Goal: Task Accomplishment & Management: Complete application form

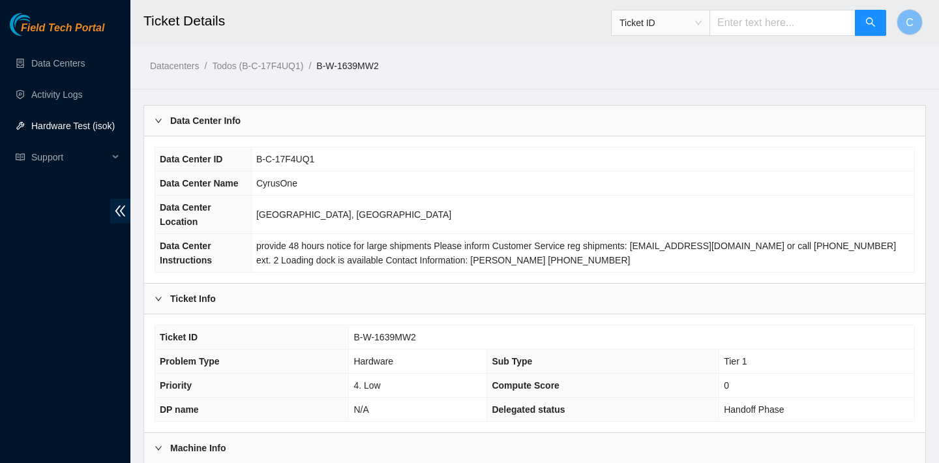
scroll to position [15, 0]
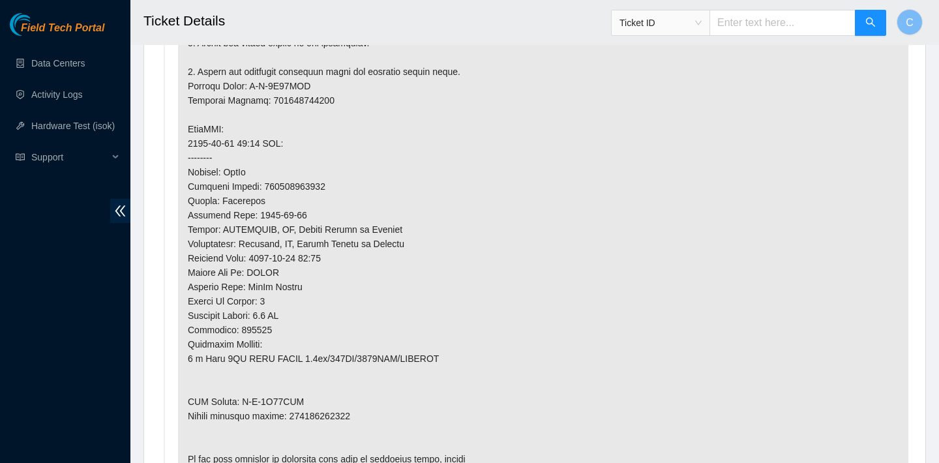
scroll to position [871, 0]
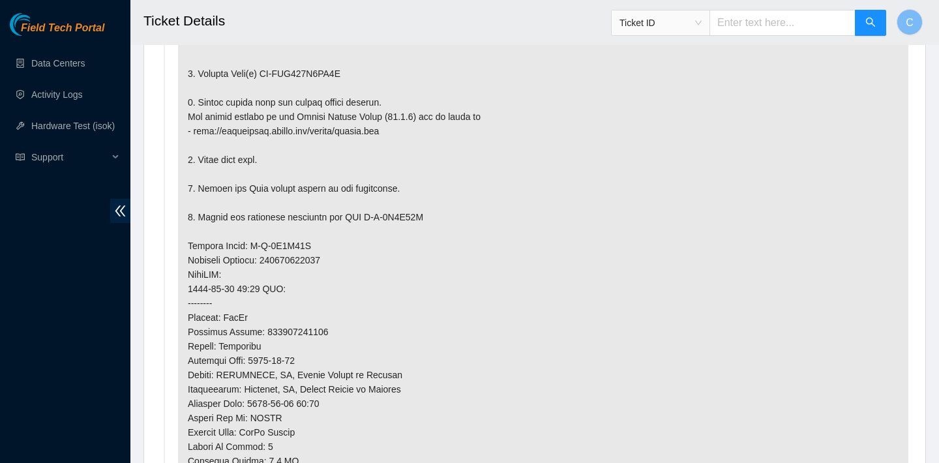
scroll to position [833, 0]
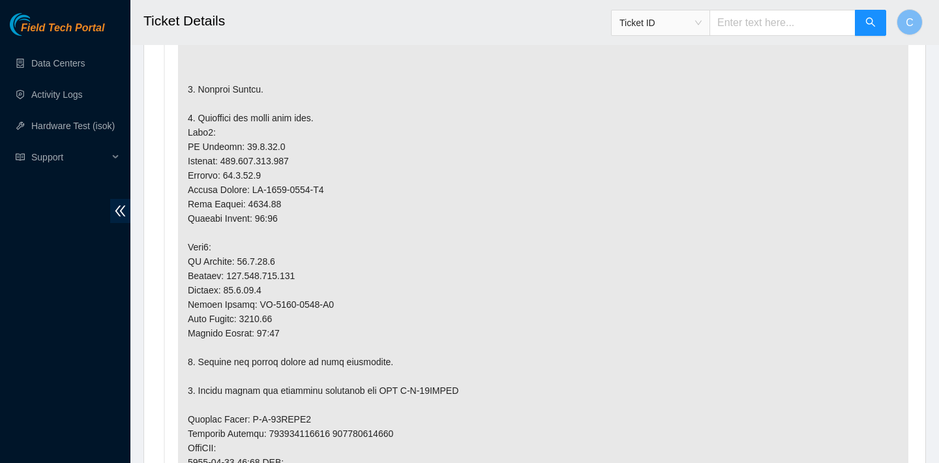
scroll to position [846, 0]
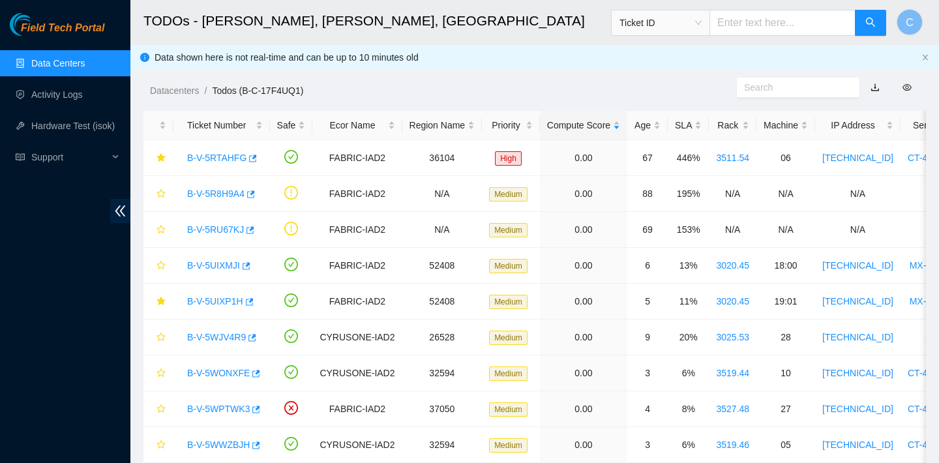
scroll to position [435, 0]
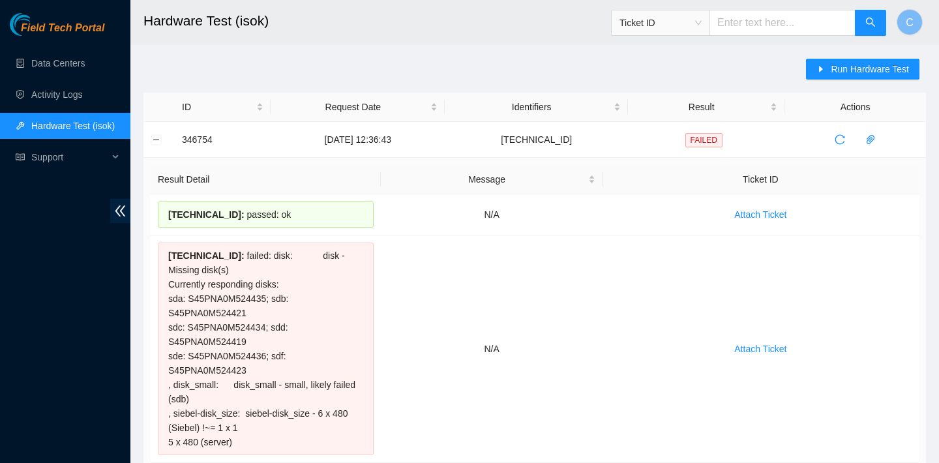
scroll to position [19, 0]
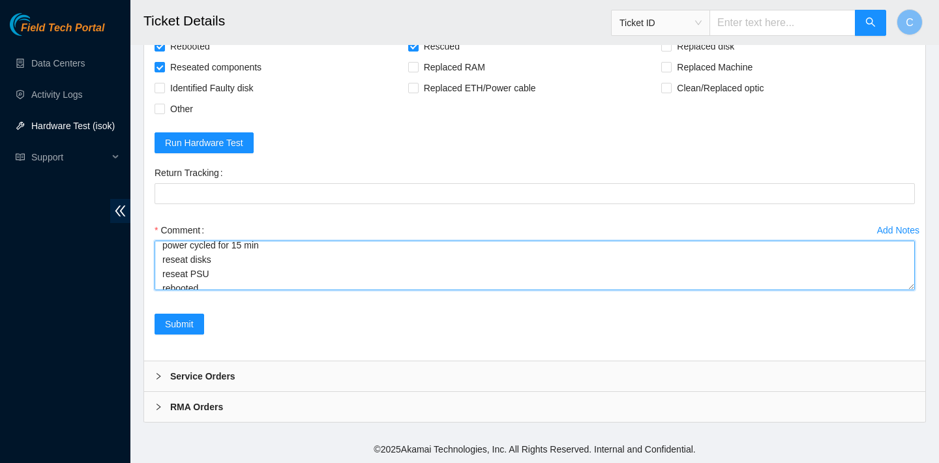
scroll to position [158, 0]
click at [270, 256] on textarea "verified SN config screen normal server lights are normal psu light normal swit…" at bounding box center [534, 266] width 760 height 50
drag, startPoint x: 270, startPoint y: 265, endPoint x: 164, endPoint y: 265, distance: 105.6
click at [164, 265] on textarea "verified SN config screen normal server lights are normal psu light normal swit…" at bounding box center [534, 266] width 760 height 50
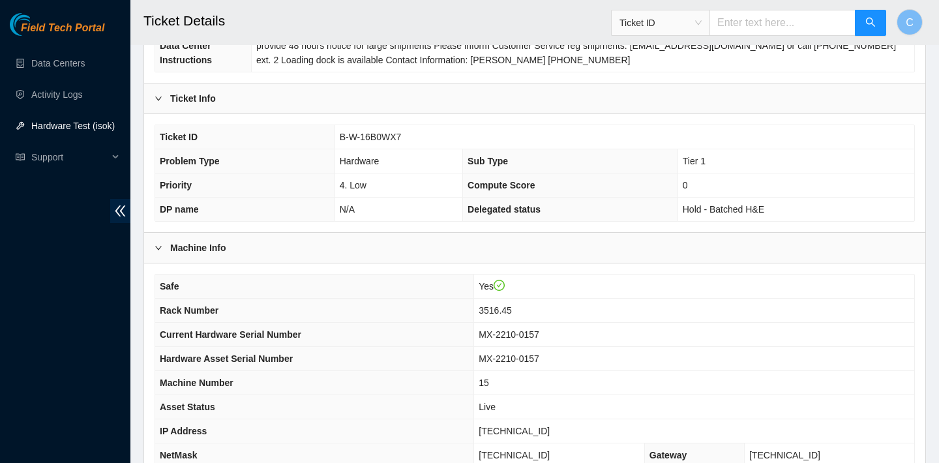
scroll to position [364, 0]
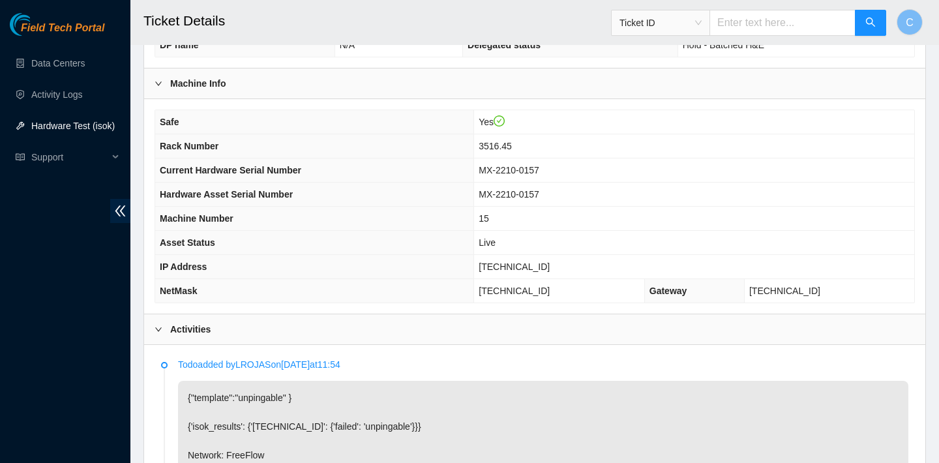
type textarea "verified SN config screen normal server lights are normal psu light normal swit…"
drag, startPoint x: 571, startPoint y: 265, endPoint x: 491, endPoint y: 260, distance: 80.3
click at [491, 260] on tr "IP Address 23.3.98.114" at bounding box center [534, 267] width 759 height 24
copy tr "23.3.98.114"
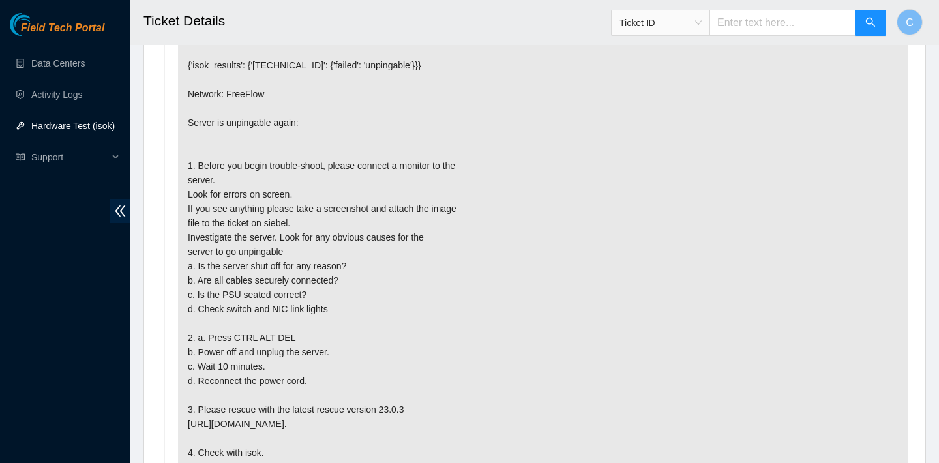
scroll to position [495, 0]
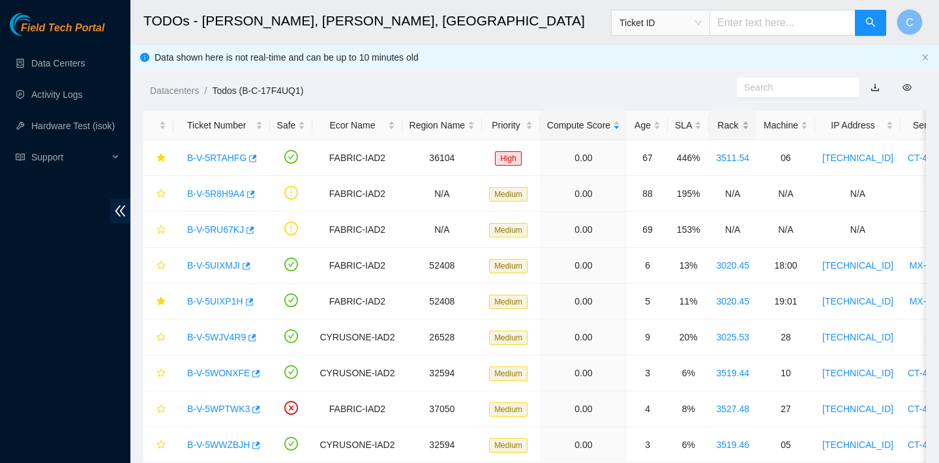
click at [741, 118] on div "Rack" at bounding box center [732, 125] width 33 height 14
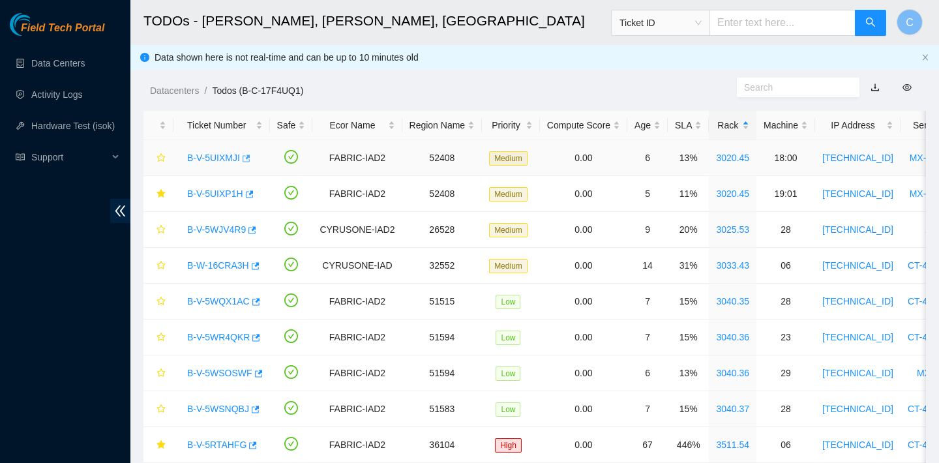
click at [248, 153] on button "button" at bounding box center [245, 158] width 10 height 21
click at [253, 197] on icon "button" at bounding box center [248, 194] width 9 height 9
click at [246, 234] on link "B-V-5WJV4R9" at bounding box center [216, 229] width 59 height 10
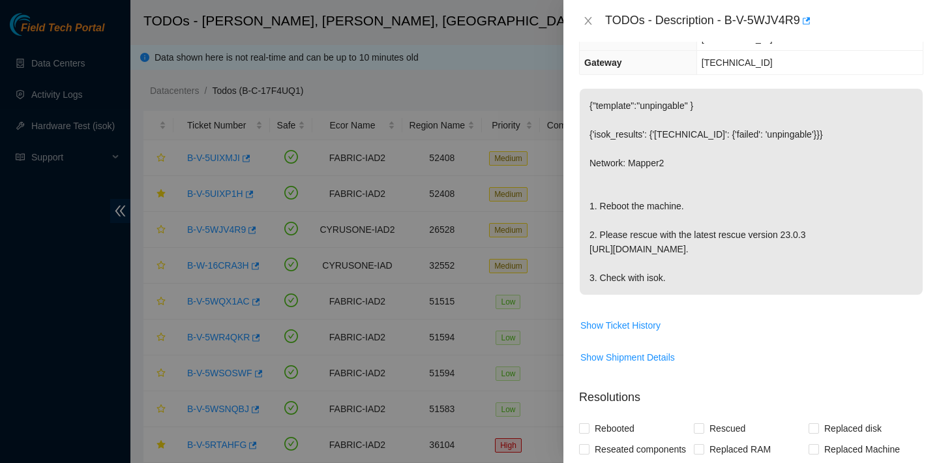
scroll to position [29, 0]
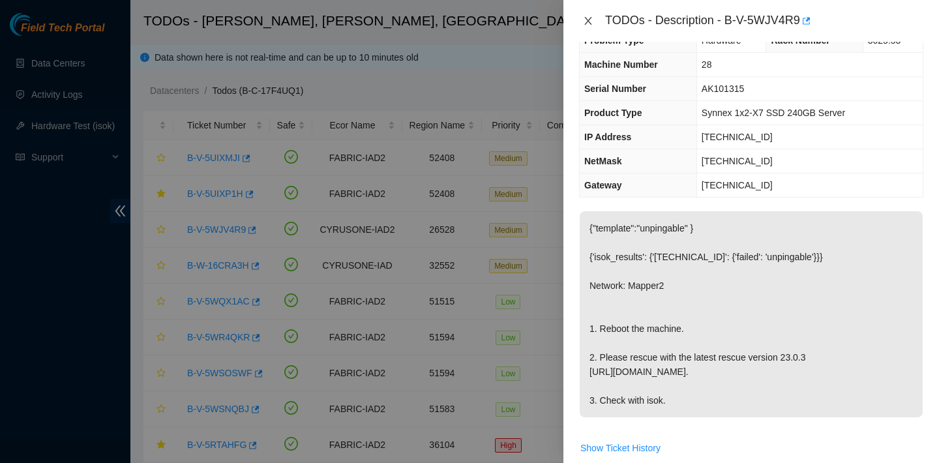
click at [587, 19] on icon "close" at bounding box center [587, 21] width 7 height 8
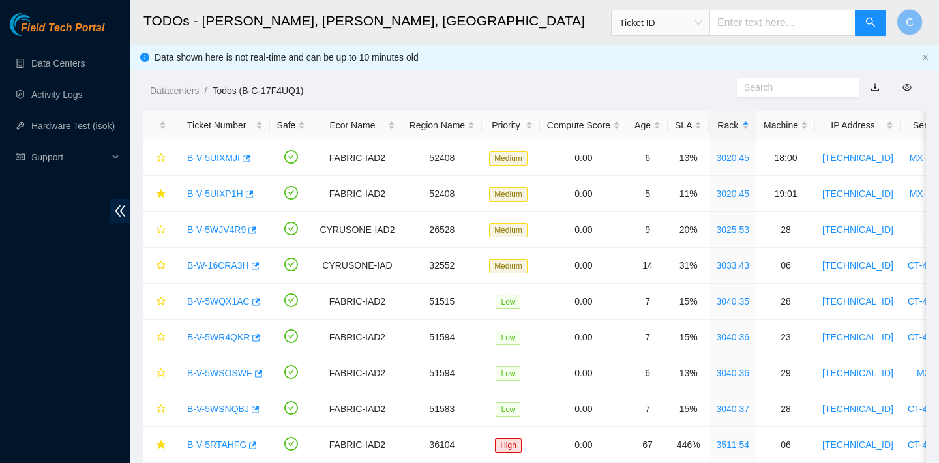
scroll to position [36, 0]
click at [255, 229] on icon "button" at bounding box center [252, 229] width 8 height 7
click at [259, 265] on icon "button" at bounding box center [254, 265] width 9 height 9
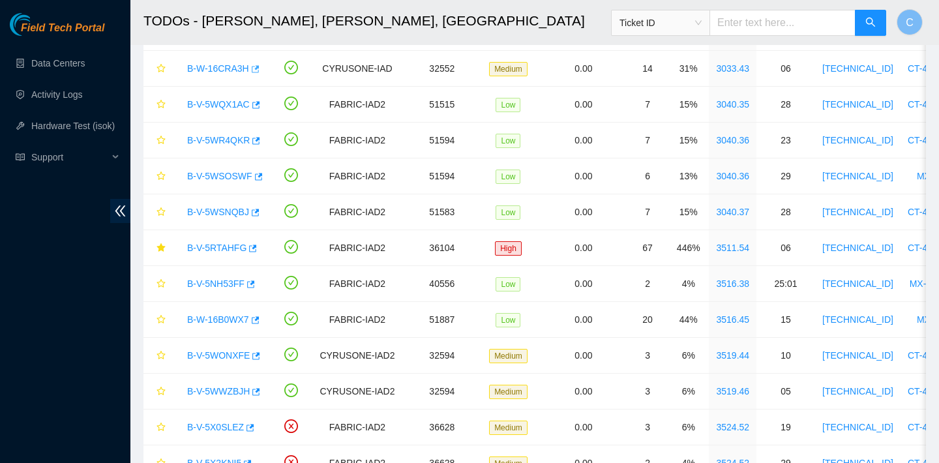
scroll to position [299, 0]
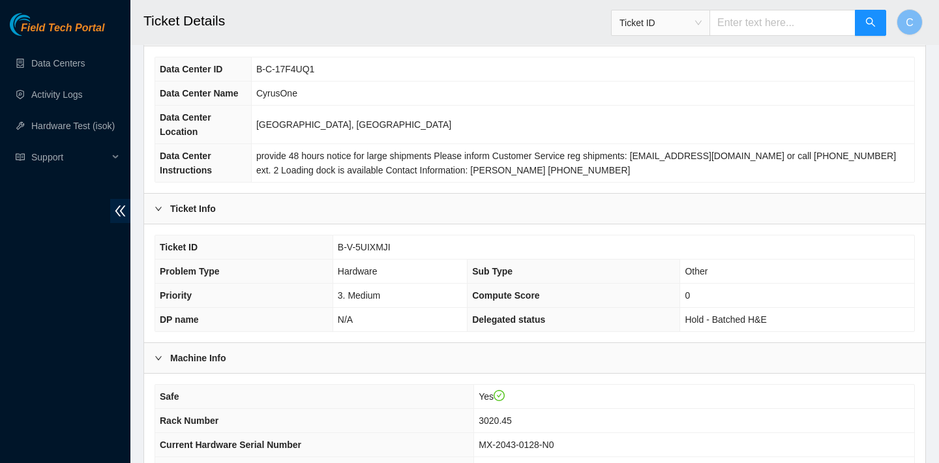
scroll to position [379, 0]
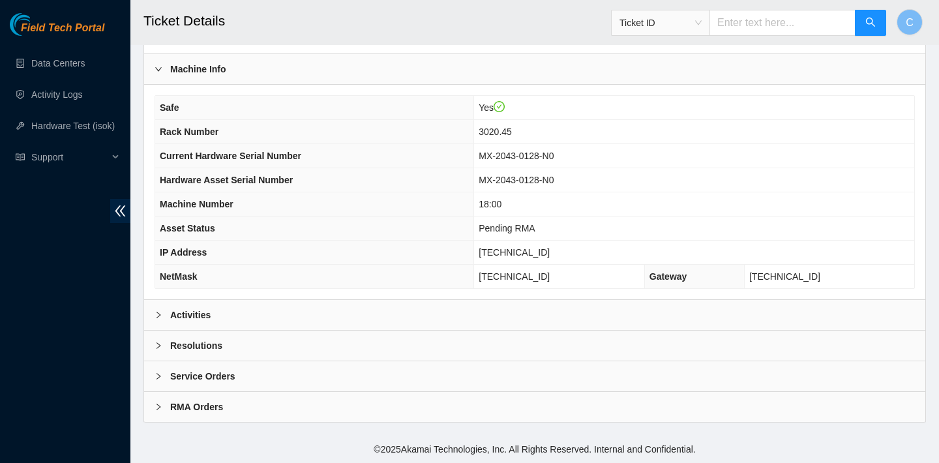
click at [616, 306] on div "Activities" at bounding box center [534, 315] width 781 height 30
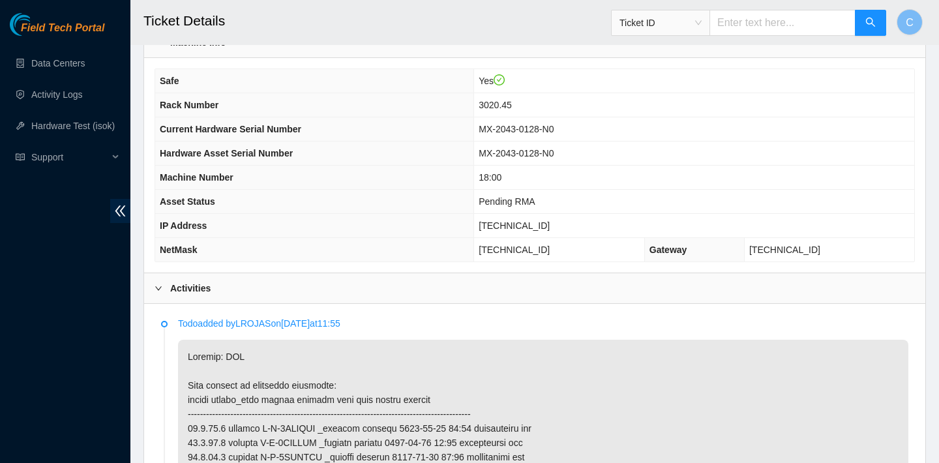
scroll to position [391, 0]
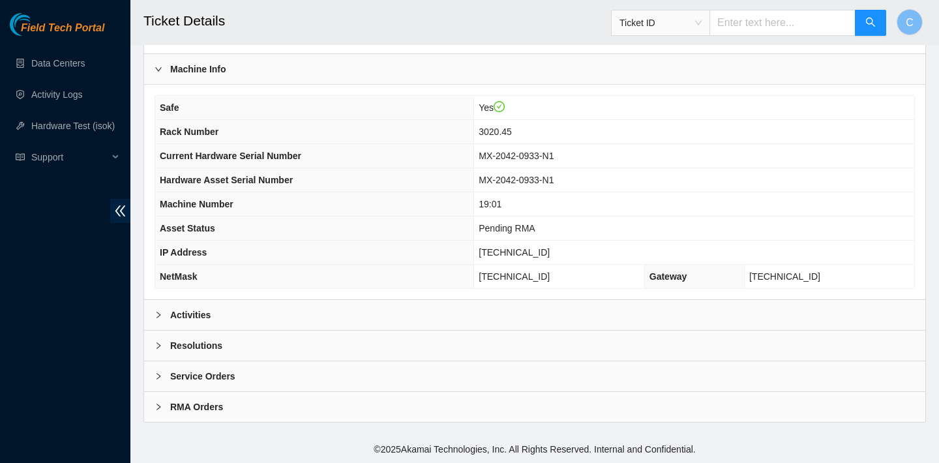
click at [313, 312] on div "Activities" at bounding box center [534, 315] width 781 height 30
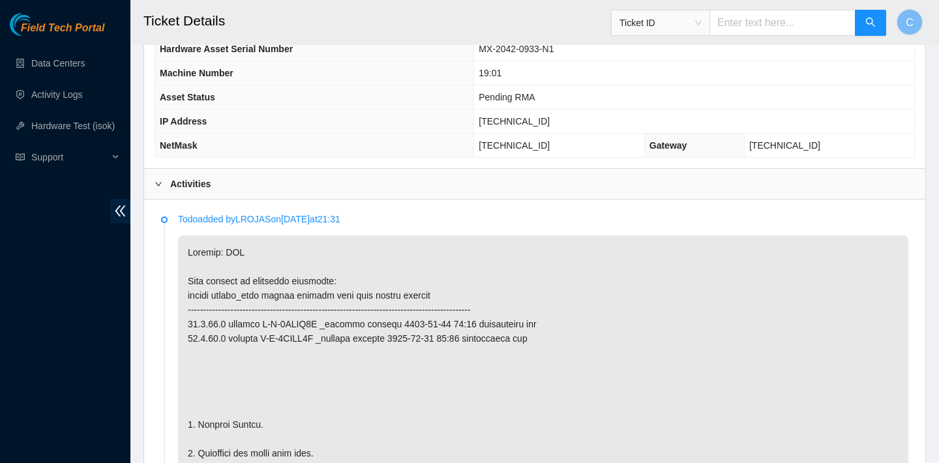
scroll to position [495, 0]
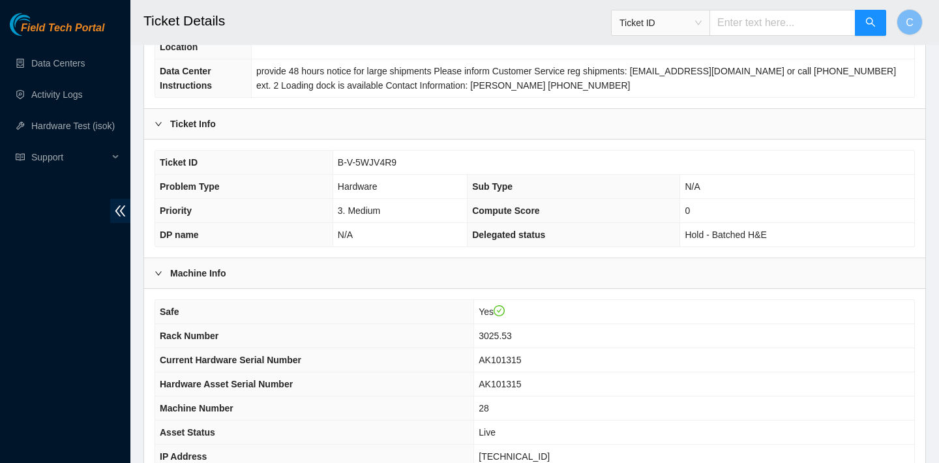
scroll to position [379, 0]
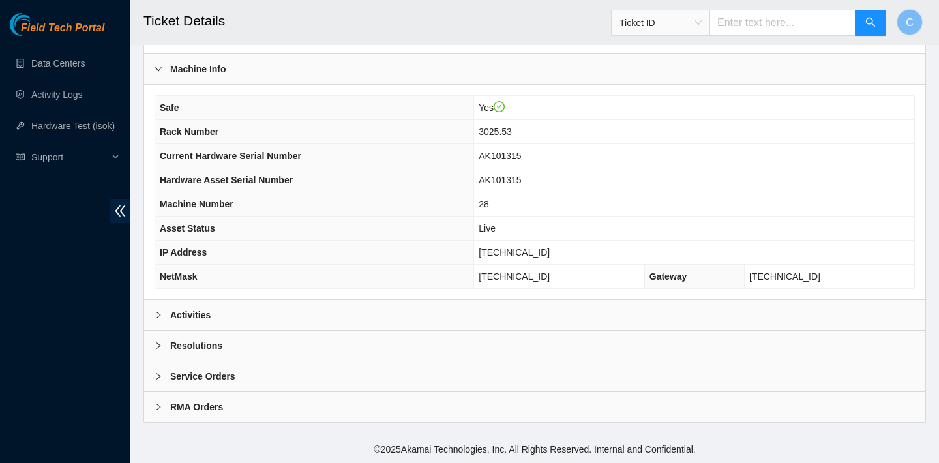
click at [406, 304] on div "Activities" at bounding box center [534, 315] width 781 height 30
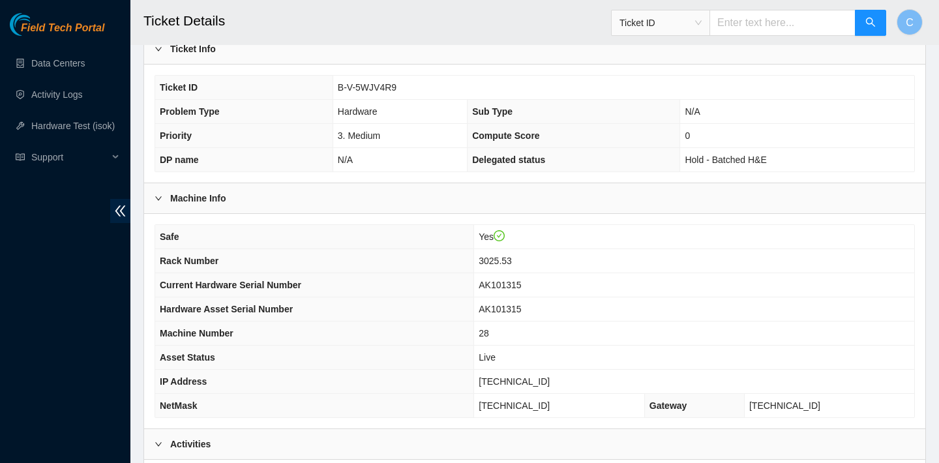
scroll to position [229, 0]
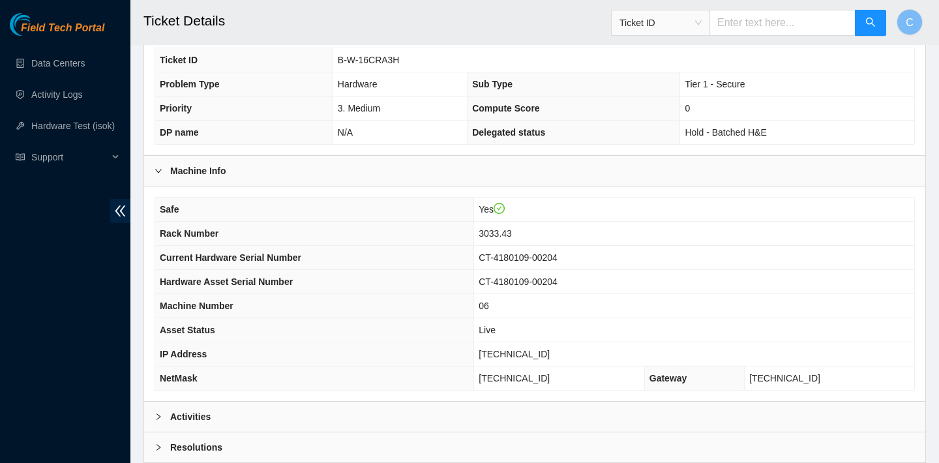
scroll to position [379, 0]
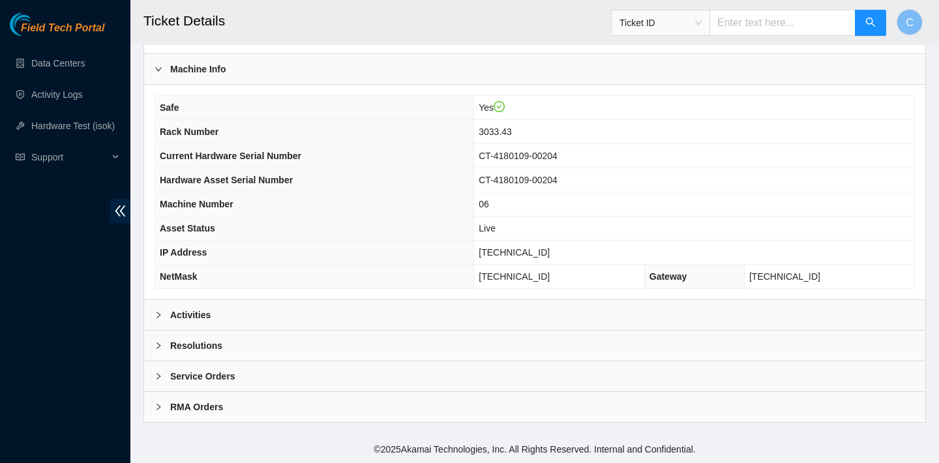
click at [364, 313] on div "Activities" at bounding box center [534, 315] width 781 height 30
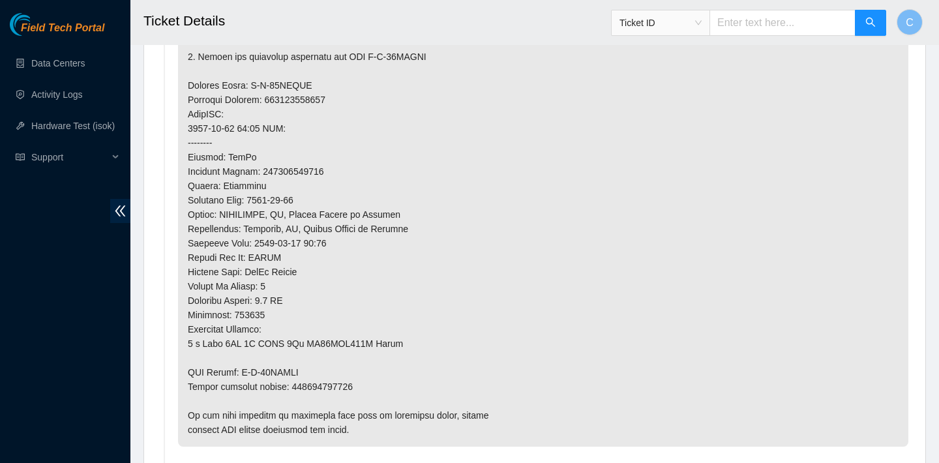
scroll to position [996, 0]
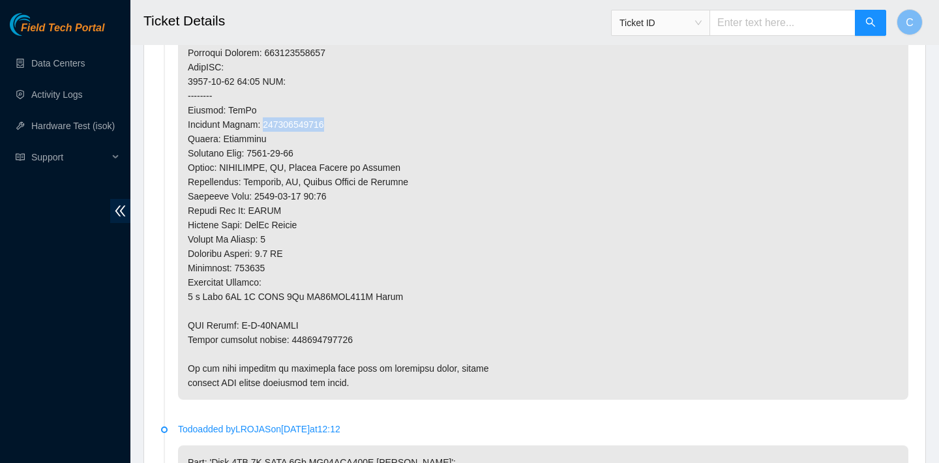
drag, startPoint x: 336, startPoint y: 120, endPoint x: 265, endPoint y: 120, distance: 71.0
click at [265, 120] on p at bounding box center [543, 74] width 730 height 650
copy p "463470056896"
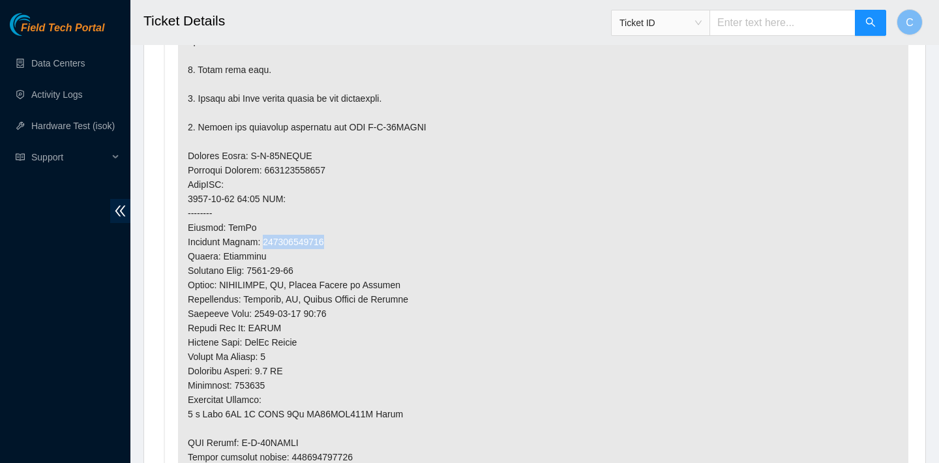
scroll to position [987, 0]
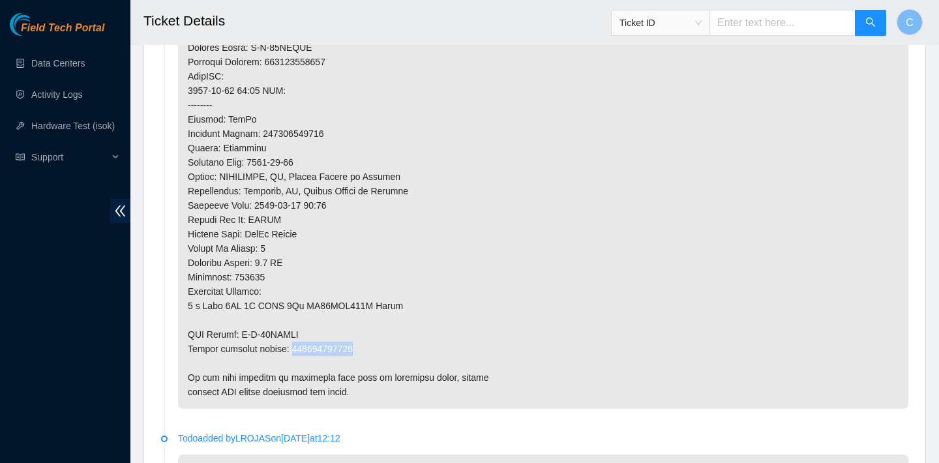
drag, startPoint x: 363, startPoint y: 343, endPoint x: 293, endPoint y: 343, distance: 69.7
click at [293, 343] on p at bounding box center [543, 83] width 730 height 650
copy p "463470056900"
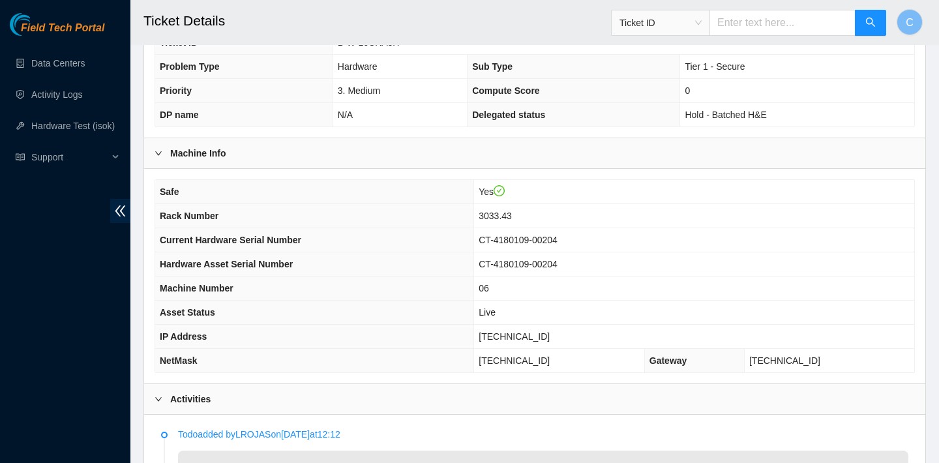
scroll to position [280, 0]
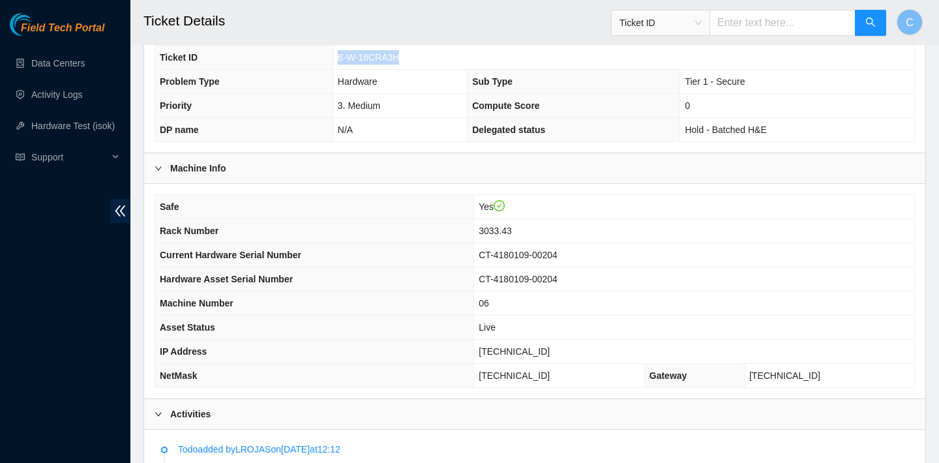
drag, startPoint x: 413, startPoint y: 52, endPoint x: 338, endPoint y: 53, distance: 75.0
click at [338, 53] on td "B-W-16CRA3H" at bounding box center [622, 58] width 581 height 24
copy span "B-W-16CRA3H"
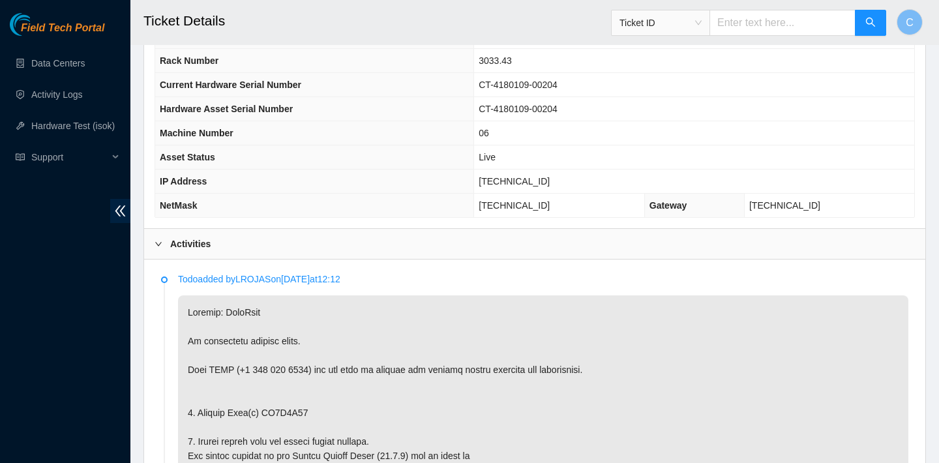
scroll to position [363, 0]
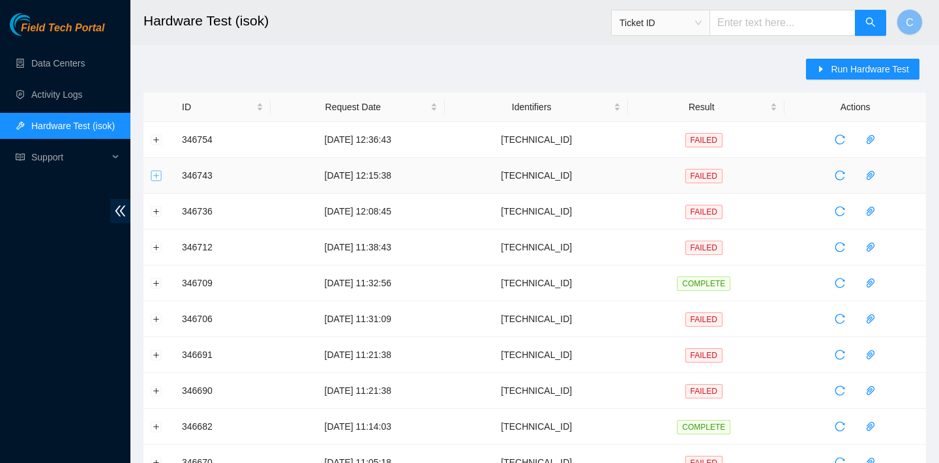
click at [156, 172] on button "Expand row" at bounding box center [156, 175] width 10 height 10
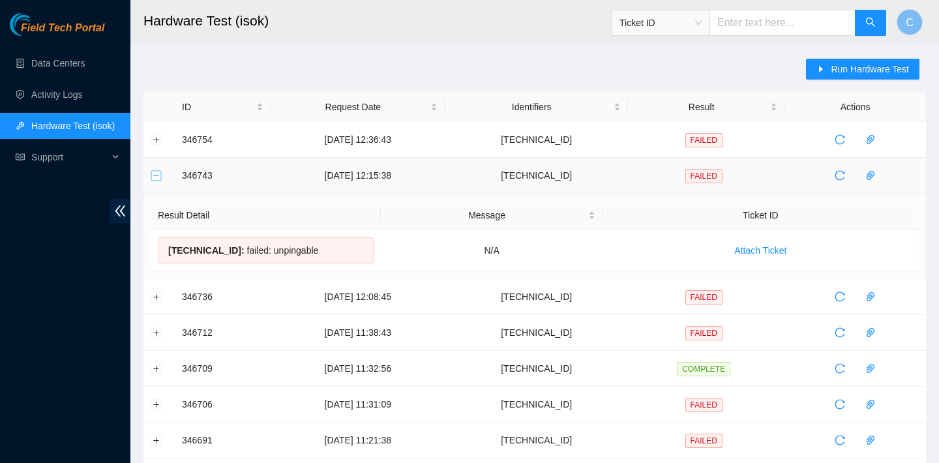
click at [156, 172] on button "Collapse row" at bounding box center [156, 175] width 10 height 10
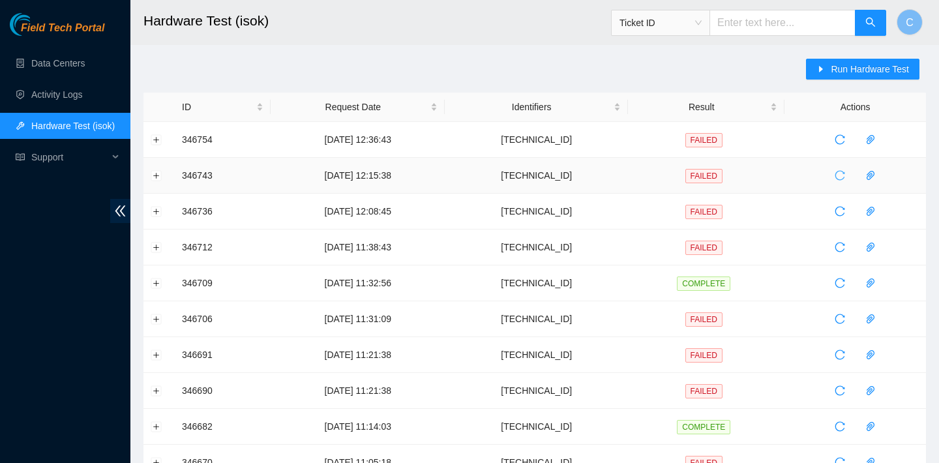
click at [838, 171] on span "reload" at bounding box center [840, 175] width 20 height 10
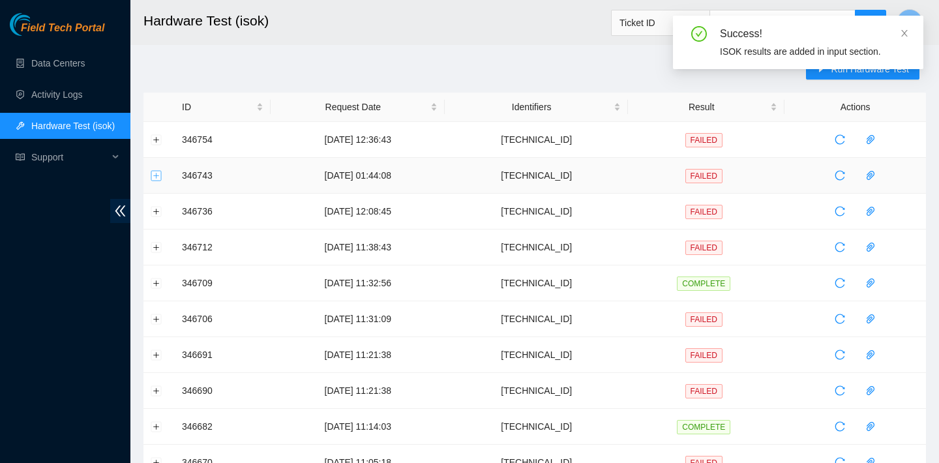
click at [152, 175] on button "Expand row" at bounding box center [156, 175] width 10 height 10
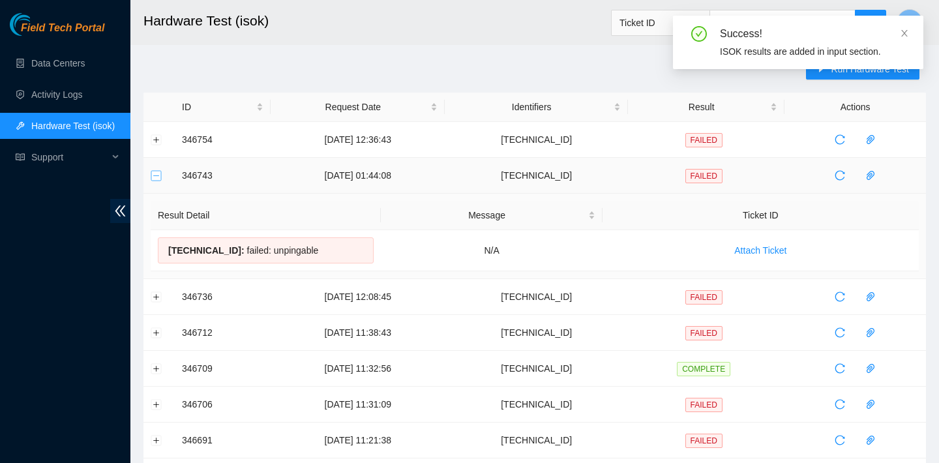
click at [152, 175] on button "Collapse row" at bounding box center [156, 175] width 10 height 10
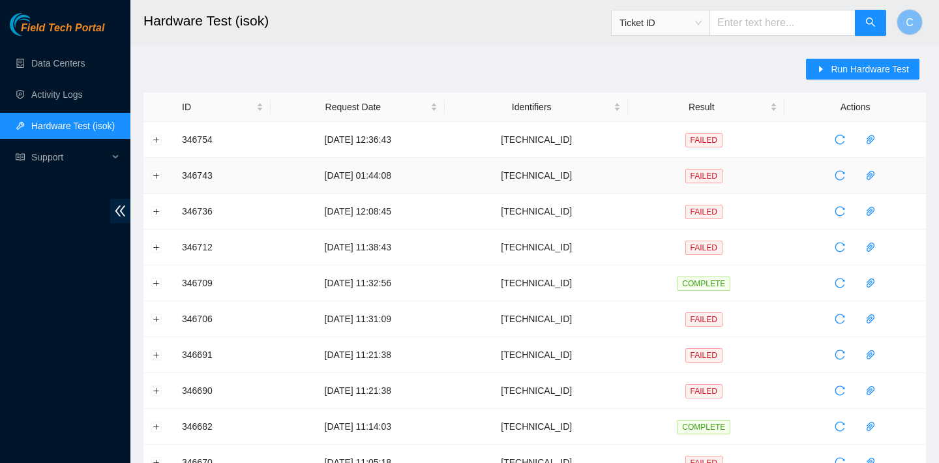
click at [609, 163] on td "[TECHNICAL_ID]" at bounding box center [536, 176] width 183 height 36
drag, startPoint x: 604, startPoint y: 171, endPoint x: 543, endPoint y: 171, distance: 61.3
click at [543, 171] on td "[TECHNICAL_ID]" at bounding box center [536, 176] width 183 height 36
copy td "[TECHNICAL_ID]"
click at [847, 71] on span "Run Hardware Test" at bounding box center [869, 69] width 78 height 14
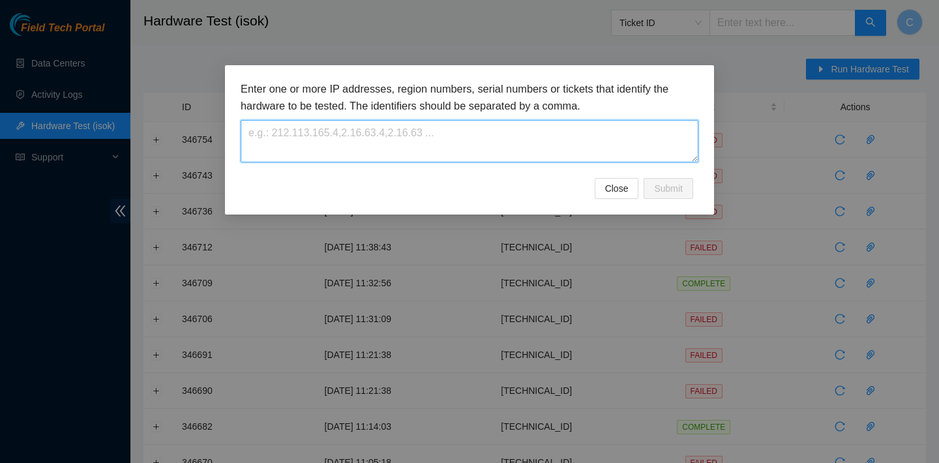
click at [502, 139] on textarea at bounding box center [470, 141] width 458 height 42
paste textarea "23.3.98.114"
type textarea "23.3.98.114"
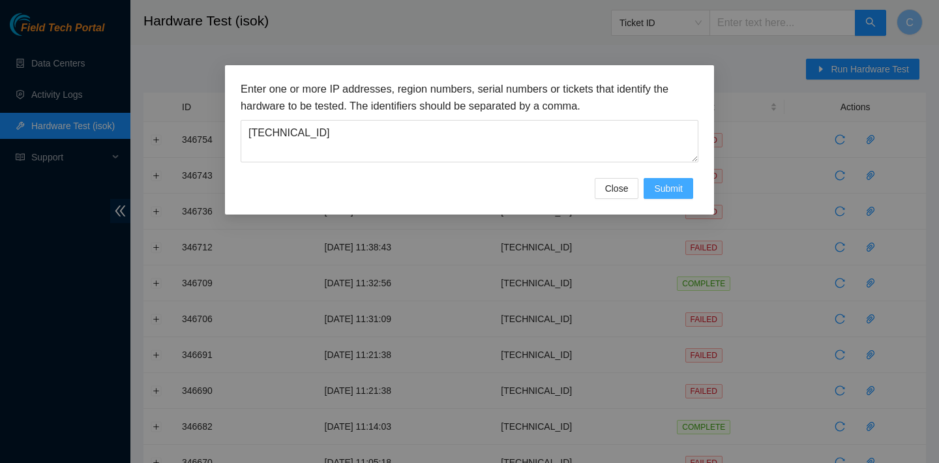
click at [671, 192] on span "Submit" at bounding box center [668, 188] width 29 height 14
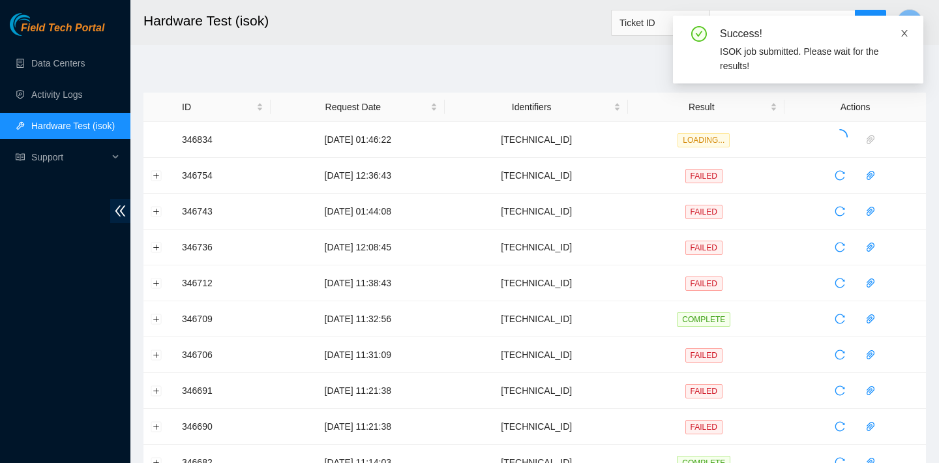
click at [904, 32] on icon "close" at bounding box center [903, 33] width 9 height 9
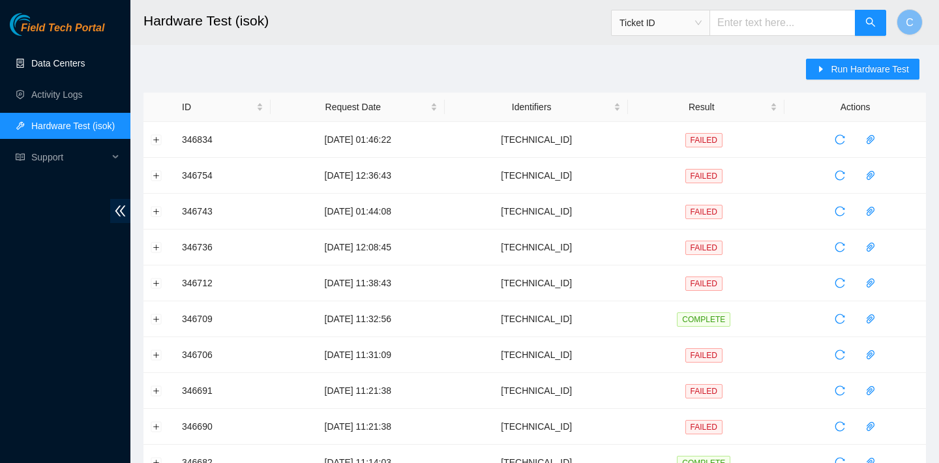
click at [85, 61] on link "Data Centers" at bounding box center [57, 63] width 53 height 10
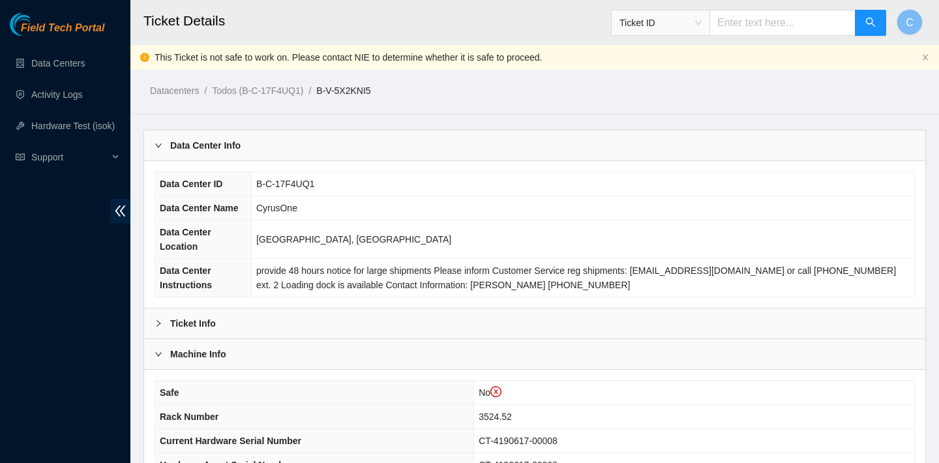
scroll to position [871, 0]
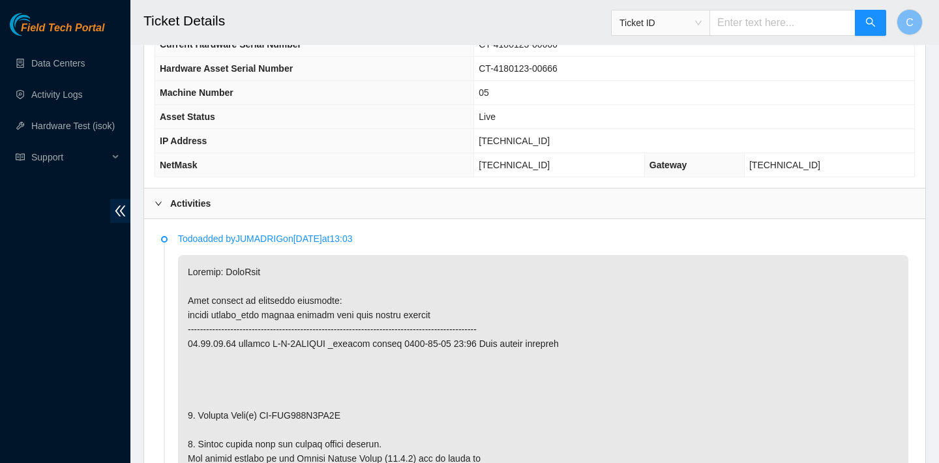
scroll to position [497, 0]
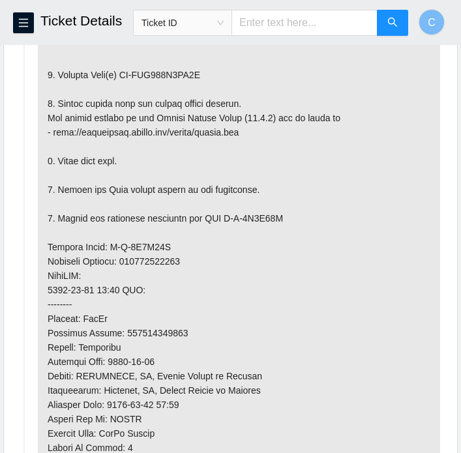
scroll to position [785, 0]
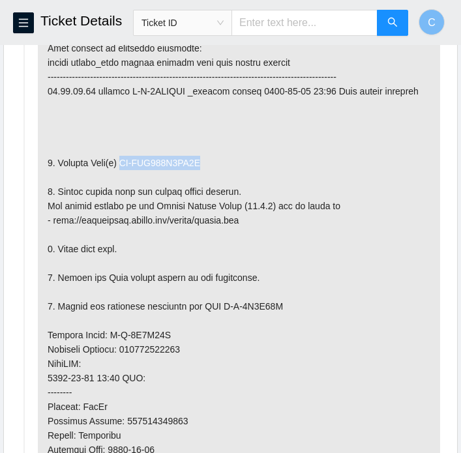
drag, startPoint x: 224, startPoint y: 178, endPoint x: 127, endPoint y: 172, distance: 97.3
click at [127, 172] on p at bounding box center [239, 349] width 402 height 693
copy p "WD-WMC130E4EE2J"
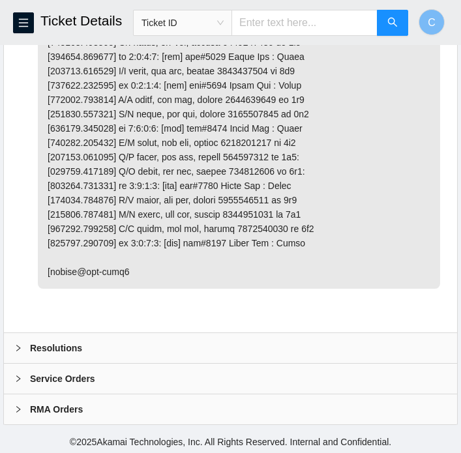
scroll to position [2610, 0]
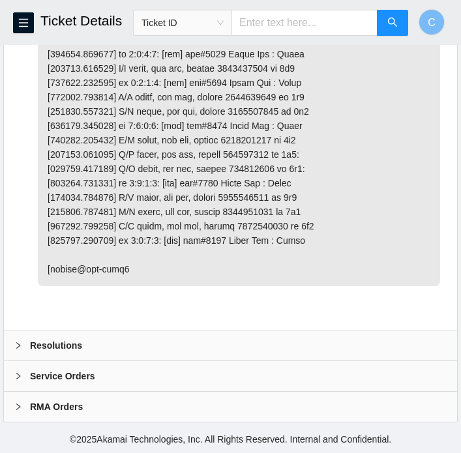
click at [40, 347] on b "Resolutions" at bounding box center [56, 345] width 52 height 14
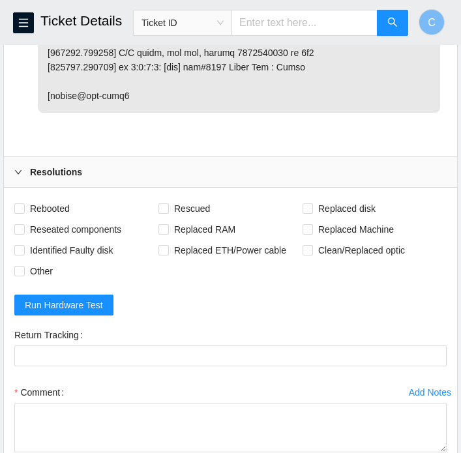
scroll to position [2822, 0]
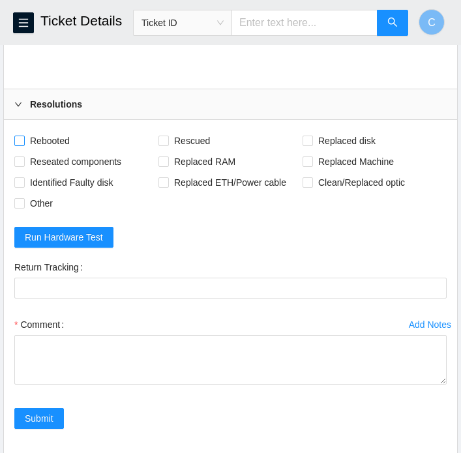
click at [46, 151] on span "Rebooted" at bounding box center [50, 140] width 50 height 21
click at [23, 145] on input "Rebooted" at bounding box center [18, 140] width 9 height 9
checkbox input "true"
click at [186, 151] on span "Rescued" at bounding box center [192, 140] width 46 height 21
click at [168, 145] on input "Rescued" at bounding box center [162, 140] width 9 height 9
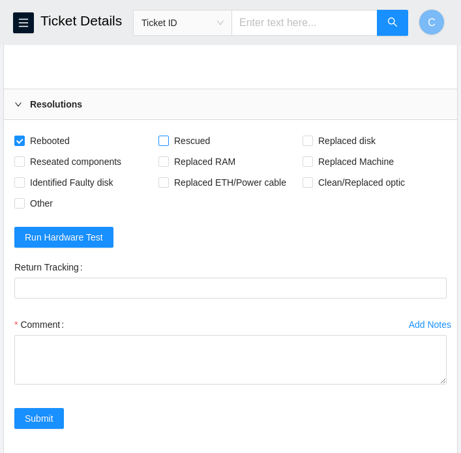
checkbox input "true"
click at [315, 151] on span "Replaced disk" at bounding box center [347, 140] width 68 height 21
click at [312, 145] on input "Replaced disk" at bounding box center [306, 140] width 9 height 9
checkbox input "true"
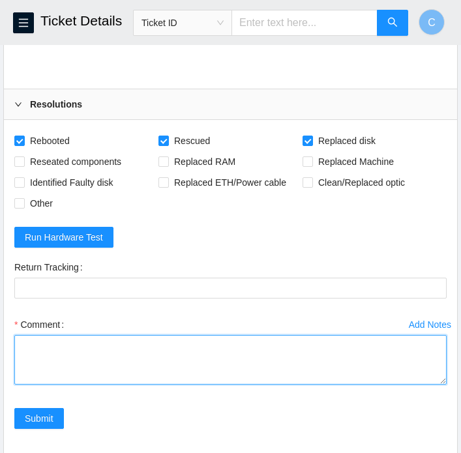
click at [112, 373] on textarea "Comment" at bounding box center [230, 360] width 432 height 50
click at [98, 385] on textarea "verified SN replaced OLD disk with NEW disk" at bounding box center [230, 360] width 432 height 50
paste textarea "WD-WMC130E4EE2J"
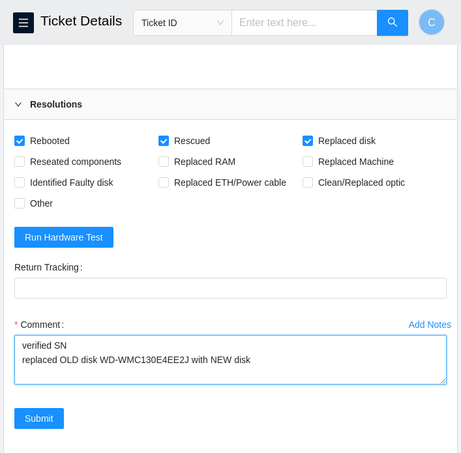
click at [263, 385] on textarea "verified SN replaced OLD disk WD-WMC130E4EE2J with NEW disk" at bounding box center [230, 360] width 432 height 50
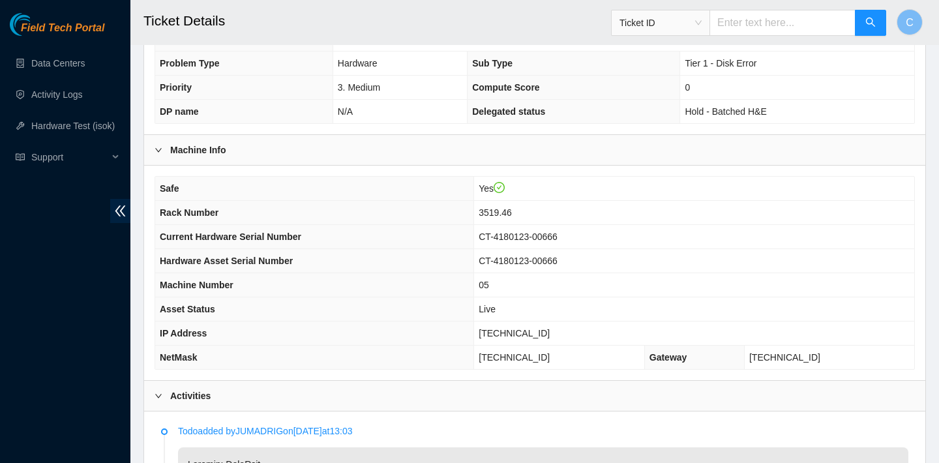
scroll to position [300, 0]
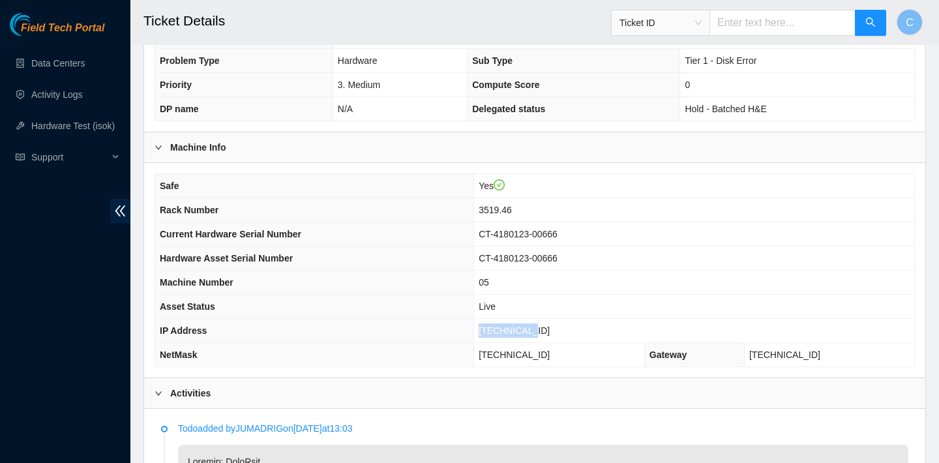
drag, startPoint x: 572, startPoint y: 329, endPoint x: 508, endPoint y: 329, distance: 63.2
click at [508, 329] on td "23.62.60.70" at bounding box center [694, 331] width 440 height 24
copy span "23.62.60.70"
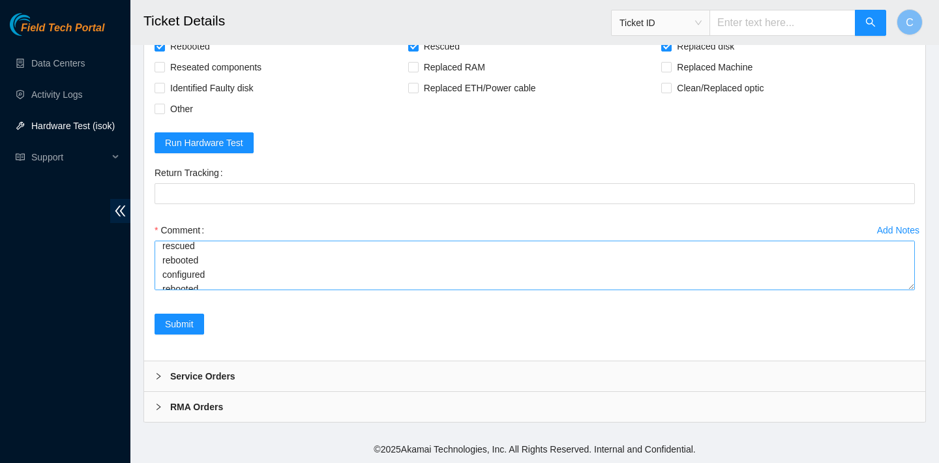
scroll to position [72, 0]
click at [221, 283] on textarea "verified SN replaced OLD disk WD-WMC130E4EE2J with NEW disk Z1Z8NFMD rebooted r…" at bounding box center [534, 266] width 760 height 50
paste textarea "23.62.60.70 : passed: ok"
type textarea "verified SN replaced OLD disk WD-WMC130E4EE2J with NEW disk Z1Z8NFMD rebooted r…"
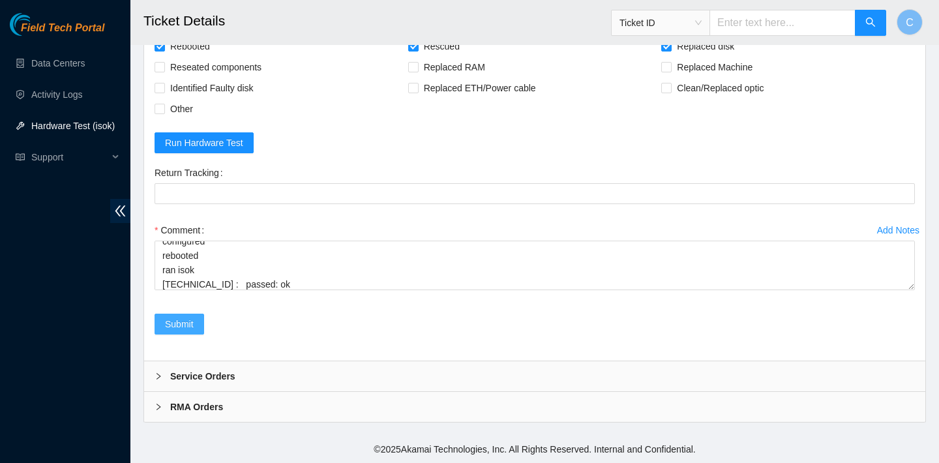
click at [191, 327] on span "Submit" at bounding box center [179, 324] width 29 height 14
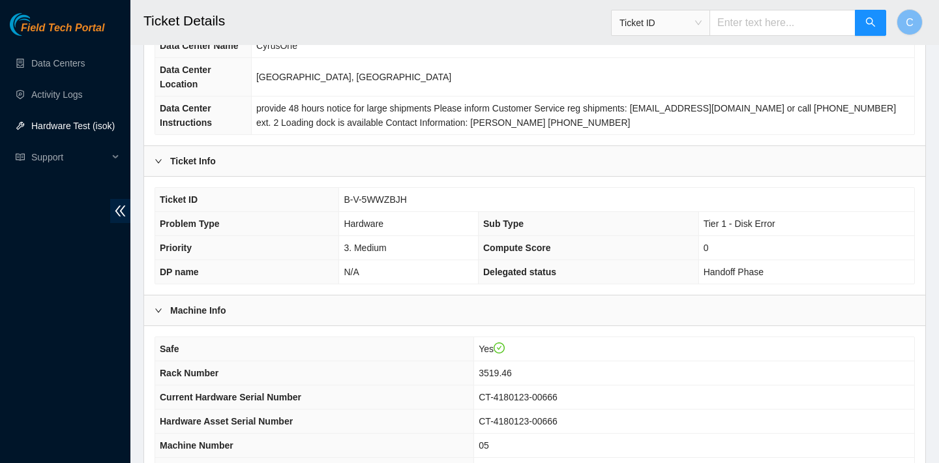
scroll to position [144, 0]
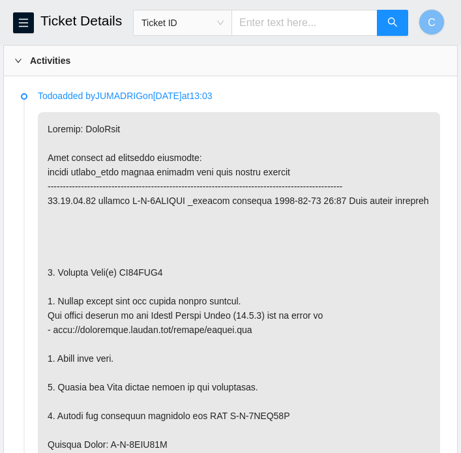
scroll to position [667, 0]
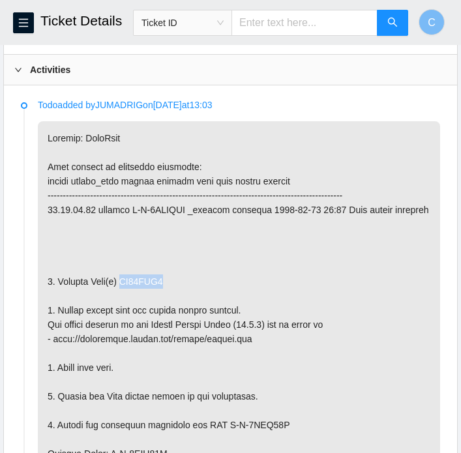
drag, startPoint x: 178, startPoint y: 293, endPoint x: 128, endPoint y: 291, distance: 49.6
copy p "ZC14ZPS8"
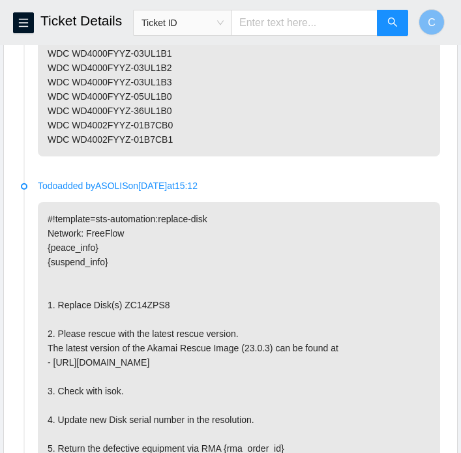
scroll to position [2509, 0]
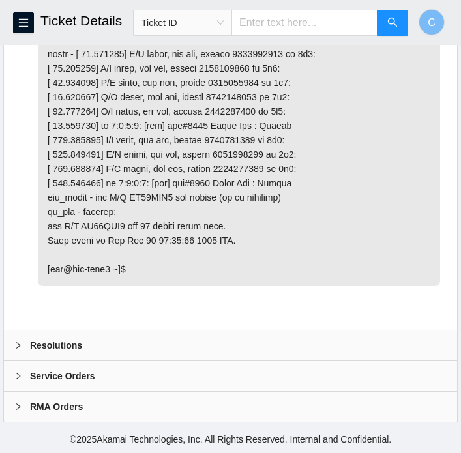
click at [139, 340] on div "Resolutions" at bounding box center [230, 345] width 453 height 30
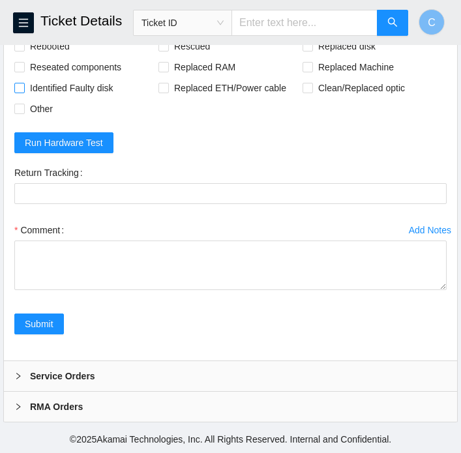
scroll to position [2827, 0]
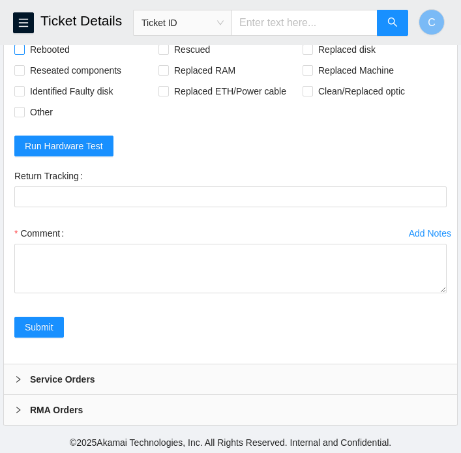
click at [48, 60] on span "Rebooted" at bounding box center [50, 49] width 50 height 21
click at [23, 53] on input "Rebooted" at bounding box center [18, 48] width 9 height 9
checkbox input "true"
click at [190, 60] on span "Rescued" at bounding box center [192, 49] width 46 height 21
click at [168, 53] on input "Rescued" at bounding box center [162, 48] width 9 height 9
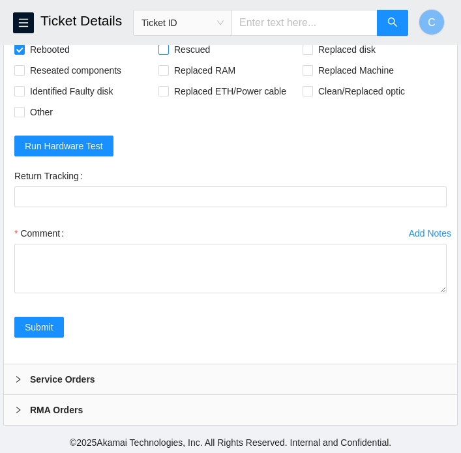
checkbox input "true"
click at [341, 60] on span "Replaced disk" at bounding box center [347, 49] width 68 height 21
click at [312, 53] on input "Replaced disk" at bounding box center [306, 48] width 9 height 9
checkbox input "true"
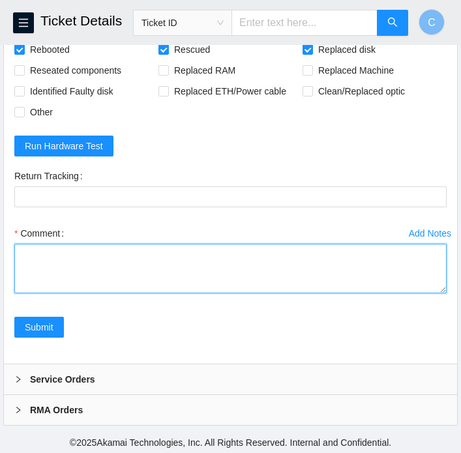
click at [134, 291] on textarea "Comment" at bounding box center [230, 269] width 432 height 50
paste textarea "ZC14ZPS8"
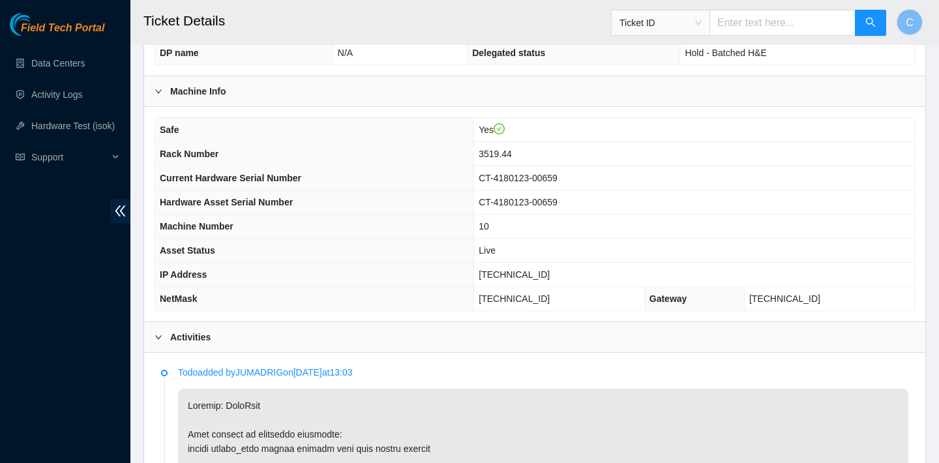
scroll to position [307, 0]
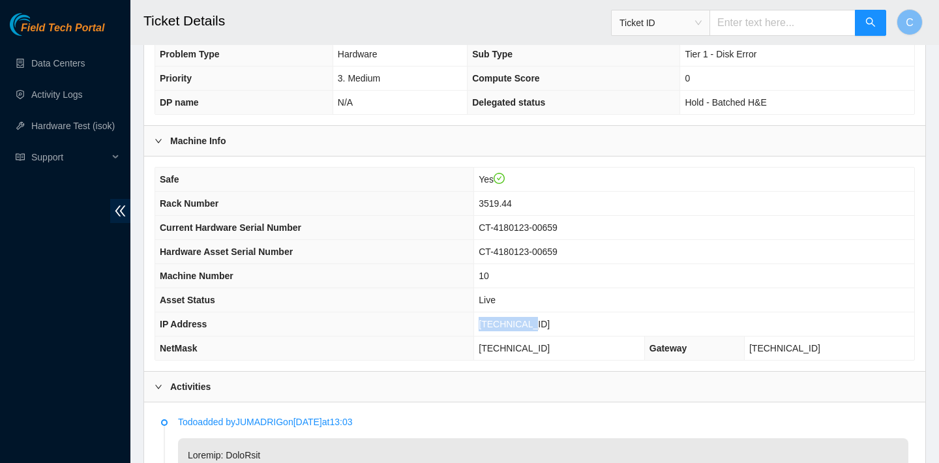
drag, startPoint x: 570, startPoint y: 323, endPoint x: 507, endPoint y: 323, distance: 62.6
click at [507, 323] on tr "IP Address [TECHNICAL_ID]" at bounding box center [534, 324] width 759 height 24
copy tr "[TECHNICAL_ID]"
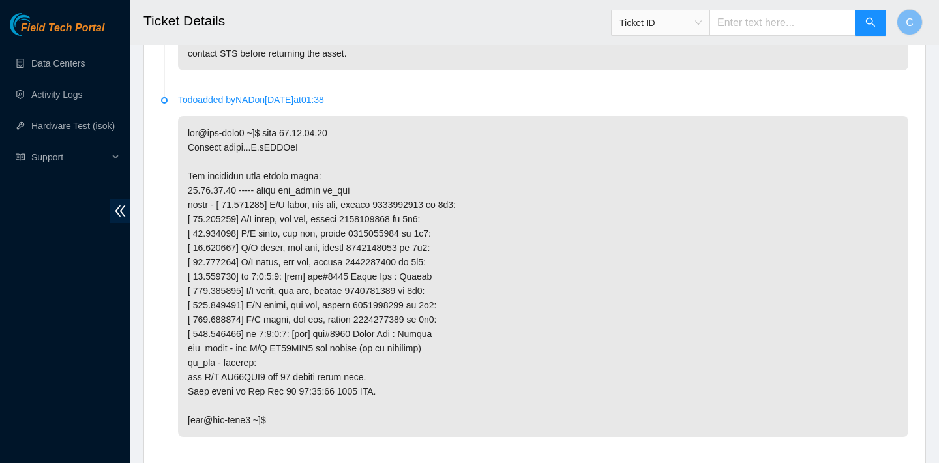
scroll to position [2788, 0]
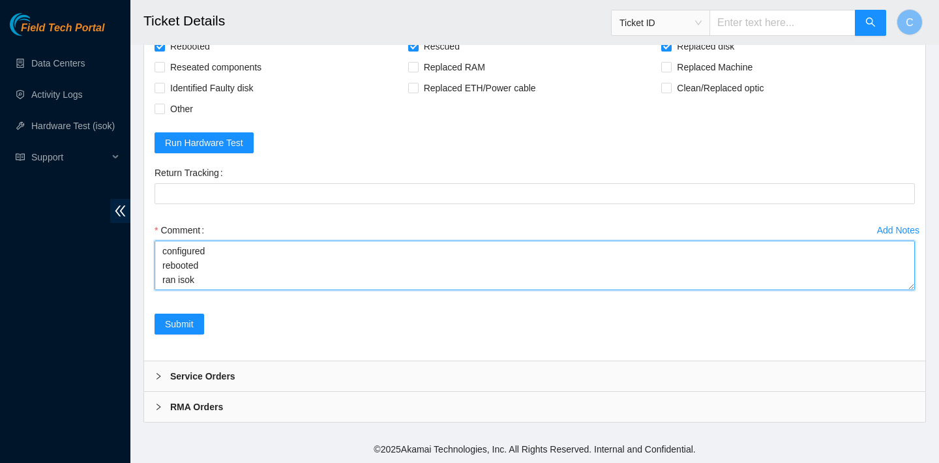
click at [248, 284] on textarea "verified SN replaced OLD disk ZC14ZPS8 with NEW disk Z1Z8YA6P rescued rebooted …" at bounding box center [534, 266] width 760 height 50
paste textarea "[TECHNICAL_ID] : passed: ok"
type textarea "verified SN replaced OLD disk ZC14ZPS8 with NEW disk Z1Z8YA6P rescued rebooted …"
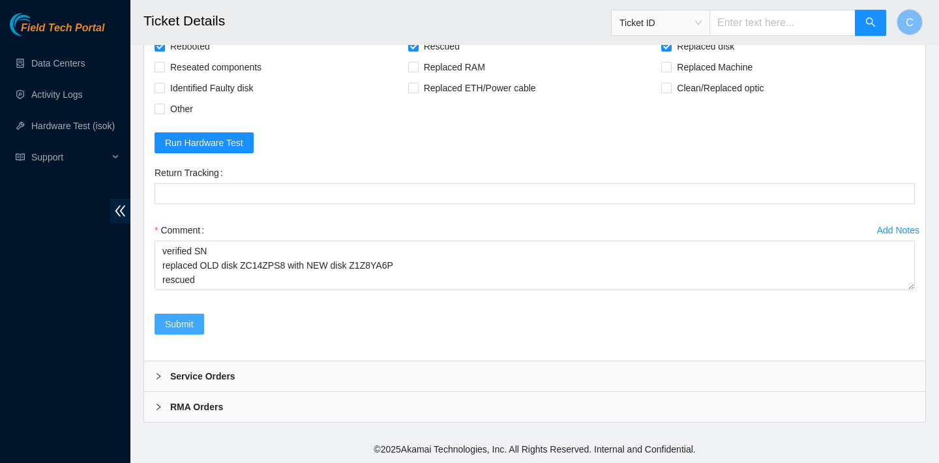
click at [165, 326] on span "Submit" at bounding box center [179, 324] width 29 height 14
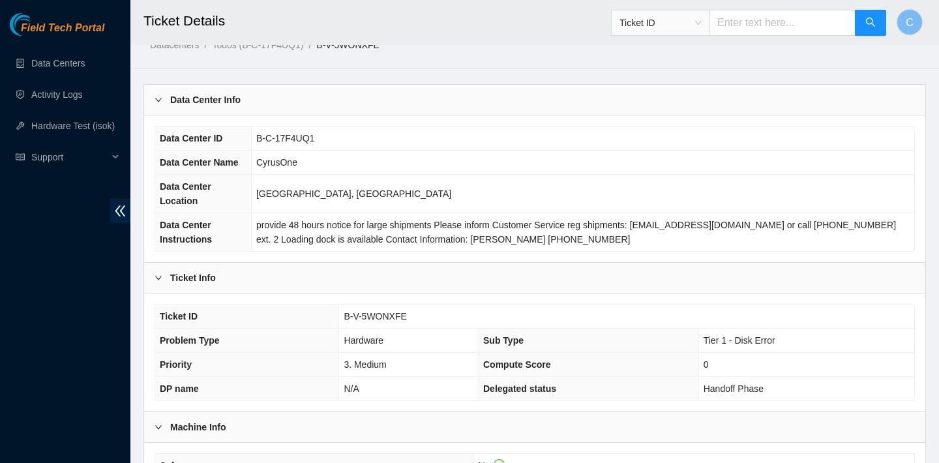
scroll to position [22, 0]
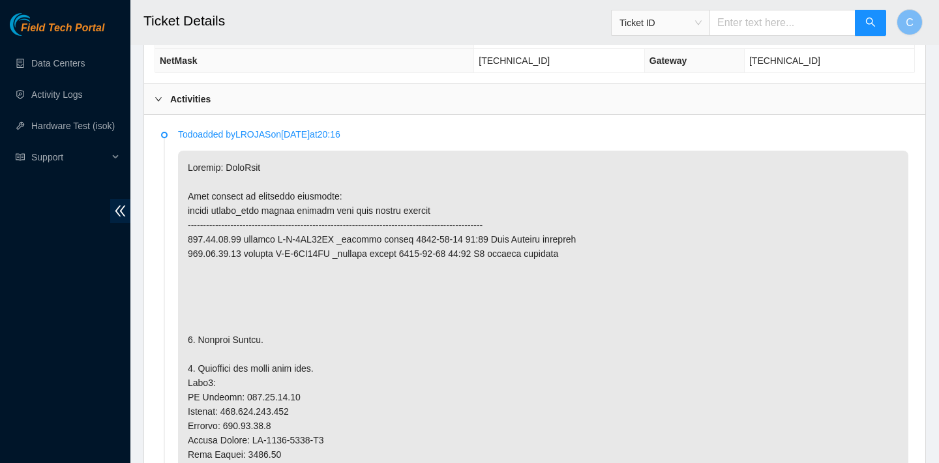
scroll to position [597, 0]
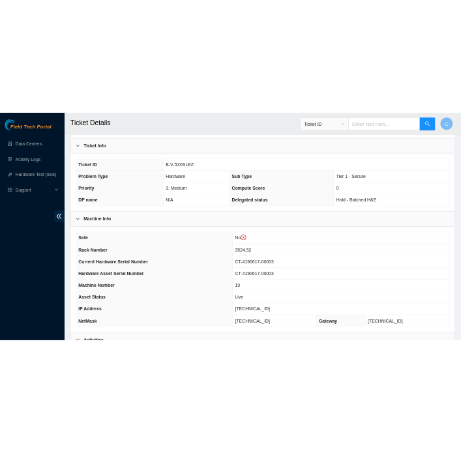
scroll to position [229, 0]
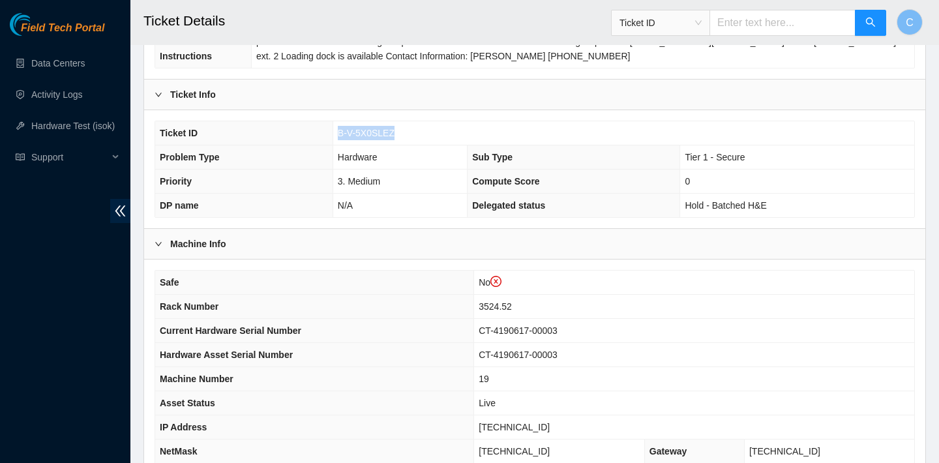
drag, startPoint x: 398, startPoint y: 134, endPoint x: 334, endPoint y: 135, distance: 64.5
click at [334, 135] on td "B-V-5X0SLEZ" at bounding box center [622, 133] width 581 height 24
copy span "B-V-5X0SLEZ"
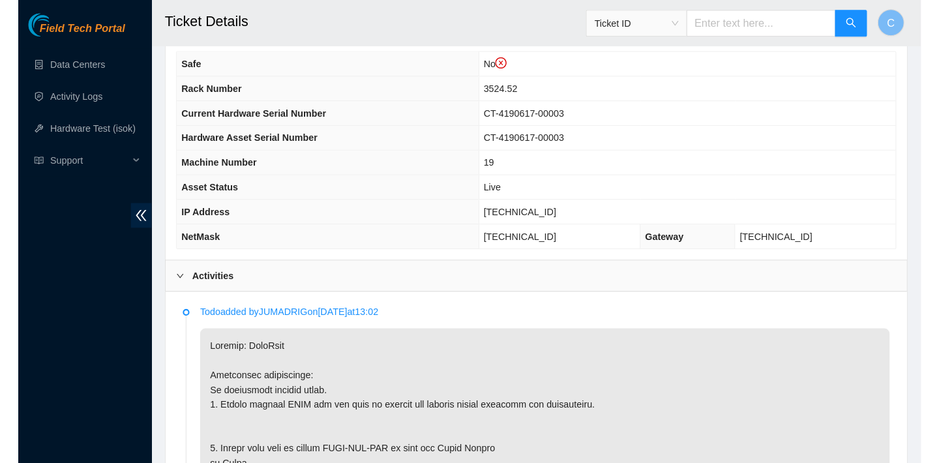
scroll to position [463, 0]
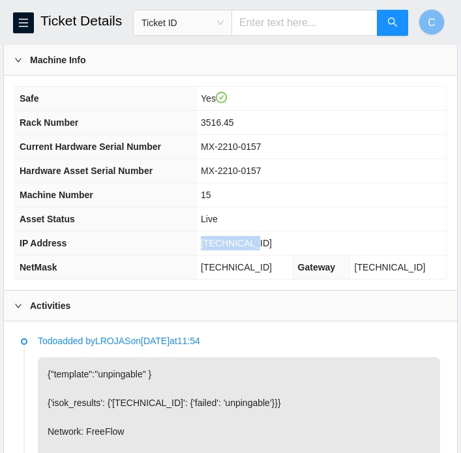
scroll to position [196, 0]
drag, startPoint x: 292, startPoint y: 255, endPoint x: 205, endPoint y: 254, distance: 86.7
click at [205, 255] on tr "NetMask [TECHNICAL_ID] Gateway [TECHNICAL_ID]" at bounding box center [230, 267] width 431 height 24
copy tr "[TECHNICAL_ID]"
drag, startPoint x: 263, startPoint y: 108, endPoint x: 214, endPoint y: 105, distance: 49.0
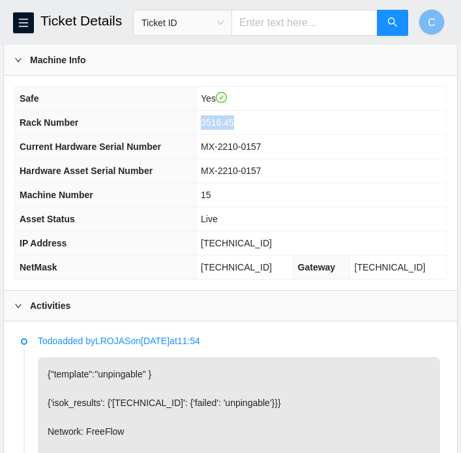
click at [214, 111] on td "3516.45" at bounding box center [321, 123] width 250 height 24
copy span "3516.45"
drag, startPoint x: 270, startPoint y: 226, endPoint x: 216, endPoint y: 224, distance: 53.5
click at [216, 231] on td "[TECHNICAL_ID]" at bounding box center [321, 243] width 250 height 24
copy span "[TECHNICAL_ID]"
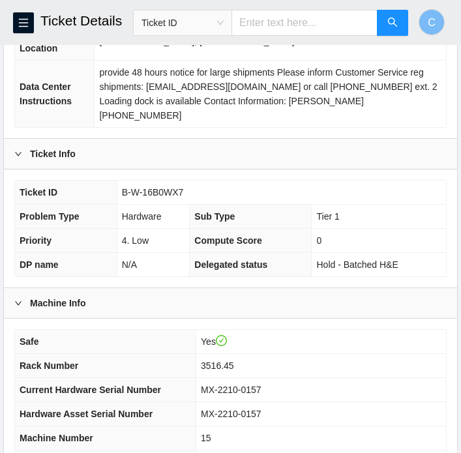
scroll to position [0, 0]
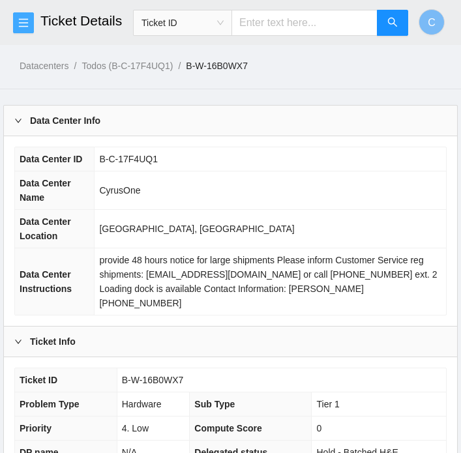
click at [28, 29] on button "button" at bounding box center [23, 22] width 21 height 21
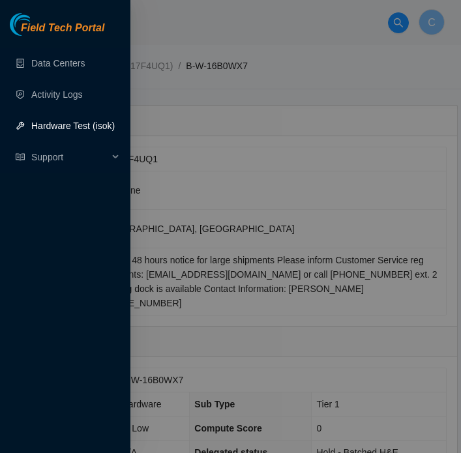
click at [174, 263] on div at bounding box center [230, 226] width 461 height 453
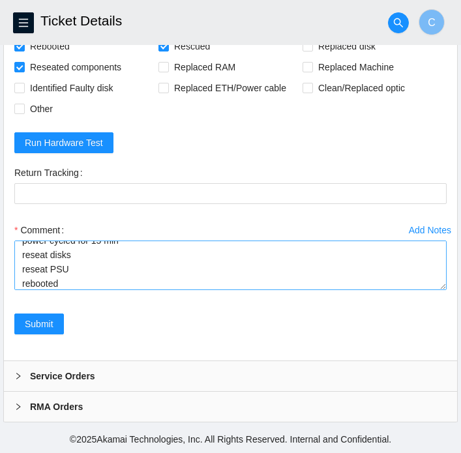
scroll to position [215, 0]
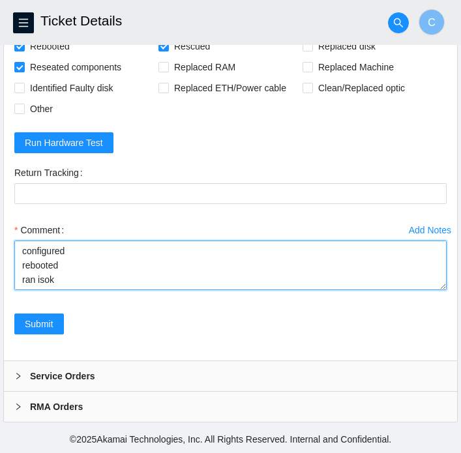
click at [89, 270] on textarea "verified SN config screen normal server lights are normal psu light normal swit…" at bounding box center [230, 266] width 432 height 50
paste textarea "23.3.98.114 : failed: unpingable"
click at [91, 274] on textarea "verified SN config screen normal server lights are normal psu light normal swit…" at bounding box center [230, 266] width 432 height 50
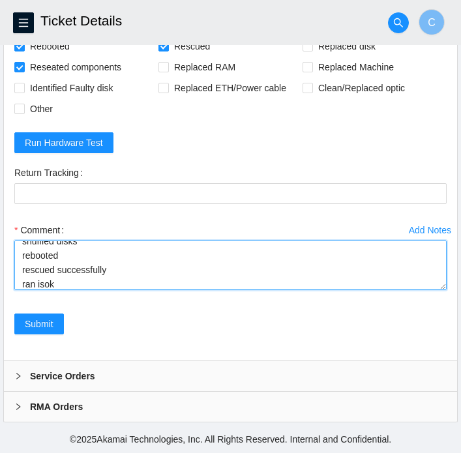
scroll to position [297, 0]
paste textarea "23.3.98.114 : failed: unpingable"
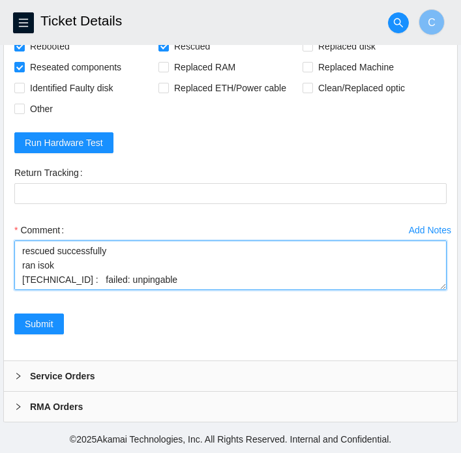
drag, startPoint x: 166, startPoint y: 285, endPoint x: 16, endPoint y: 285, distance: 149.3
click at [16, 285] on textarea "verified SN config screen normal server lights are normal psu light normal swit…" at bounding box center [230, 266] width 432 height 50
drag, startPoint x: 171, startPoint y: 281, endPoint x: 17, endPoint y: 280, distance: 153.8
click at [17, 280] on textarea "verified SN config screen normal server lights are normal psu light normal swit…" at bounding box center [230, 266] width 432 height 50
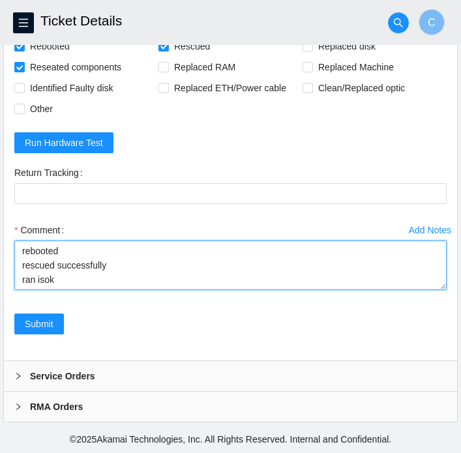
paste textarea "23.3.98.114 : passed: ok"
drag, startPoint x: 70, startPoint y: 265, endPoint x: 20, endPoint y: 251, distance: 52.0
click at [20, 251] on textarea "verified SN config screen normal server lights are normal psu light normal swit…" at bounding box center [230, 266] width 432 height 50
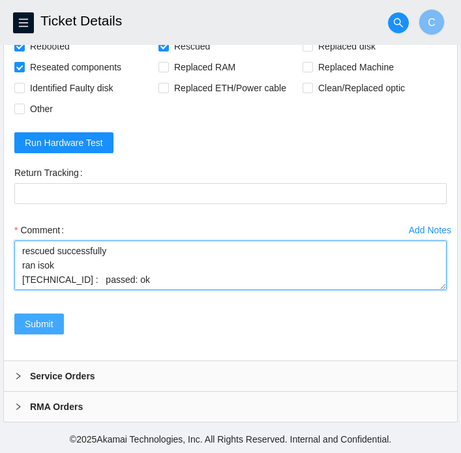
type textarea "verified SN config screen normal server lights are normal psu light normal swit…"
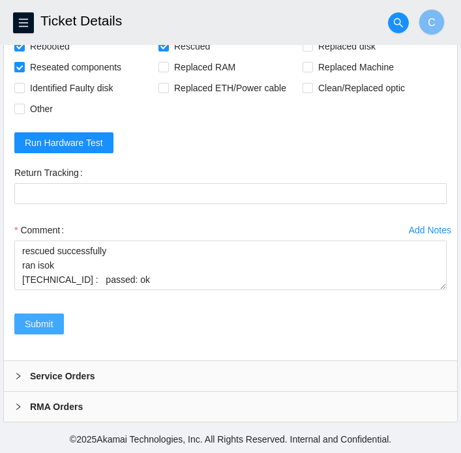
click at [55, 321] on button "Submit" at bounding box center [39, 323] width 50 height 21
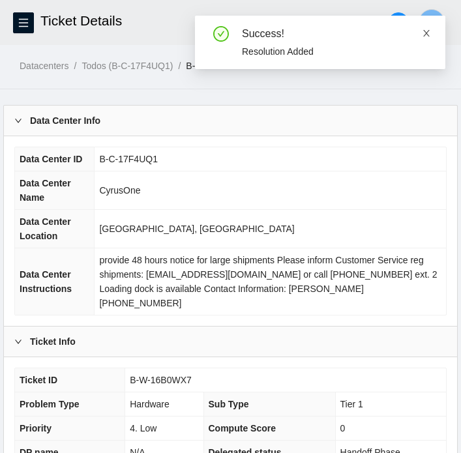
click at [427, 31] on icon "close" at bounding box center [426, 33] width 7 height 7
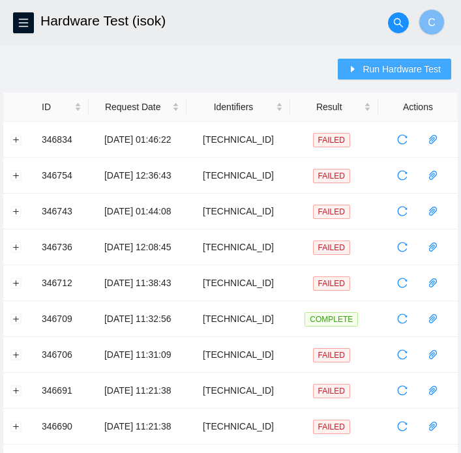
click at [388, 76] on button "Run Hardware Test" at bounding box center [394, 69] width 113 height 21
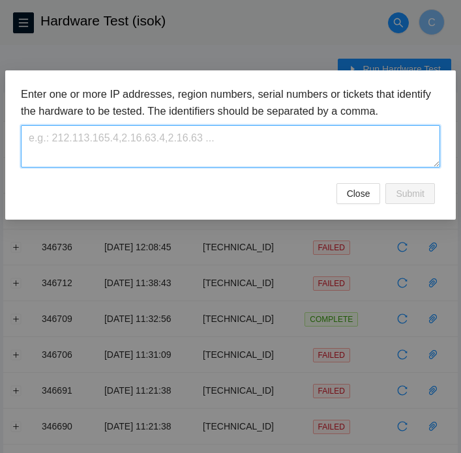
click at [229, 136] on textarea at bounding box center [230, 146] width 419 height 42
paste textarea "23.3.98.114"
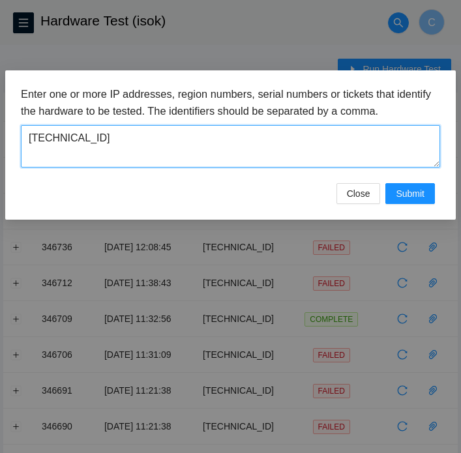
type textarea "23.3.98.114"
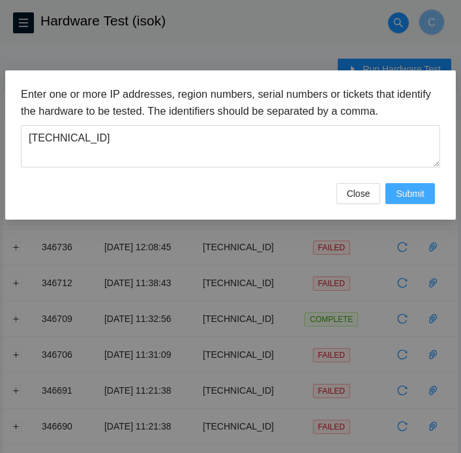
click at [418, 196] on span "Submit" at bounding box center [410, 193] width 29 height 14
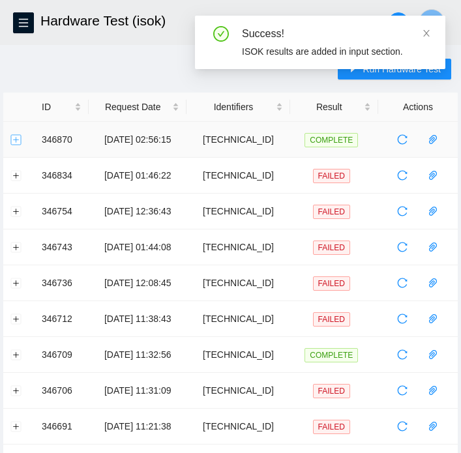
click at [20, 136] on button "Expand row" at bounding box center [16, 139] width 10 height 10
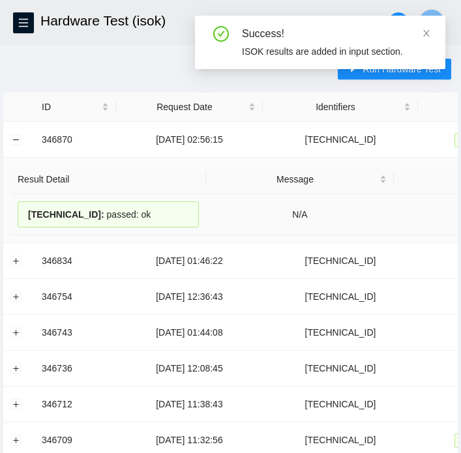
drag, startPoint x: 146, startPoint y: 218, endPoint x: 20, endPoint y: 195, distance: 128.5
click at [20, 195] on td "23.3.98.114 : passed: ok" at bounding box center [108, 214] width 196 height 41
copy div "23.3.98.114 : passed: ok"
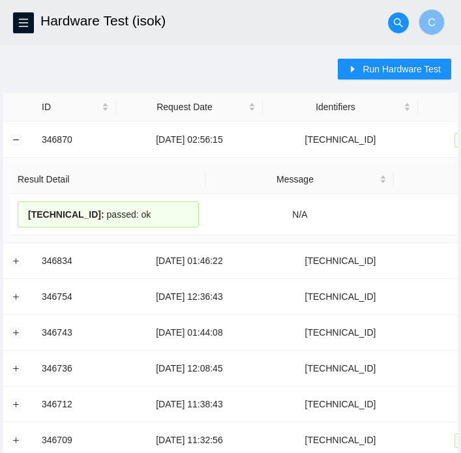
copy div "23.3.98.114 : passed: ok"
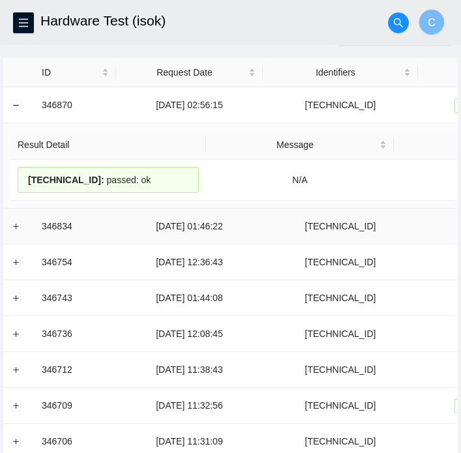
scroll to position [48, 0]
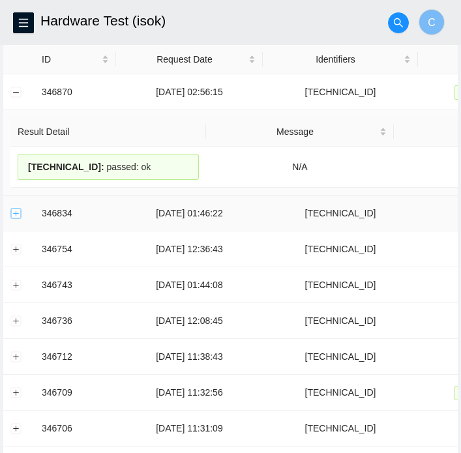
click at [18, 214] on button "Expand row" at bounding box center [16, 213] width 10 height 10
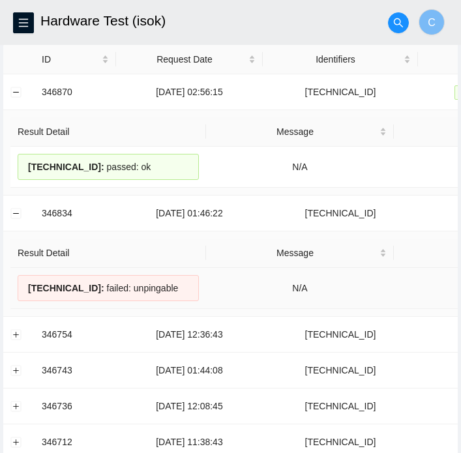
drag, startPoint x: 177, startPoint y: 289, endPoint x: 10, endPoint y: 287, distance: 166.9
click at [10, 287] on td "23.3.98.114 : failed: unpingable" at bounding box center [108, 288] width 196 height 41
copy div "23.3.98.114 : failed: unpingable"
click at [153, 159] on div "23.3.98.114 : passed: ok" at bounding box center [108, 167] width 181 height 26
drag, startPoint x: 154, startPoint y: 166, endPoint x: 18, endPoint y: 159, distance: 136.4
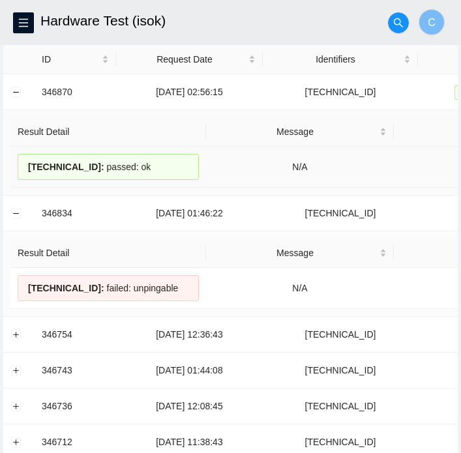
click at [18, 159] on div "23.3.98.114 : passed: ok" at bounding box center [108, 167] width 181 height 26
copy div "23.3.98.114 : passed: ok"
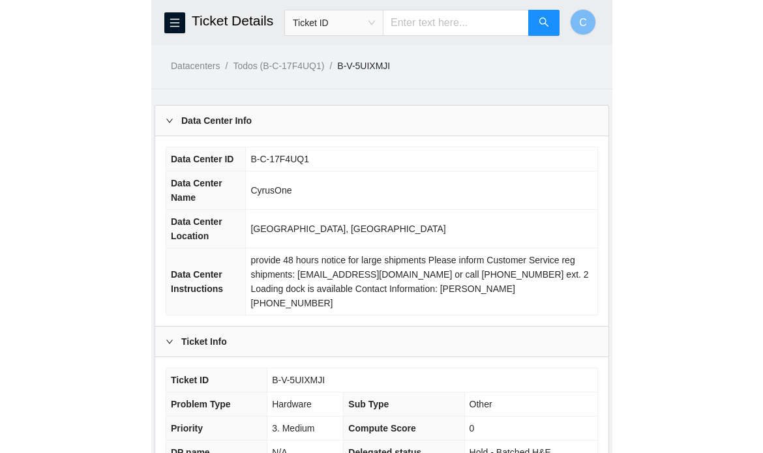
scroll to position [348, 0]
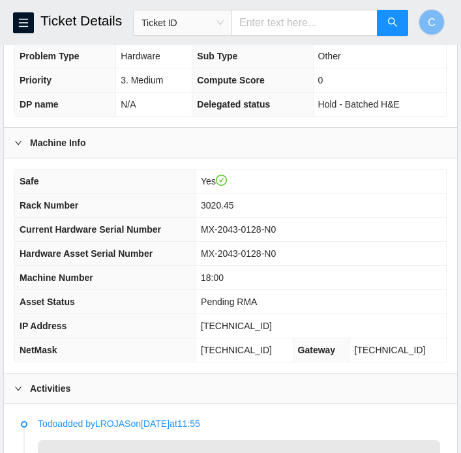
click at [2, 38] on header "Ticket Details Ticket ID C" at bounding box center [230, 22] width 461 height 45
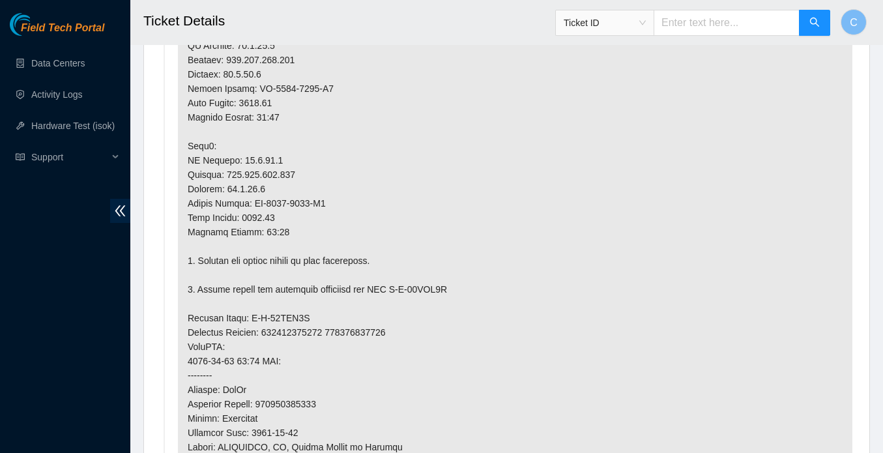
scroll to position [447, 0]
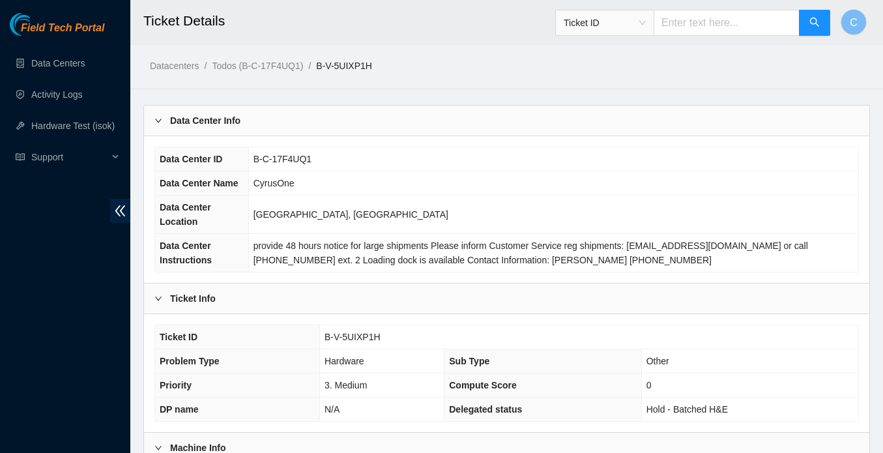
scroll to position [512, 0]
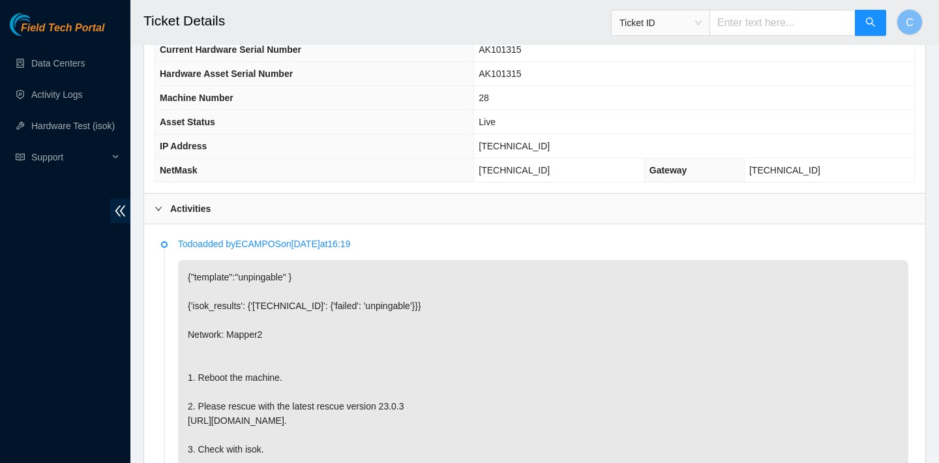
scroll to position [397, 0]
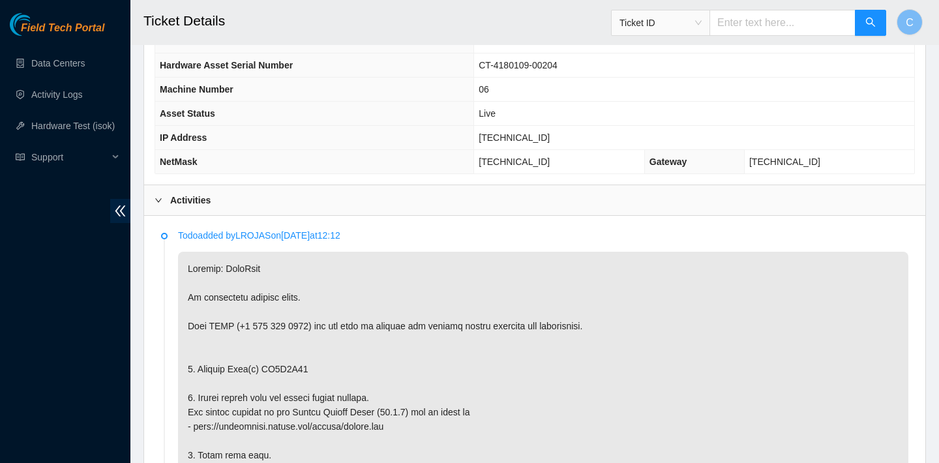
scroll to position [576, 0]
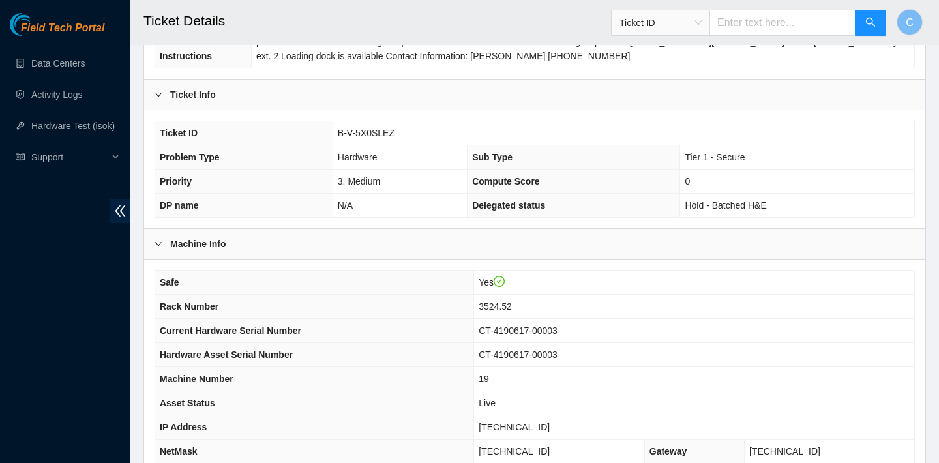
scroll to position [379, 0]
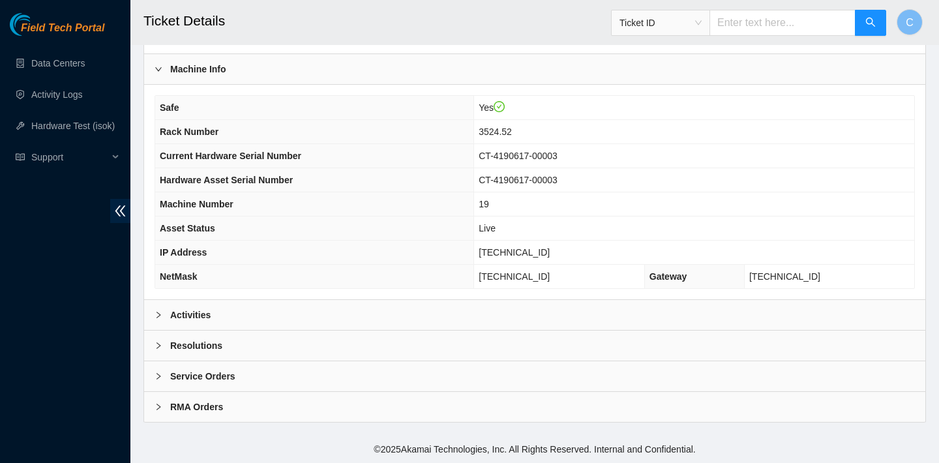
click at [294, 308] on div "Activities" at bounding box center [534, 315] width 781 height 30
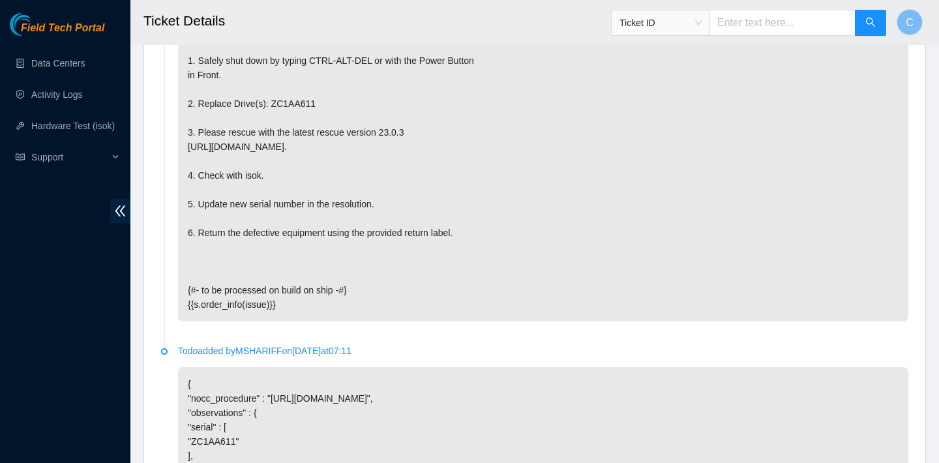
scroll to position [2466, 0]
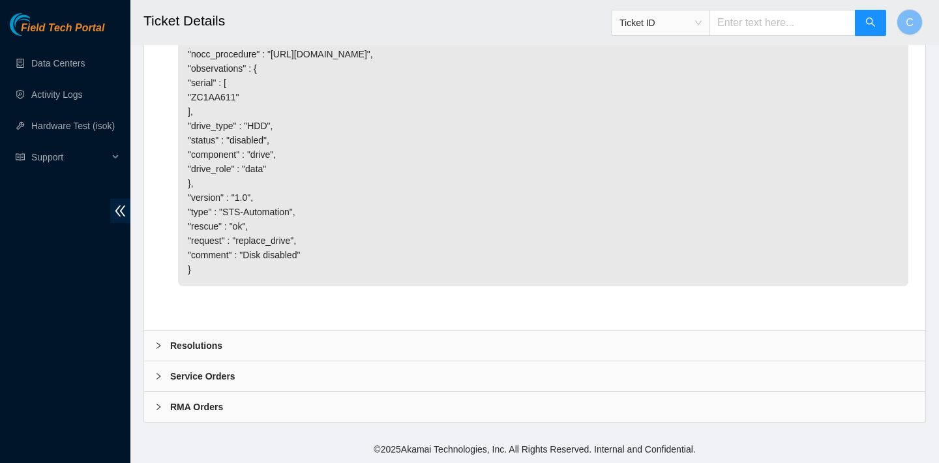
click at [256, 337] on div "Resolutions" at bounding box center [534, 345] width 781 height 30
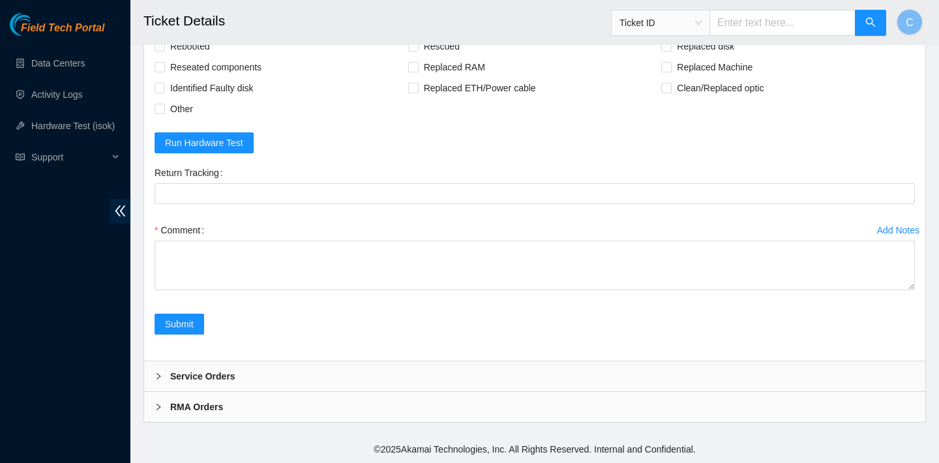
scroll to position [2758, 0]
click at [188, 57] on span "Rebooted" at bounding box center [190, 46] width 50 height 21
click at [164, 50] on input "Rebooted" at bounding box center [158, 45] width 9 height 9
checkbox input "true"
click at [448, 57] on span "Rescued" at bounding box center [441, 46] width 46 height 21
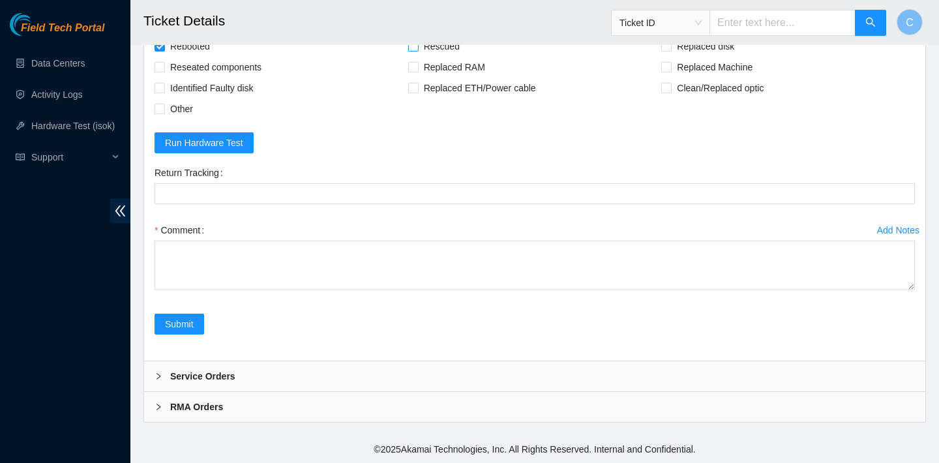
click at [417, 50] on input "Rescued" at bounding box center [412, 45] width 9 height 9
checkbox input "true"
click at [693, 57] on span "Replaced disk" at bounding box center [705, 46] width 68 height 21
click at [670, 50] on input "Replaced disk" at bounding box center [665, 45] width 9 height 9
checkbox input "true"
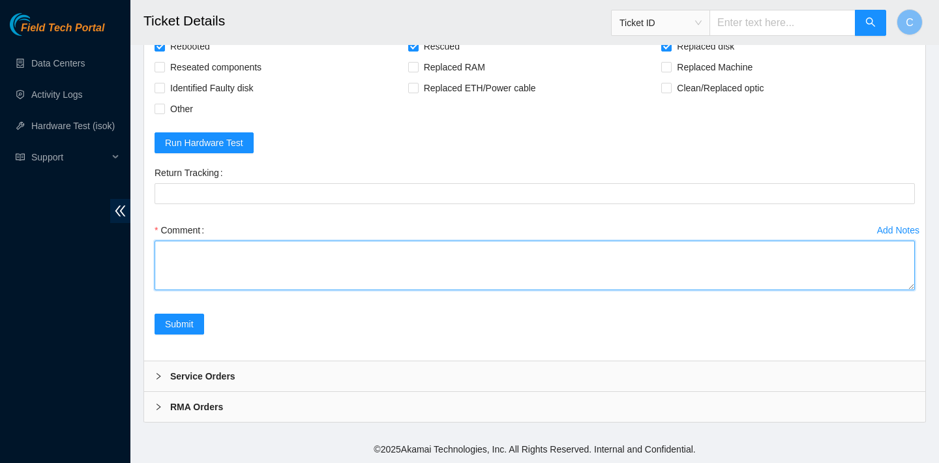
click at [459, 290] on textarea "Comment" at bounding box center [534, 266] width 760 height 50
click at [161, 290] on textarea "replaced OLD disk with NEW disk Z1Z8QXHT" at bounding box center [534, 266] width 760 height 50
click at [173, 290] on textarea "replaced OLD disk with NEW disk Z1Z8QXHT" at bounding box center [534, 266] width 760 height 50
click at [352, 290] on textarea "verified SN replaced OLD disk with NEW disk Z1Z8QXHT" at bounding box center [534, 266] width 760 height 50
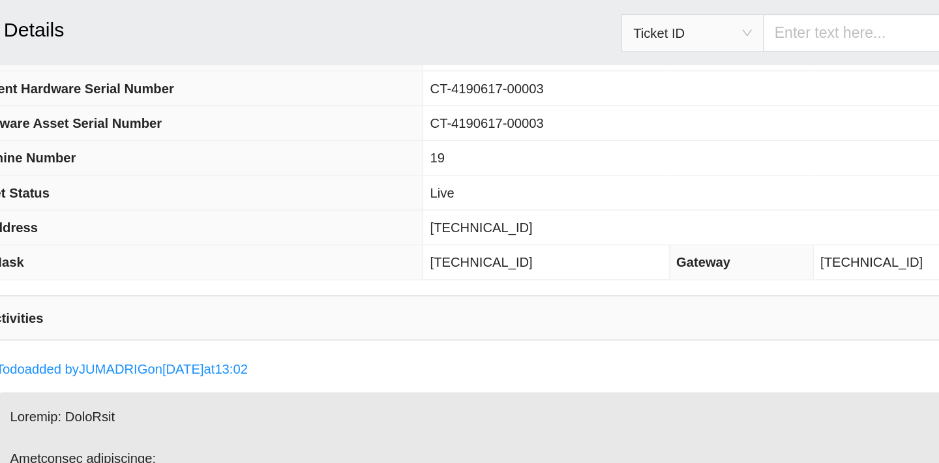
scroll to position [401, 0]
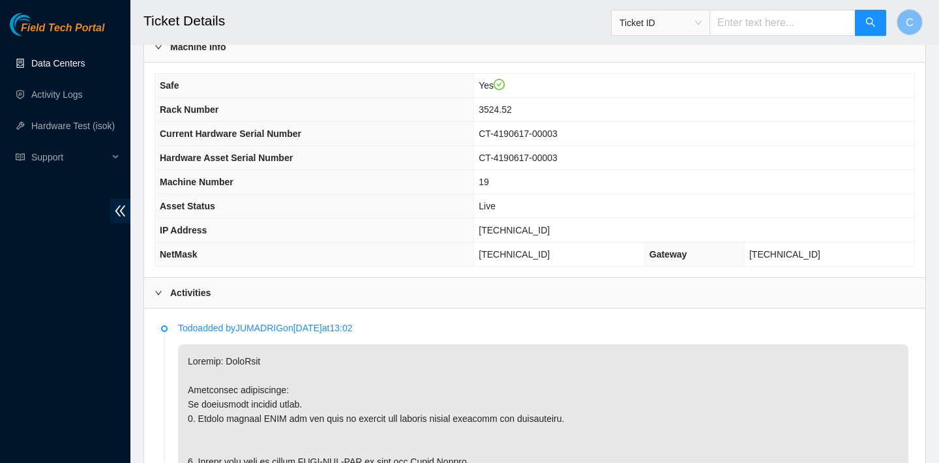
click at [556, 225] on td "[TECHNICAL_ID]" at bounding box center [694, 230] width 440 height 24
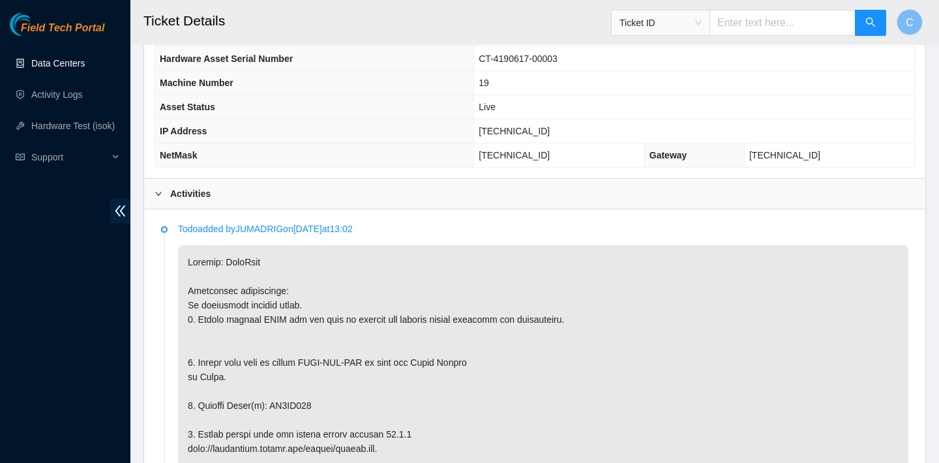
scroll to position [230, 0]
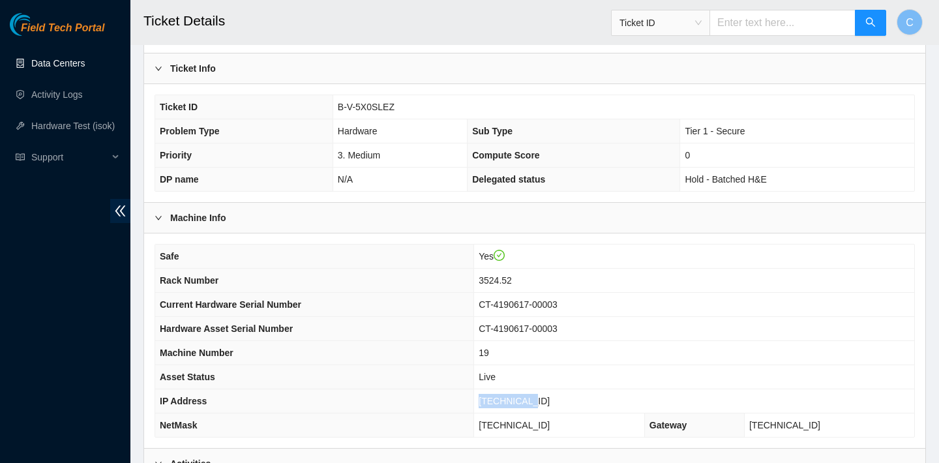
drag, startPoint x: 551, startPoint y: 401, endPoint x: 478, endPoint y: 401, distance: 73.0
click at [478, 401] on tr "IP Address [TECHNICAL_ID]" at bounding box center [534, 401] width 759 height 24
copy tr "[TECHNICAL_ID]"
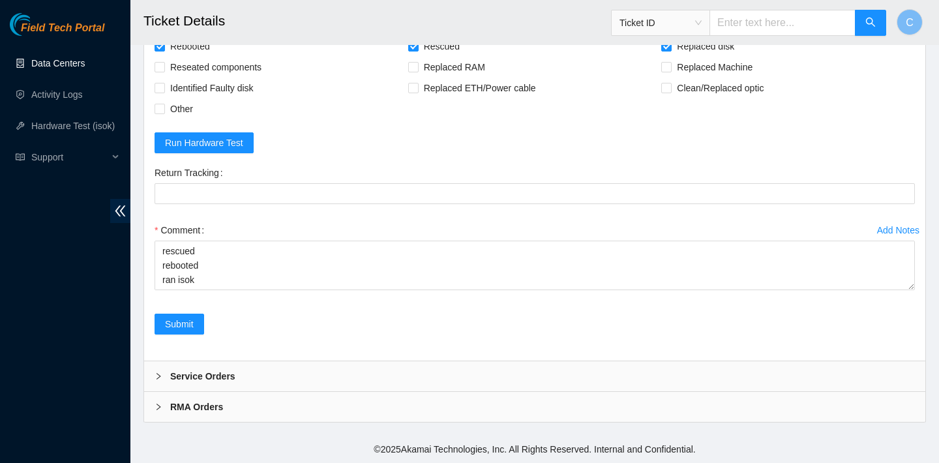
scroll to position [2802, 0]
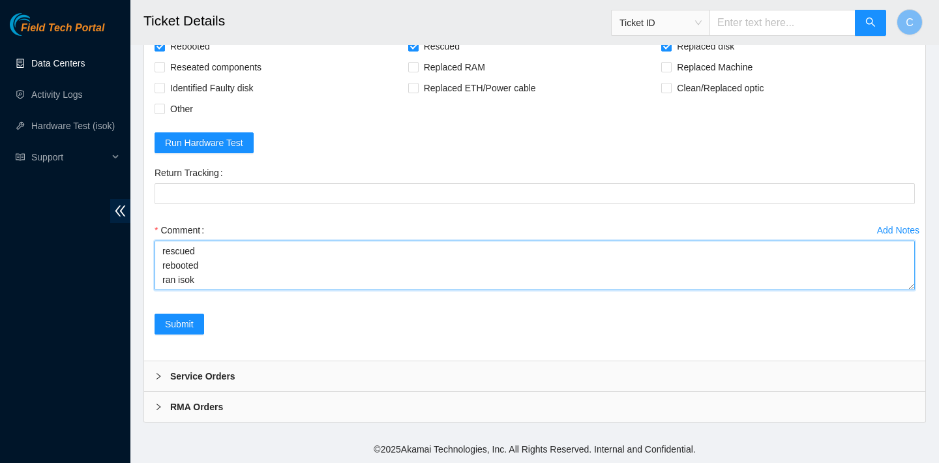
click at [310, 272] on textarea "verified SN replaced OLD disk with NEW disk Z1Z8QXHT rebooted rescued rebooted …" at bounding box center [534, 266] width 760 height 50
paste textarea "[TECHNICAL_ID] : passed: ok"
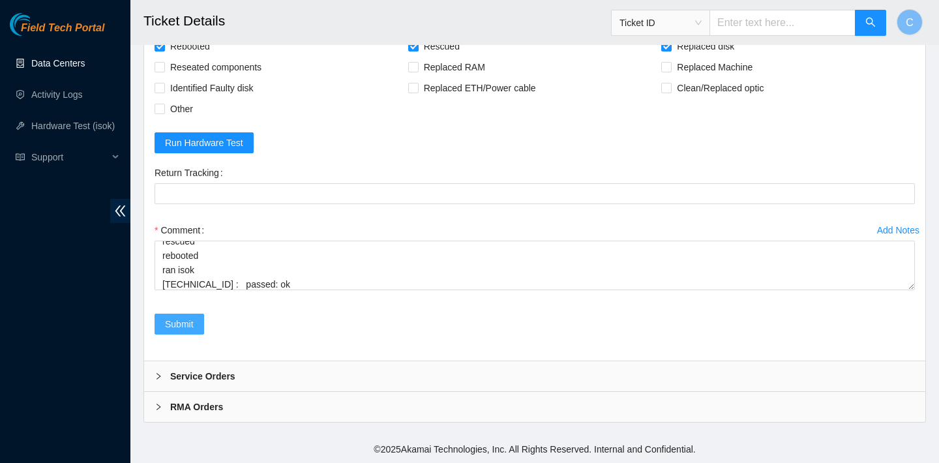
click at [188, 327] on span "Submit" at bounding box center [179, 324] width 29 height 14
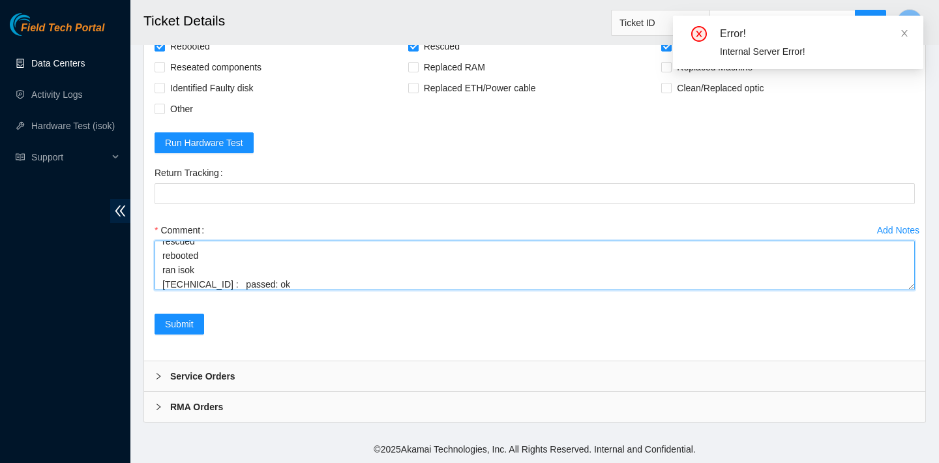
click at [293, 284] on textarea "verified SN replaced OLD disk with NEW disk Z1Z8QXHT rebooted rescued rebooted …" at bounding box center [534, 266] width 760 height 50
drag, startPoint x: 293, startPoint y: 284, endPoint x: 141, endPoint y: 222, distance: 164.0
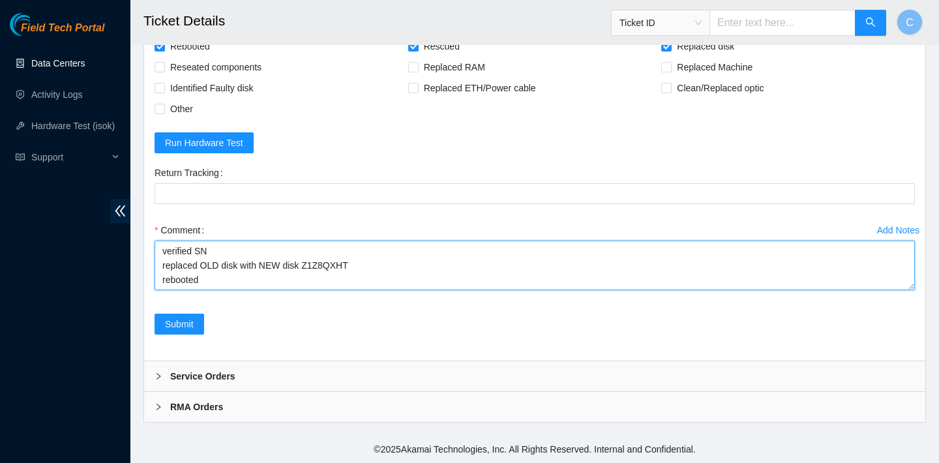
click at [244, 263] on textarea "verified SN replaced OLD disk with NEW disk Z1Z8QXHT rebooted rescued rebooted …" at bounding box center [534, 266] width 760 height 50
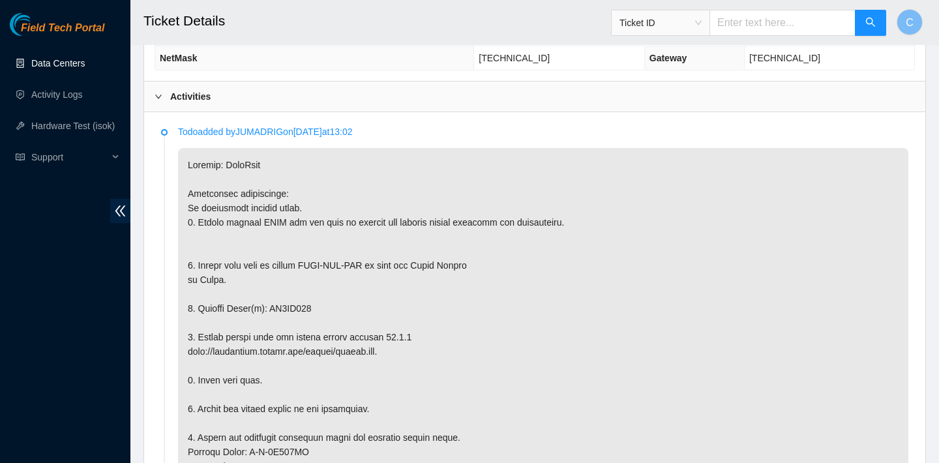
scroll to position [733, 0]
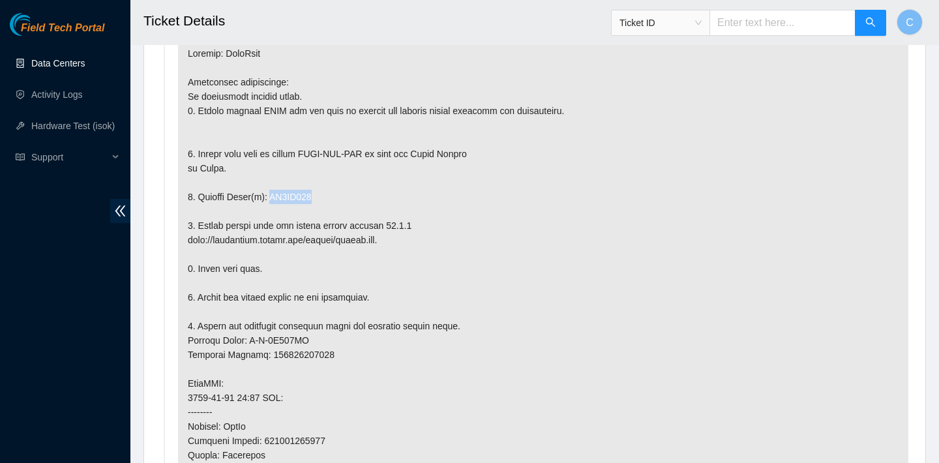
drag, startPoint x: 328, startPoint y: 194, endPoint x: 273, endPoint y: 193, distance: 55.4
click at [273, 193] on p at bounding box center [543, 390] width 730 height 708
copy p "ZC1AA611"
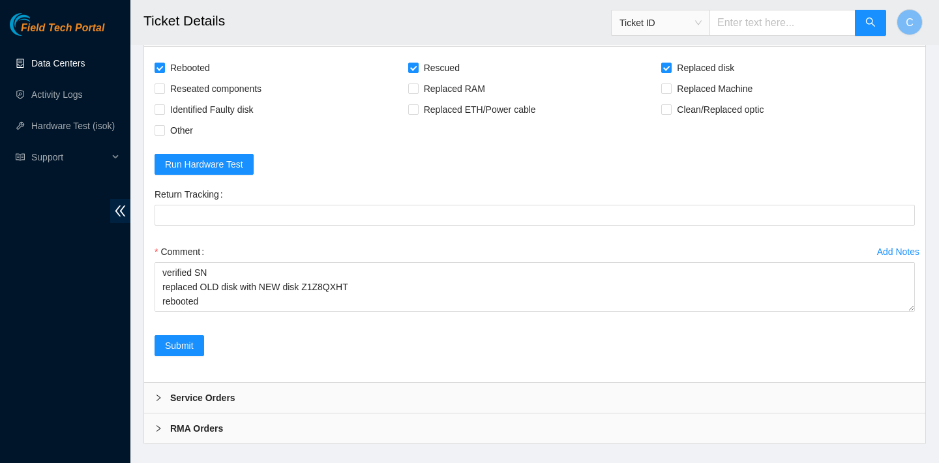
scroll to position [2827, 0]
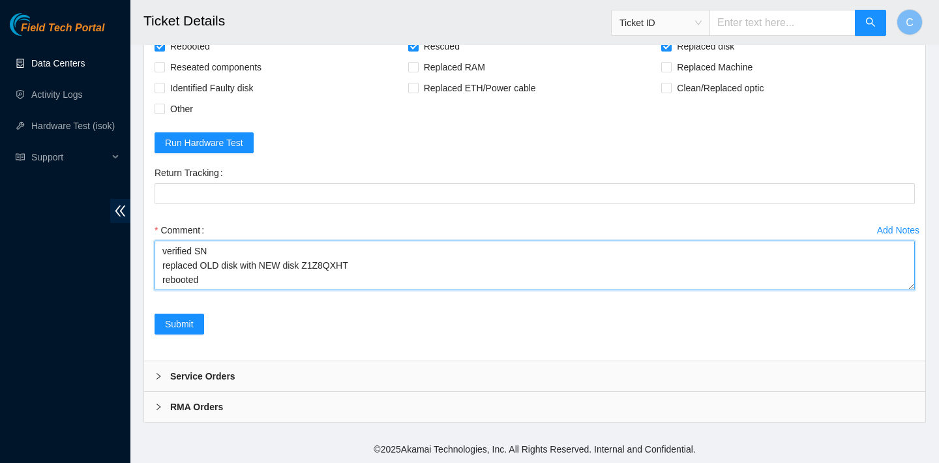
click at [241, 263] on textarea "verified SN replaced OLD disk with NEW disk Z1Z8QXHT rebooted rescued rebooted …" at bounding box center [534, 266] width 760 height 50
paste textarea "ZC1AA611"
drag, startPoint x: 158, startPoint y: 248, endPoint x: 282, endPoint y: 341, distance: 155.5
click at [282, 341] on form "Rebooted Rescued Replaced disk Reseated components Replaced RAM Replaced Machin…" at bounding box center [534, 193] width 760 height 314
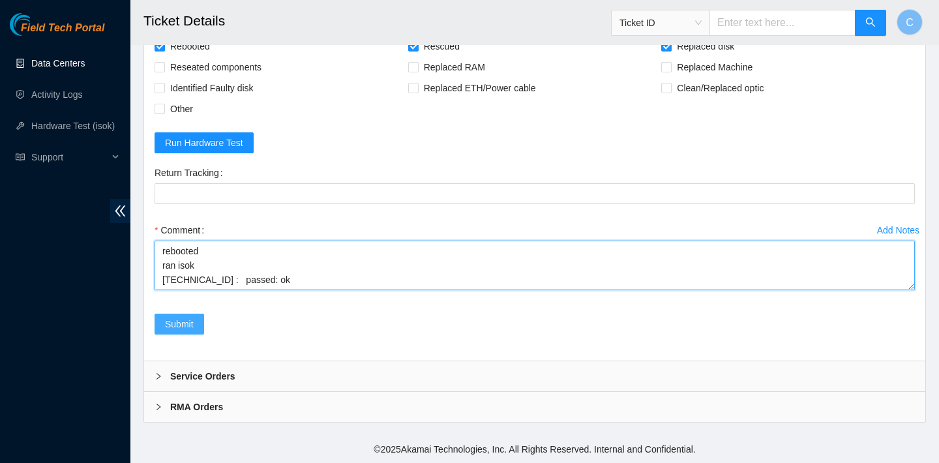
type textarea "verified SN replaced OLD disk ZC1AA611 with NEW disk Z1Z8QXHT rebooted rescued …"
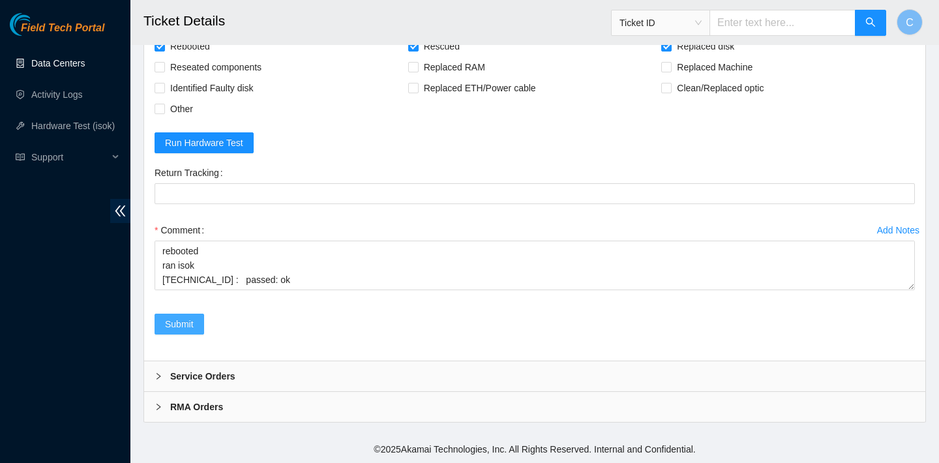
click at [180, 330] on span "Submit" at bounding box center [179, 324] width 29 height 14
click at [168, 349] on div "Submit" at bounding box center [179, 331] width 60 height 36
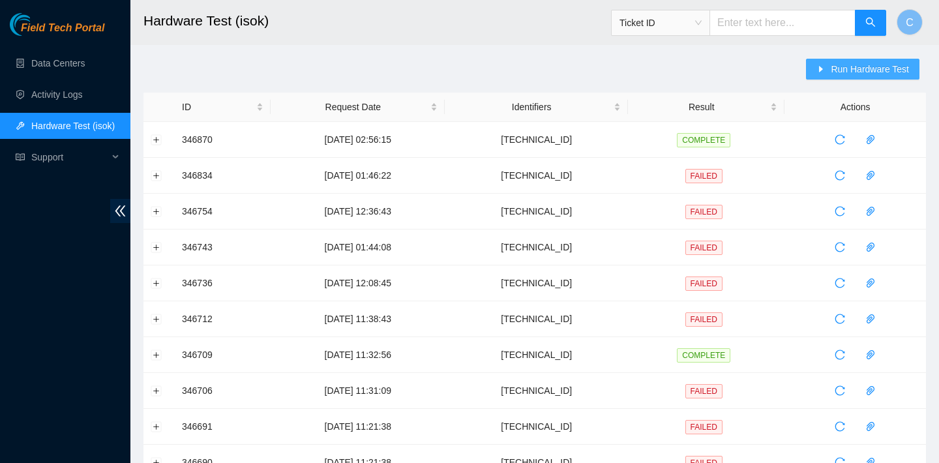
click at [826, 78] on button "Run Hardware Test" at bounding box center [862, 69] width 113 height 21
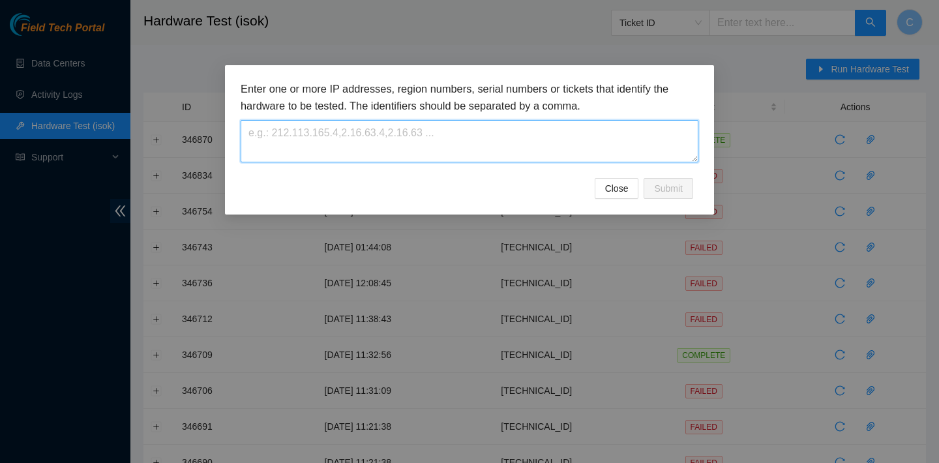
click at [643, 130] on textarea at bounding box center [470, 141] width 458 height 42
paste textarea "23.62.60.70"
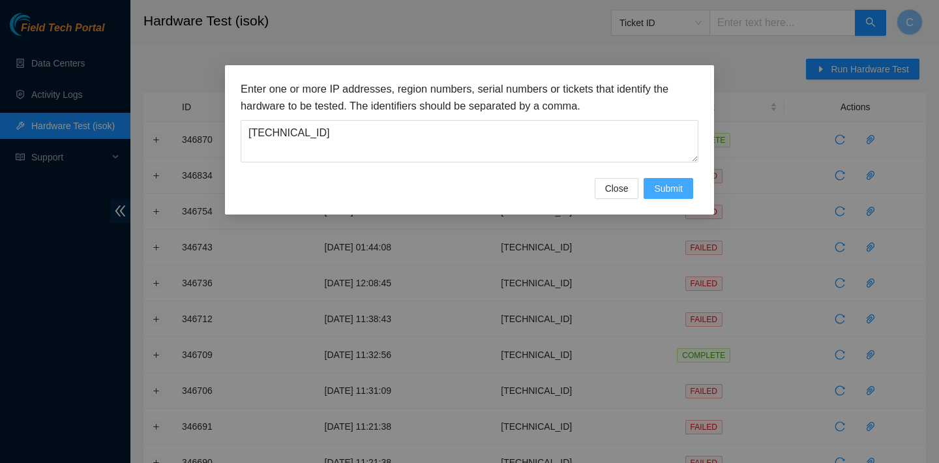
click at [680, 188] on span "Submit" at bounding box center [668, 188] width 29 height 14
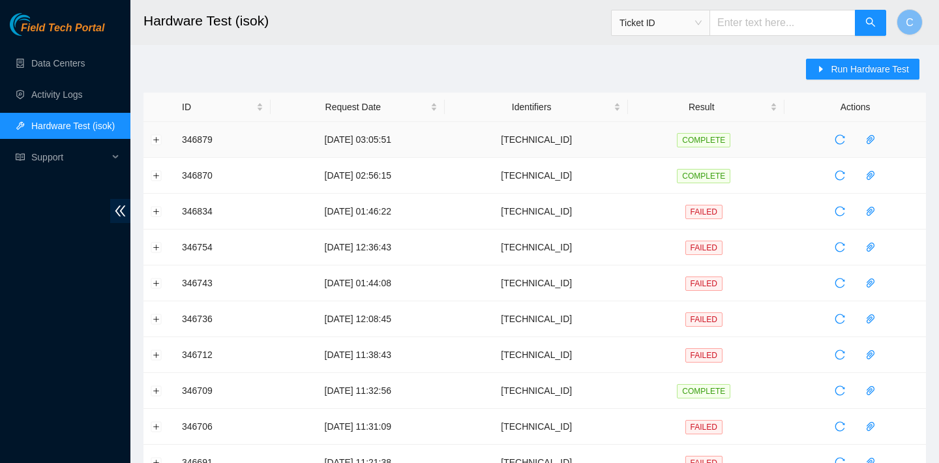
click at [153, 130] on td at bounding box center [158, 140] width 31 height 36
click at [157, 135] on button "Expand row" at bounding box center [156, 139] width 10 height 10
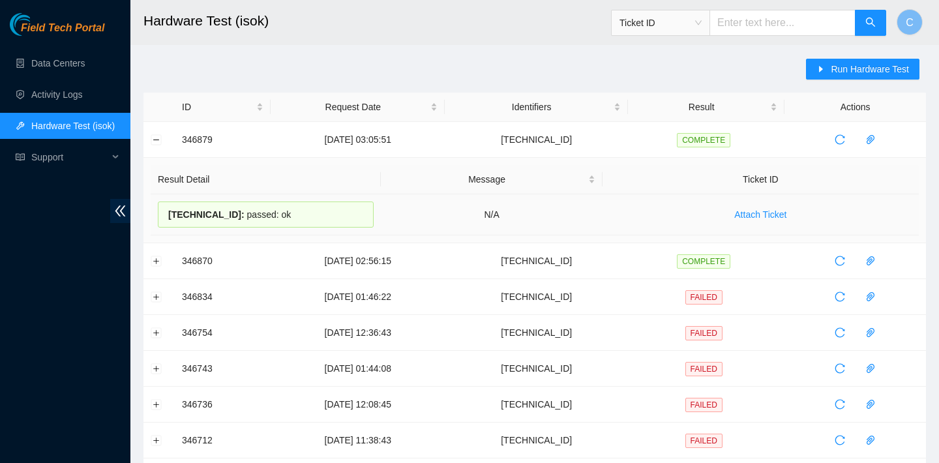
drag, startPoint x: 301, startPoint y: 217, endPoint x: 168, endPoint y: 211, distance: 133.1
click at [168, 211] on div "23.62.60.70 : passed: ok" at bounding box center [266, 214] width 216 height 26
copy div "23.62.60.70 : passed: ok"
click at [826, 69] on button "Run Hardware Test" at bounding box center [862, 69] width 113 height 21
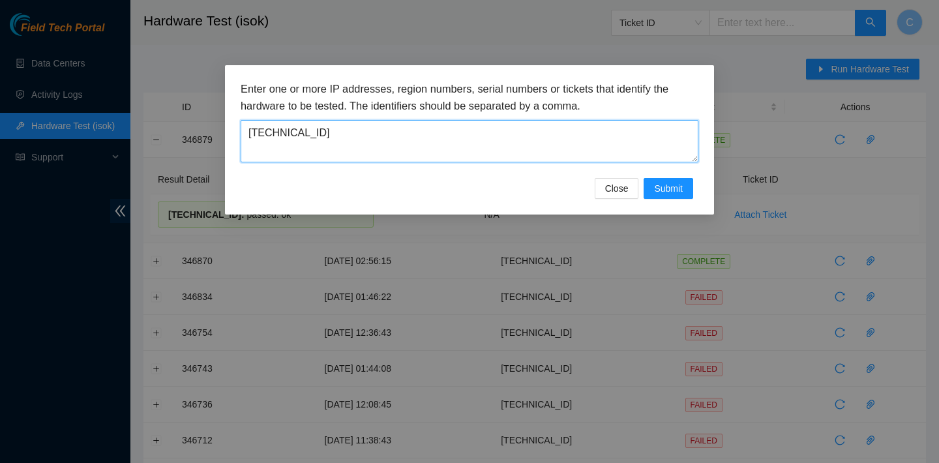
click at [621, 135] on textarea "23.62.60.70" at bounding box center [470, 141] width 458 height 42
drag, startPoint x: 621, startPoint y: 135, endPoint x: 330, endPoint y: 130, distance: 291.4
click at [330, 130] on textarea "23.62.60.70" at bounding box center [470, 141] width 458 height 42
paste textarea "23.62.60.21"
type textarea "23.62.60.21"
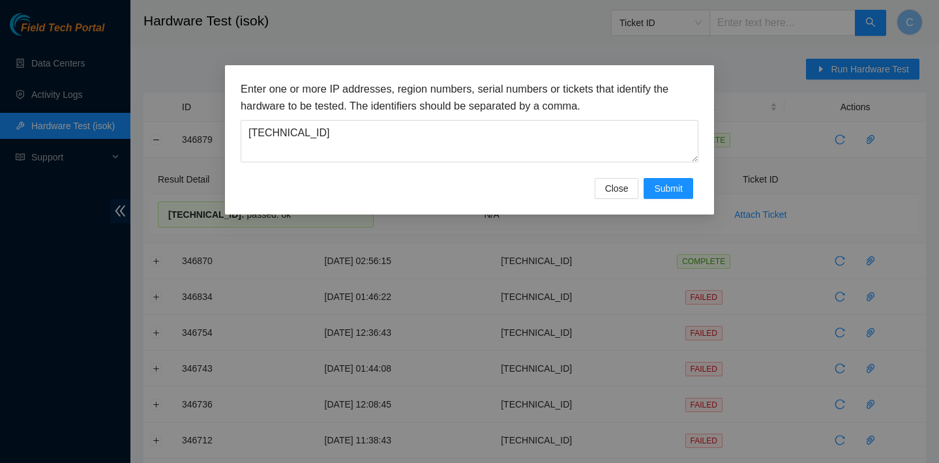
click at [665, 199] on div "Enter one or more IP addresses, region numbers, serial numbers or tickets that …" at bounding box center [469, 139] width 489 height 149
click at [665, 191] on span "Submit" at bounding box center [668, 188] width 29 height 14
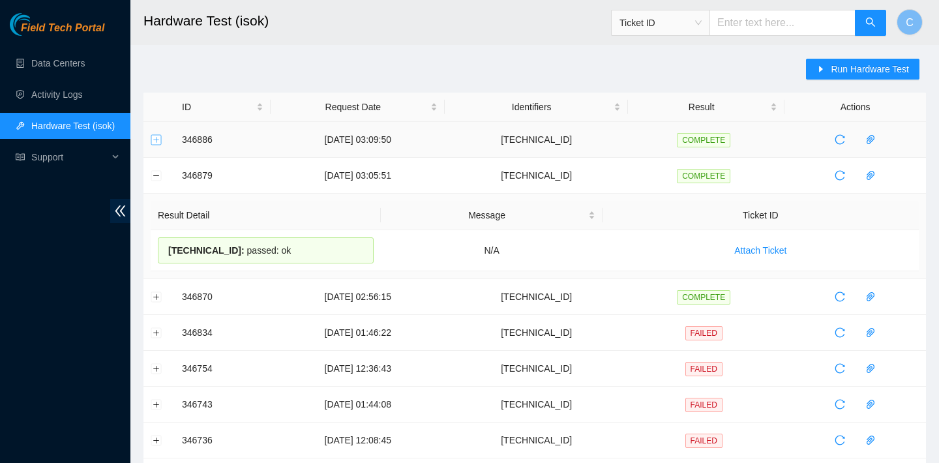
click at [158, 136] on button "Expand row" at bounding box center [156, 139] width 10 height 10
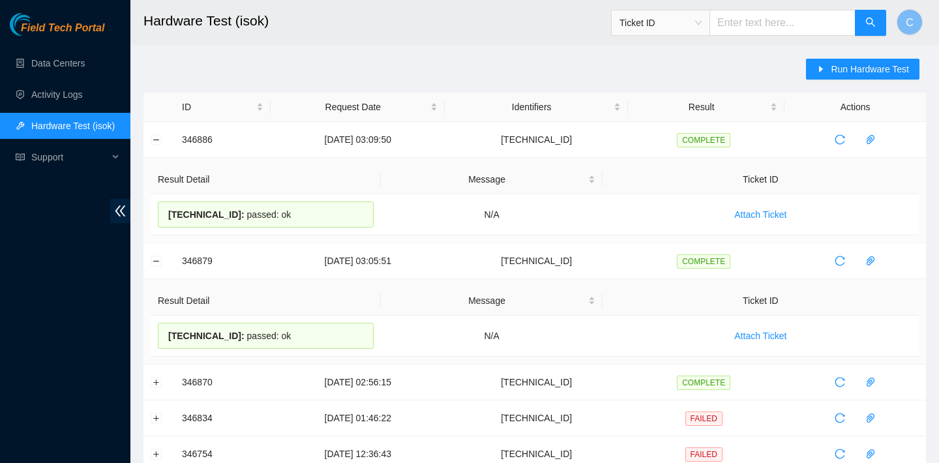
drag, startPoint x: 302, startPoint y: 208, endPoint x: 149, endPoint y: 208, distance: 153.2
click at [149, 208] on td "Result Detail Message Ticket ID 23.62.60.21 : passed: ok N/A Attach Ticket" at bounding box center [534, 200] width 782 height 85
click at [300, 212] on div "23.62.60.21 : passed: ok" at bounding box center [266, 214] width 216 height 26
drag, startPoint x: 300, startPoint y: 212, endPoint x: 169, endPoint y: 207, distance: 130.5
click at [169, 207] on div "23.62.60.21 : passed: ok" at bounding box center [266, 214] width 216 height 26
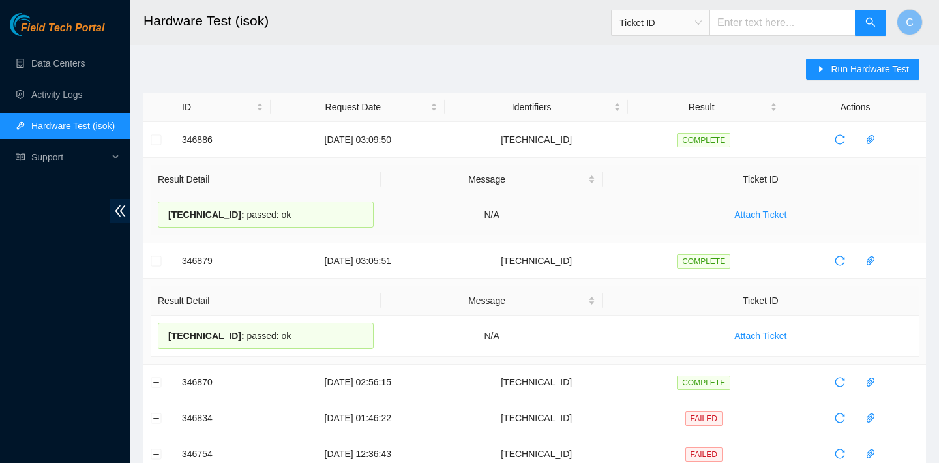
copy div "23.62.60.21 : passed: ok"
click at [154, 138] on button "Collapse row" at bounding box center [156, 139] width 10 height 10
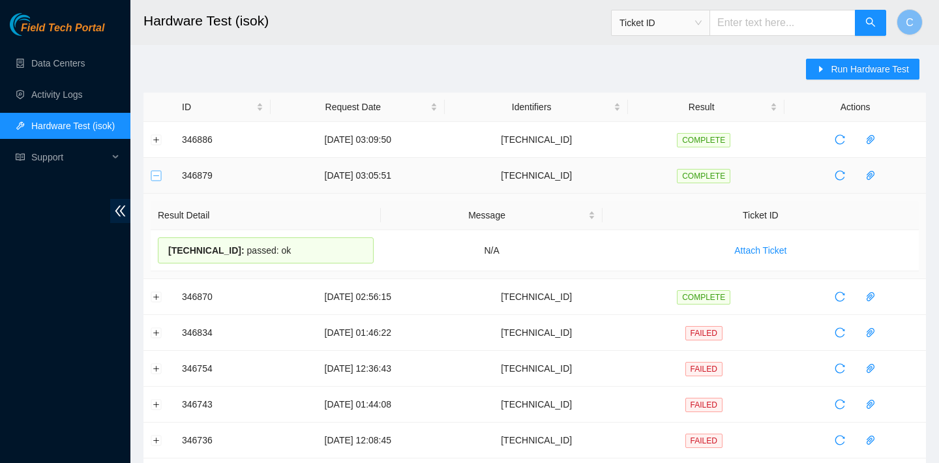
click at [157, 175] on button "Collapse row" at bounding box center [156, 175] width 10 height 10
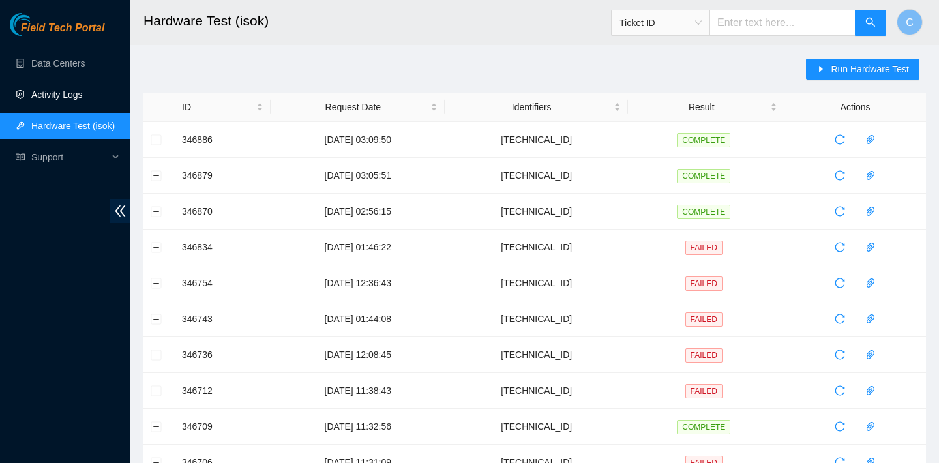
click at [83, 95] on link "Activity Logs" at bounding box center [56, 94] width 51 height 10
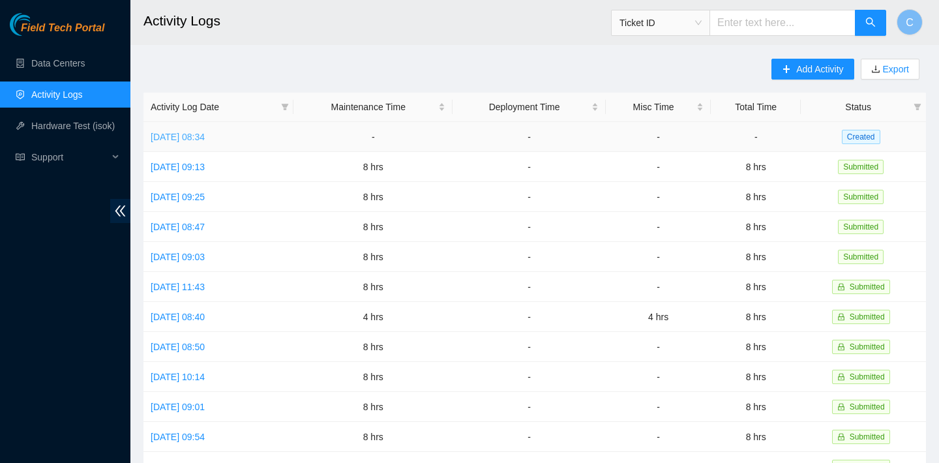
click at [205, 136] on link "Mon, 06 Oct 2025 08:34" at bounding box center [178, 137] width 54 height 10
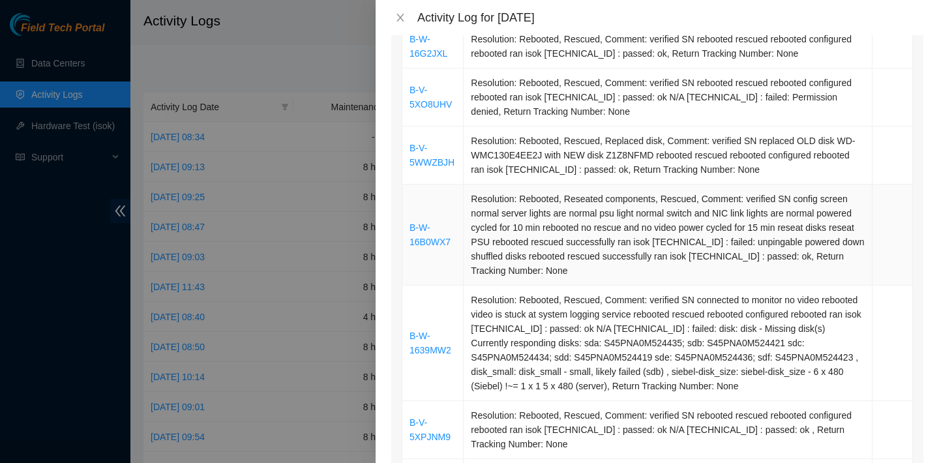
scroll to position [1070, 0]
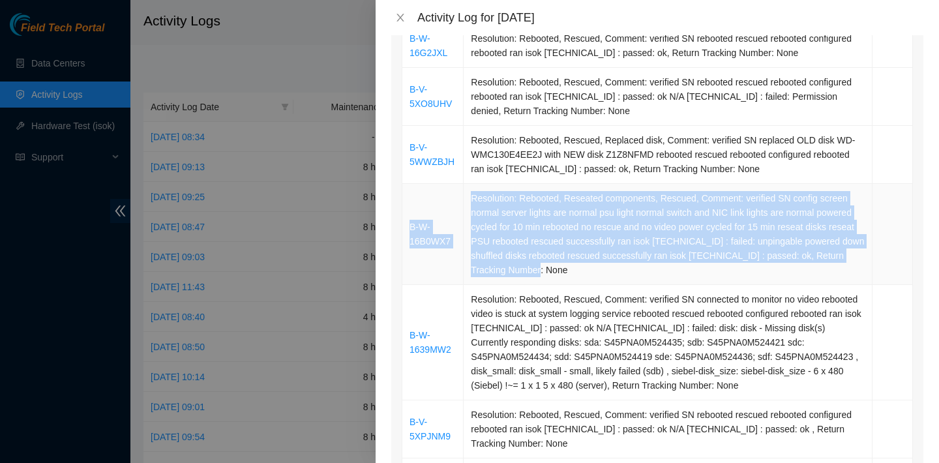
drag, startPoint x: 413, startPoint y: 223, endPoint x: 627, endPoint y: 297, distance: 226.9
click at [627, 285] on tr "B-W-16B0WX7 Resolution: Rebooted, Reseated components, Rescued, Comment: verifi…" at bounding box center [657, 234] width 510 height 101
copy tr "B-W-16B0WX7 Resolution: Rebooted, Reseated components, Rescued, Comment: verifi…"
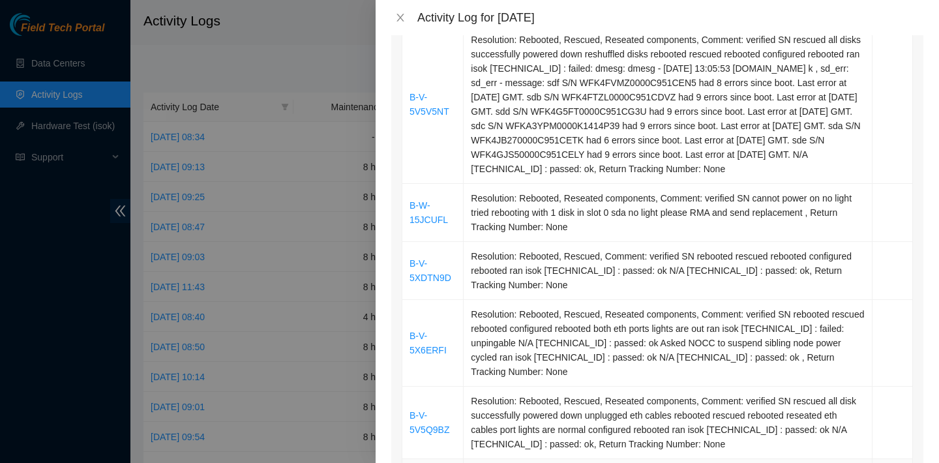
scroll to position [756, 0]
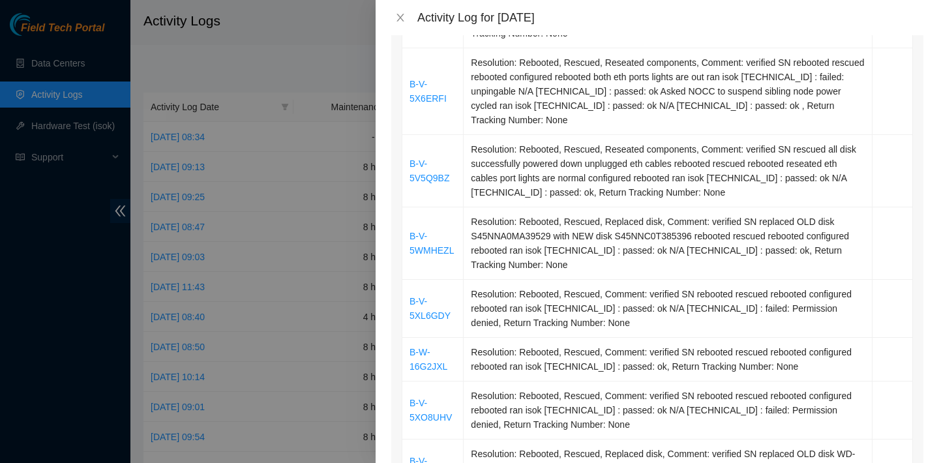
click at [319, 128] on div at bounding box center [469, 231] width 939 height 463
click at [398, 14] on icon "close" at bounding box center [400, 17] width 10 height 10
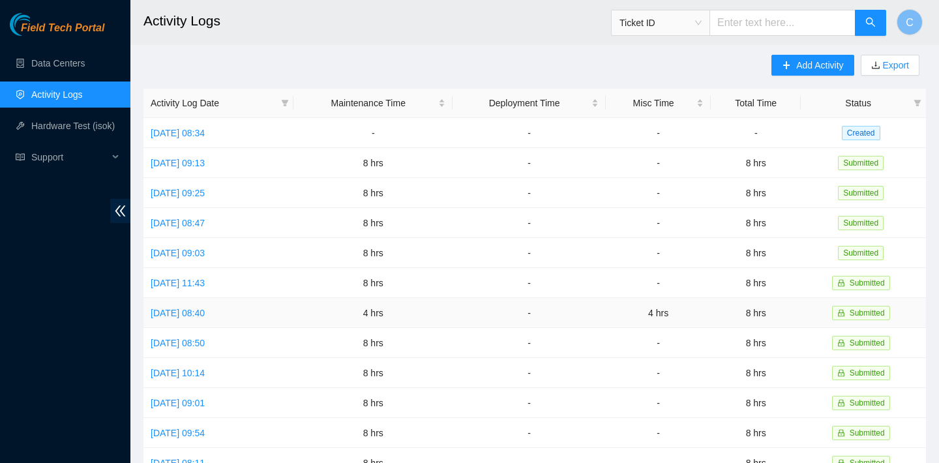
scroll to position [0, 0]
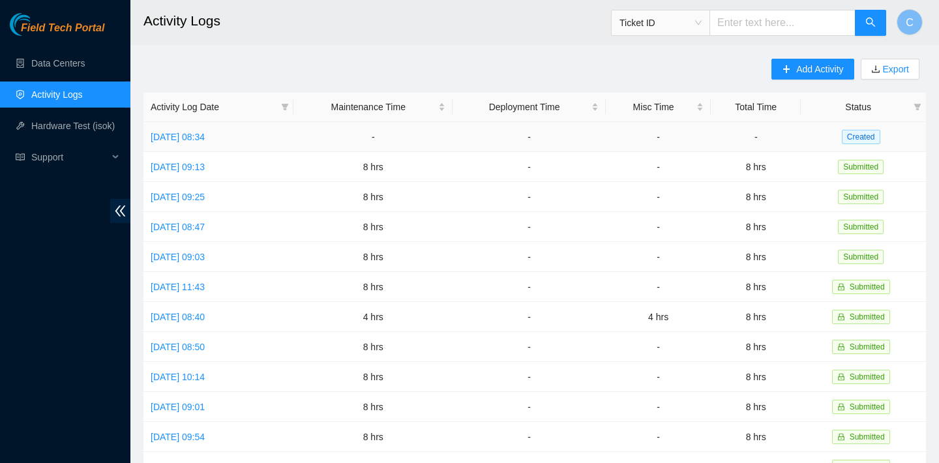
click at [201, 130] on td "Mon, 06 Oct 2025 08:34" at bounding box center [218, 137] width 150 height 30
click at [197, 136] on link "Mon, 06 Oct 2025 08:34" at bounding box center [178, 137] width 54 height 10
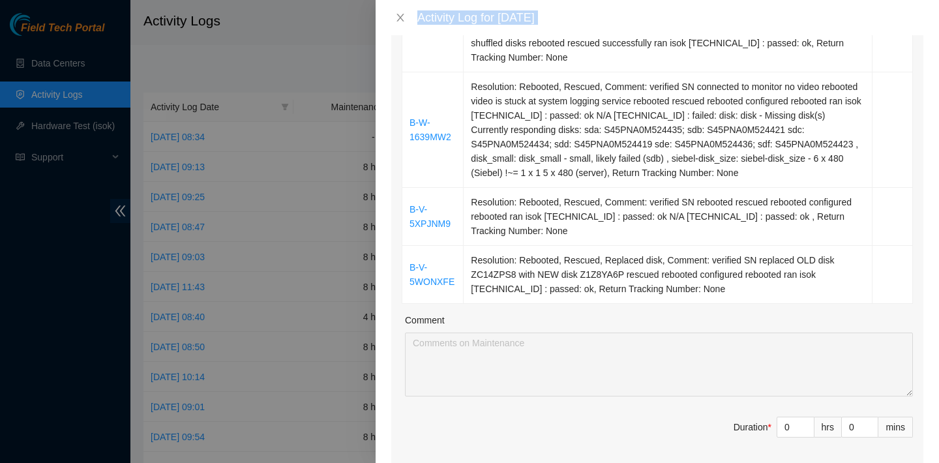
scroll to position [1319, 0]
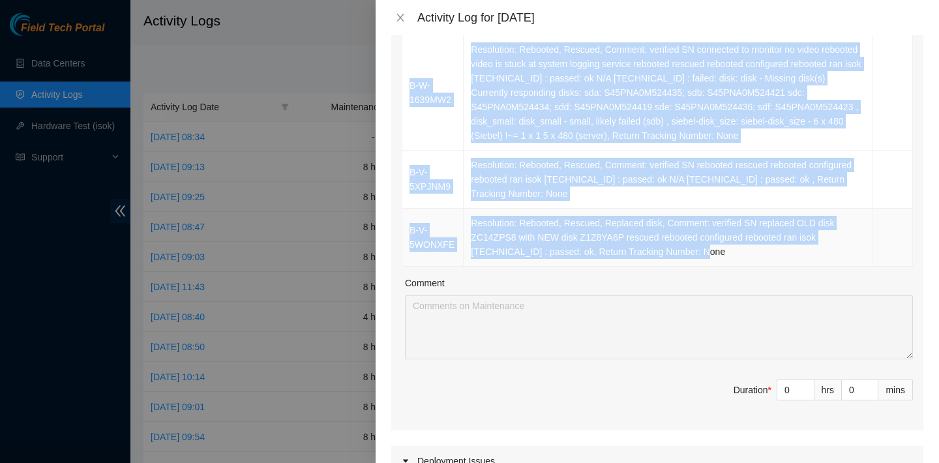
drag, startPoint x: 409, startPoint y: 130, endPoint x: 718, endPoint y: 276, distance: 341.4
copy tbody "B-W-15XVGI7 Resolution: Rebooted, Rescued, Replaced disk, Comment: verified SN …"
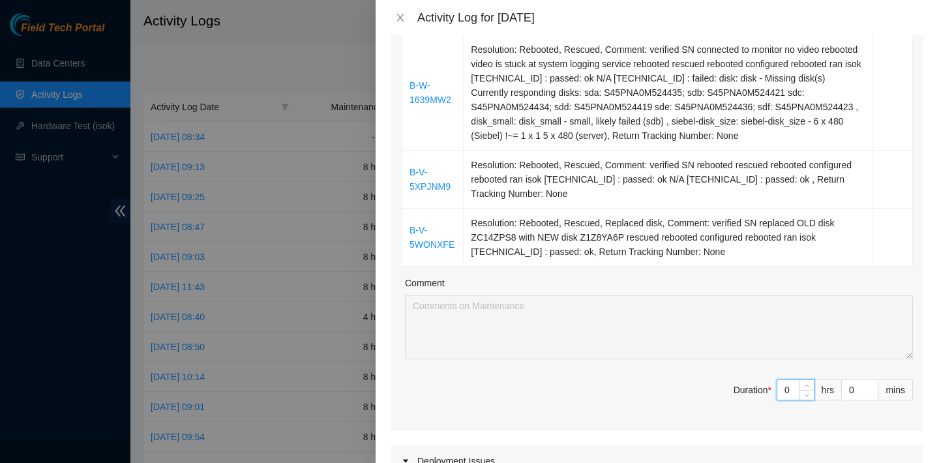
click at [798, 400] on input "0" at bounding box center [795, 390] width 36 height 20
type input "1"
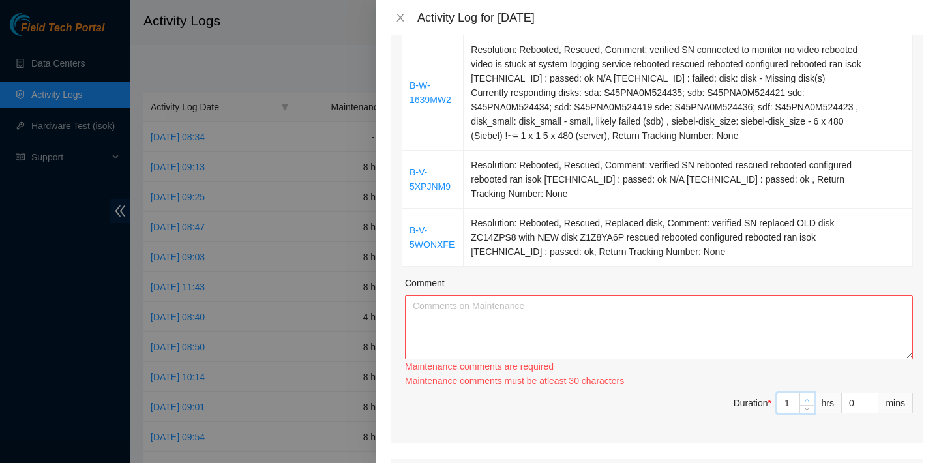
click at [808, 403] on span "up" at bounding box center [807, 400] width 8 height 8
type input "2"
click at [808, 402] on icon "up" at bounding box center [806, 400] width 5 height 5
type input "3"
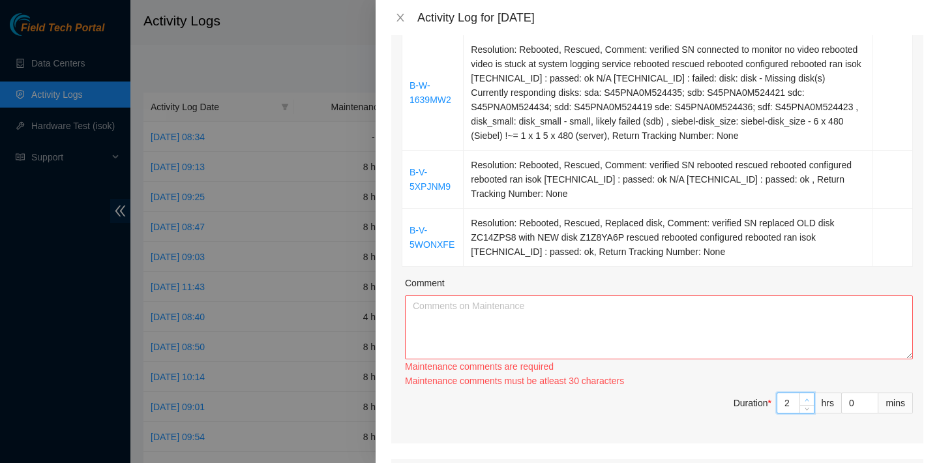
type input "3"
click at [808, 402] on icon "up" at bounding box center [806, 400] width 5 height 5
type input "4"
click at [808, 402] on icon "up" at bounding box center [806, 400] width 5 height 5
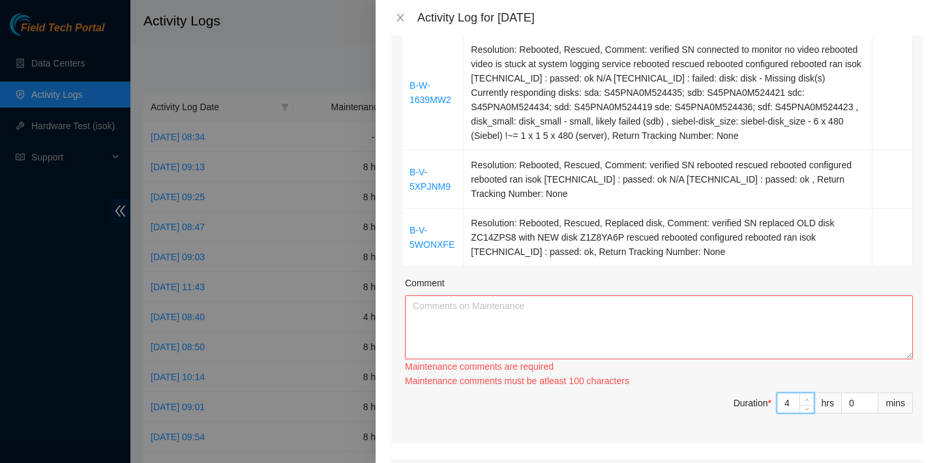
type input "5"
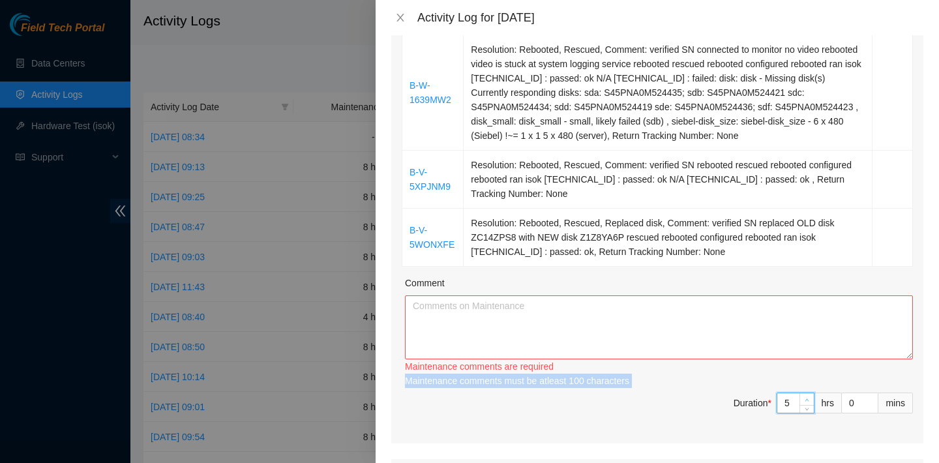
click at [808, 388] on div "Maintenance comments must be atleast 100 characters" at bounding box center [659, 380] width 508 height 14
type input "6"
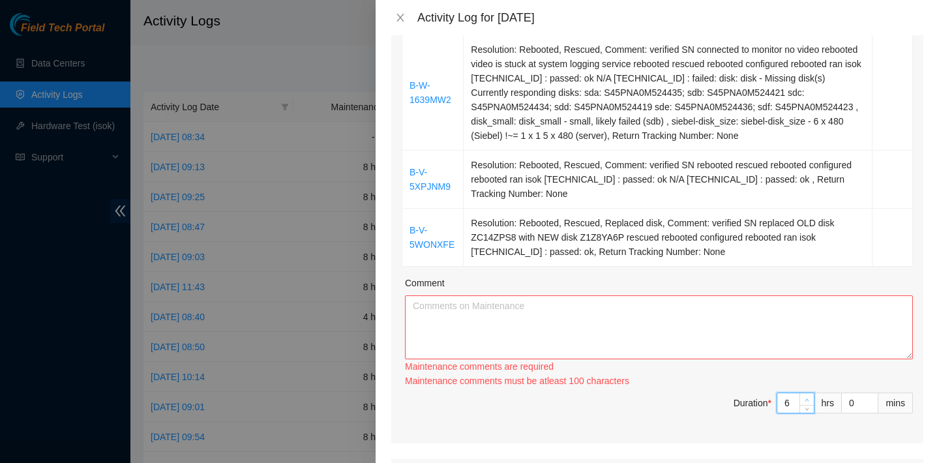
click at [806, 403] on span "up" at bounding box center [807, 400] width 8 height 8
type input "7"
click at [806, 403] on span "up" at bounding box center [807, 400] width 8 height 8
type input "8"
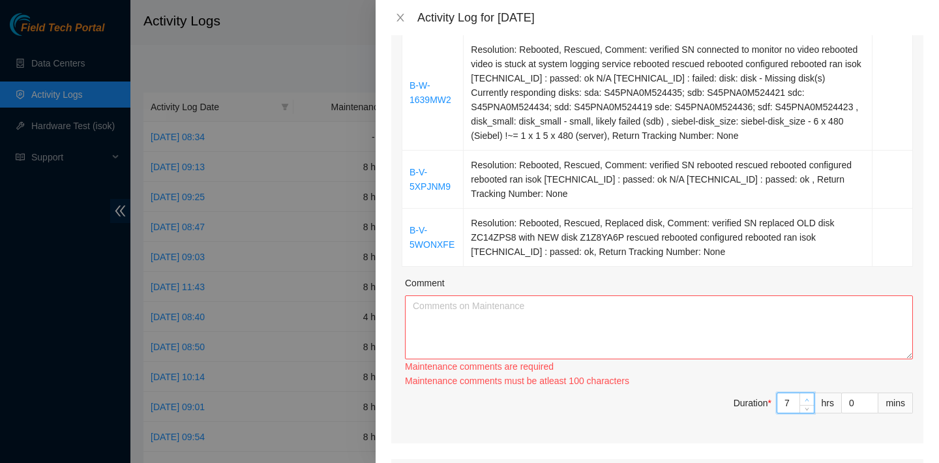
type input "8"
click at [806, 403] on span "up" at bounding box center [807, 400] width 8 height 8
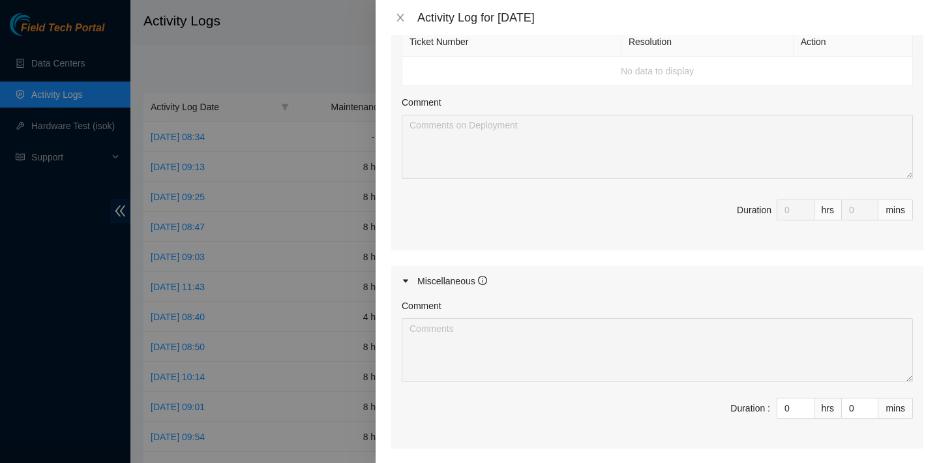
scroll to position [1567, 0]
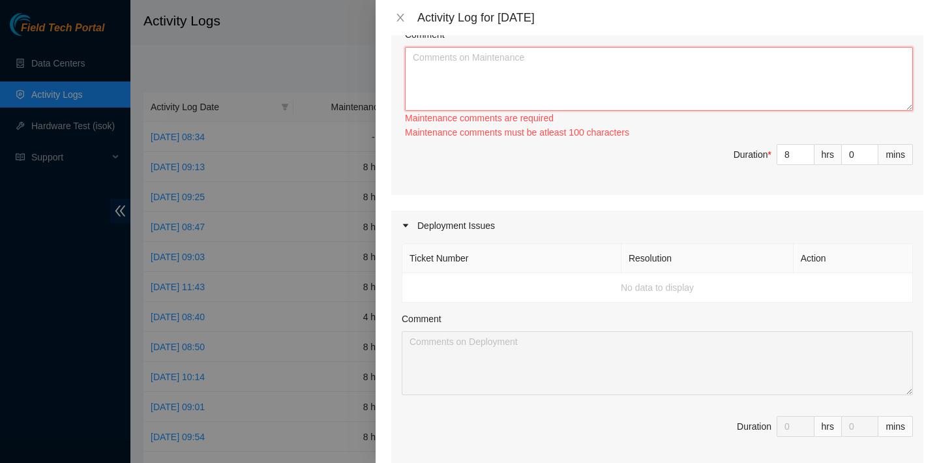
click at [585, 111] on textarea "Comment" at bounding box center [659, 79] width 508 height 64
paste textarea "B-W-15XVGI7 Resolution: Rebooted, Rescued, Replaced disk, Comment: verified SN …"
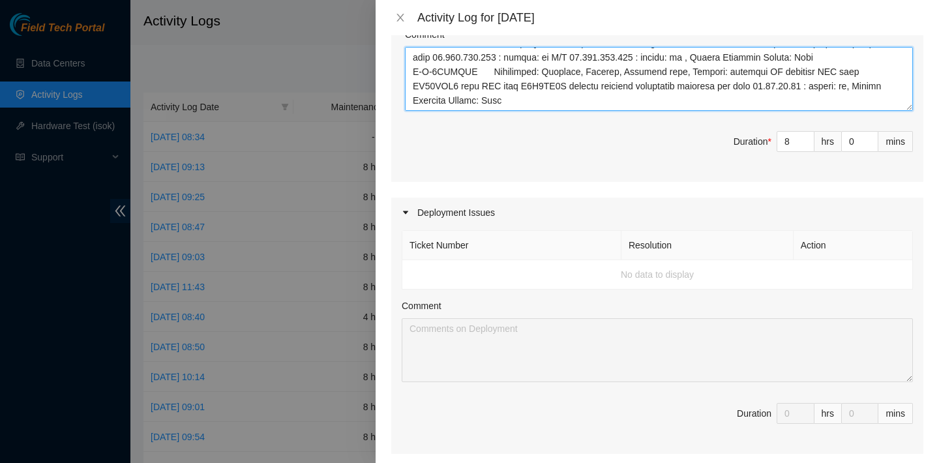
scroll to position [1927, 0]
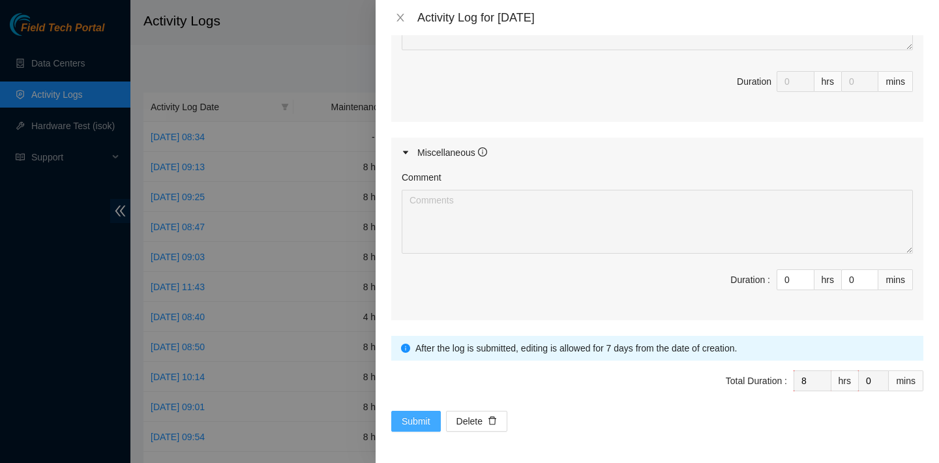
type textarea "B-W-15XVGI7 Resolution: Rebooted, Rescued, Replaced disk, Comment: verified SN …"
click at [426, 415] on span "Submit" at bounding box center [415, 421] width 29 height 14
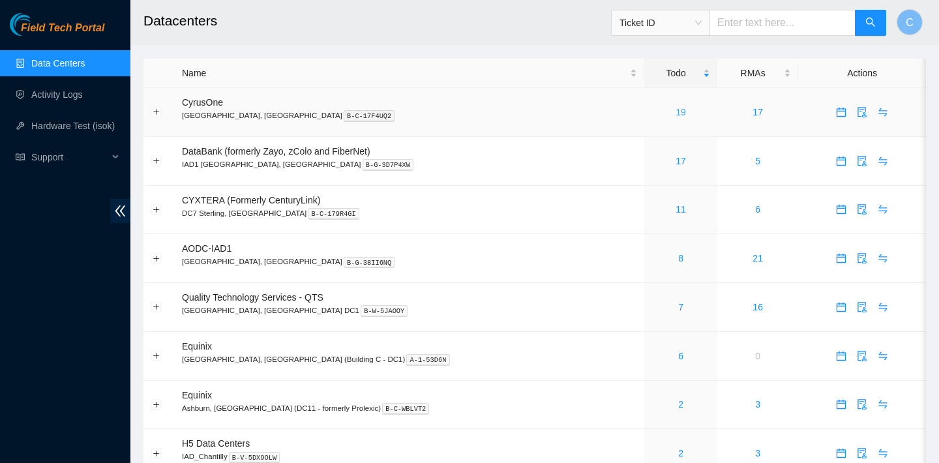
click at [675, 112] on link "19" at bounding box center [680, 112] width 10 height 10
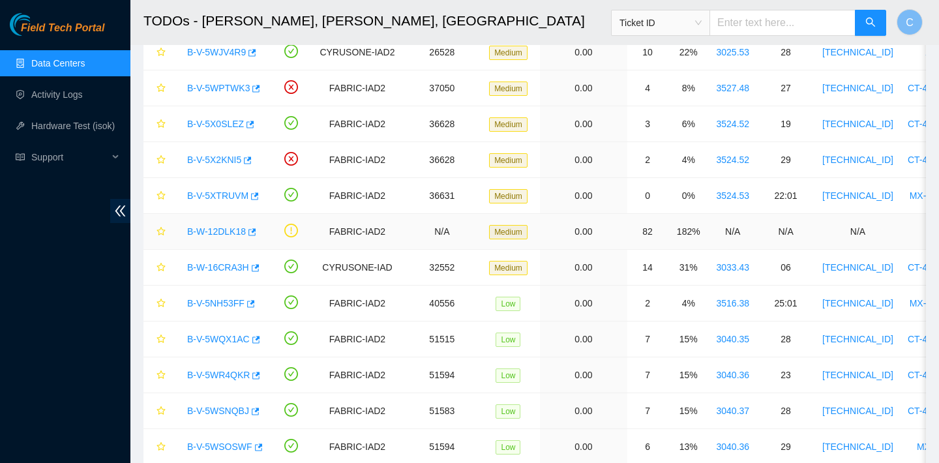
scroll to position [363, 0]
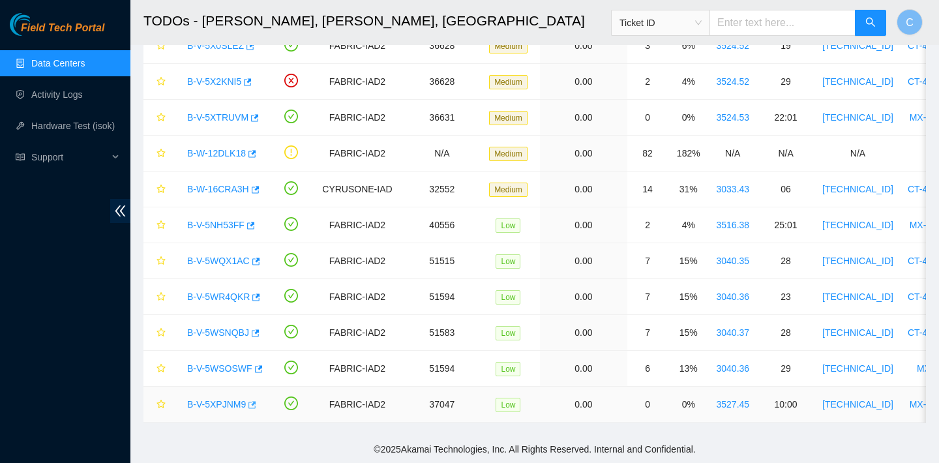
click at [256, 403] on icon "button" at bounding box center [252, 404] width 8 height 7
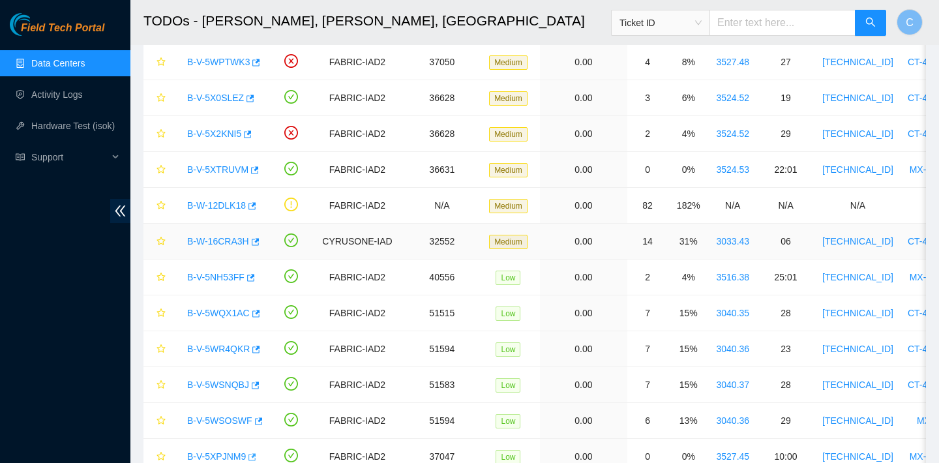
scroll to position [300, 0]
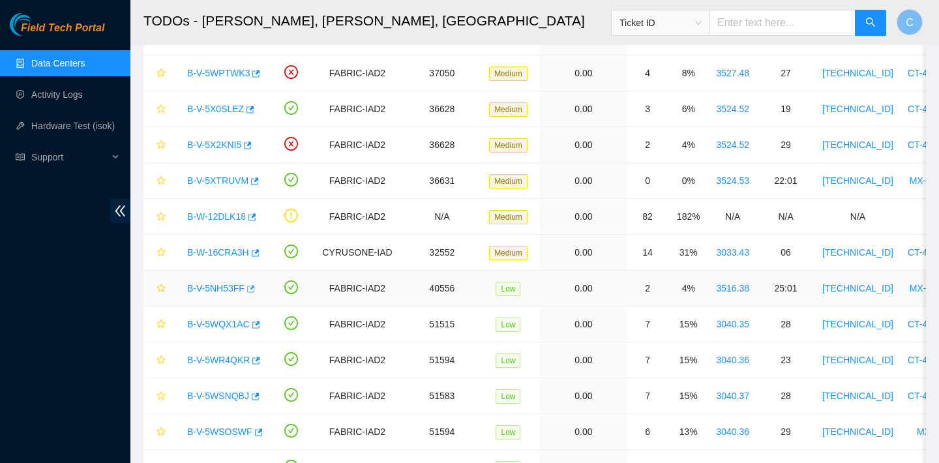
click at [255, 286] on button "button" at bounding box center [249, 288] width 10 height 21
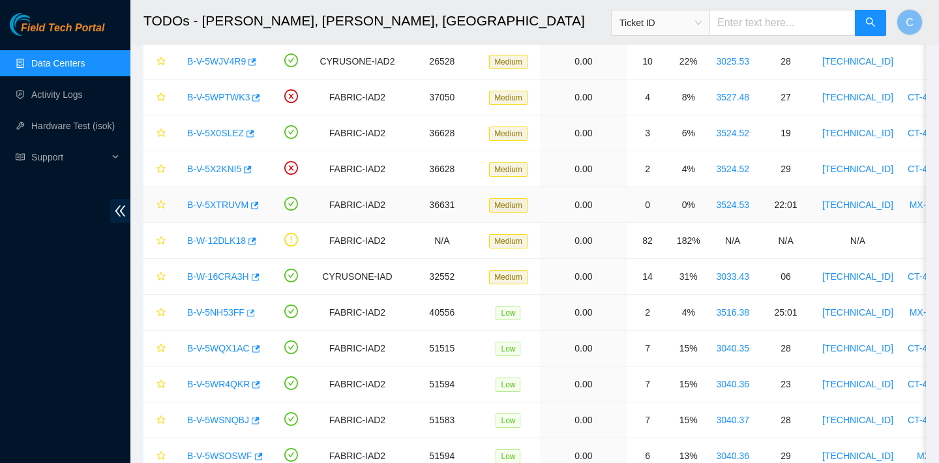
scroll to position [237, 0]
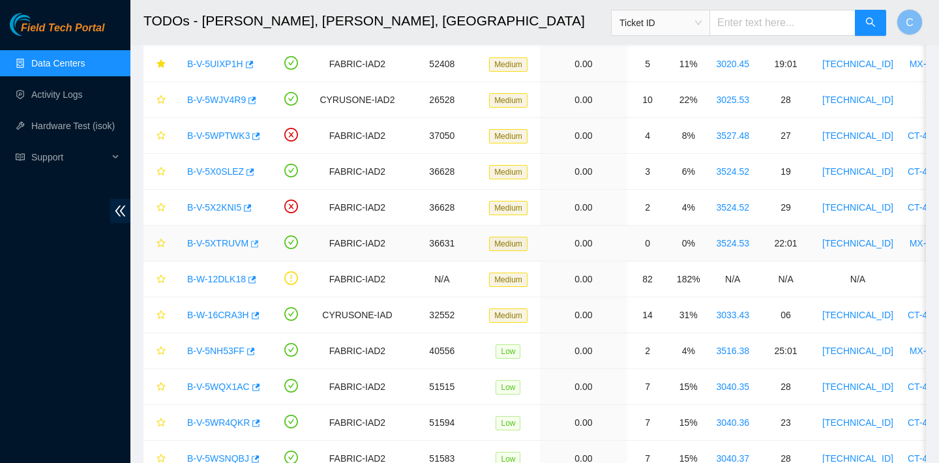
click at [259, 241] on icon "button" at bounding box center [255, 243] width 8 height 7
click at [251, 205] on icon "button" at bounding box center [246, 207] width 9 height 9
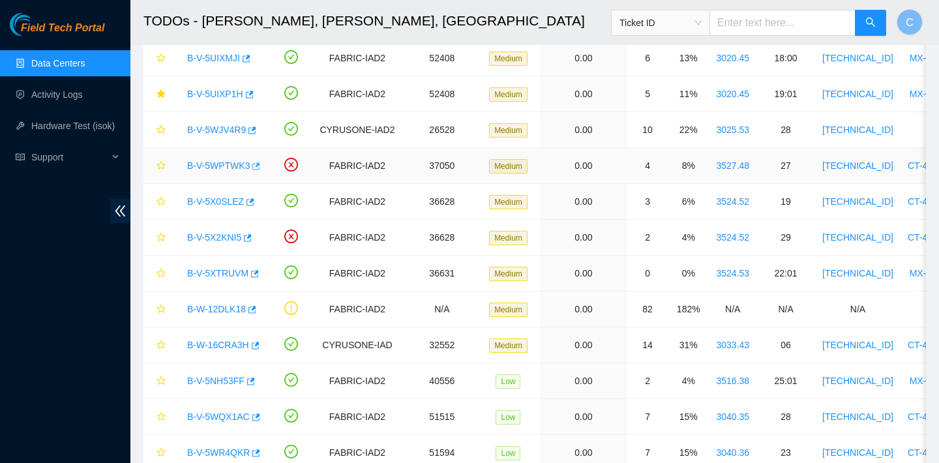
click at [261, 165] on icon "button" at bounding box center [257, 165] width 8 height 7
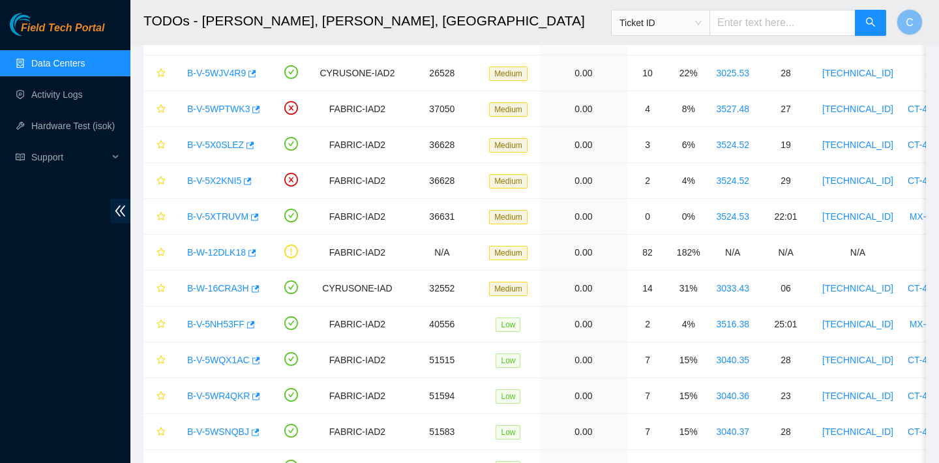
scroll to position [363, 0]
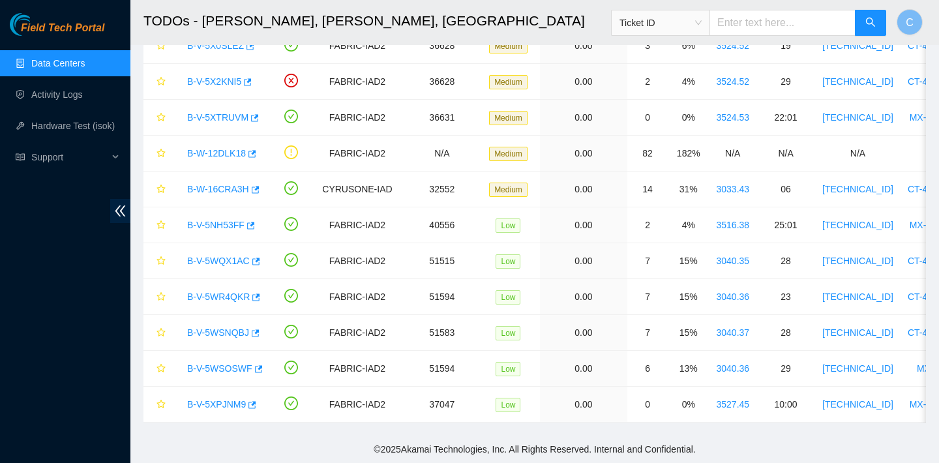
click at [58, 66] on link "Data Centers" at bounding box center [57, 63] width 53 height 10
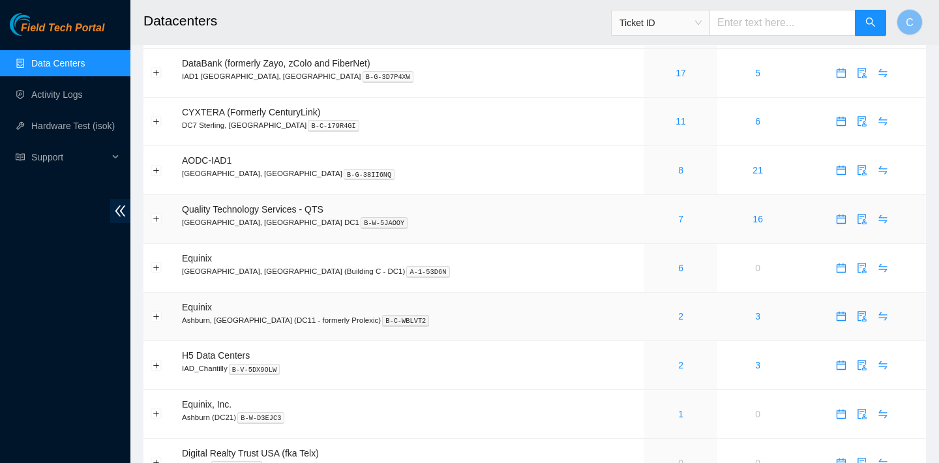
scroll to position [84, 0]
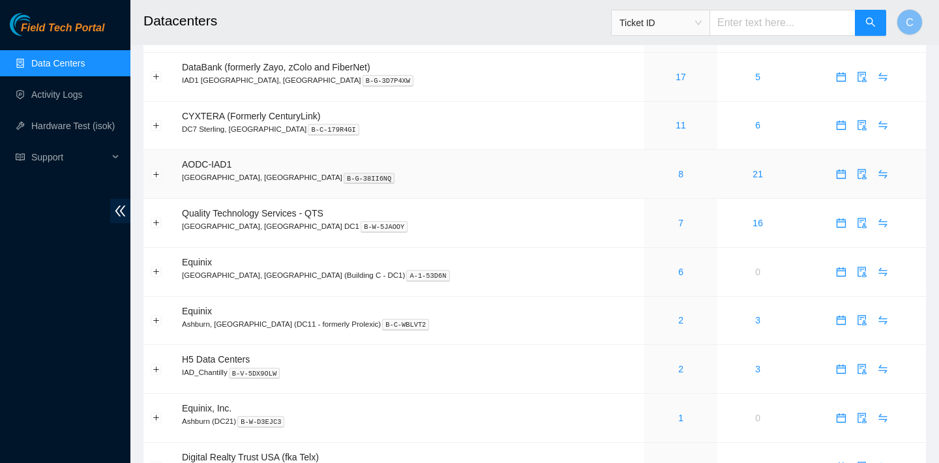
click at [651, 173] on div "8" at bounding box center [680, 174] width 59 height 14
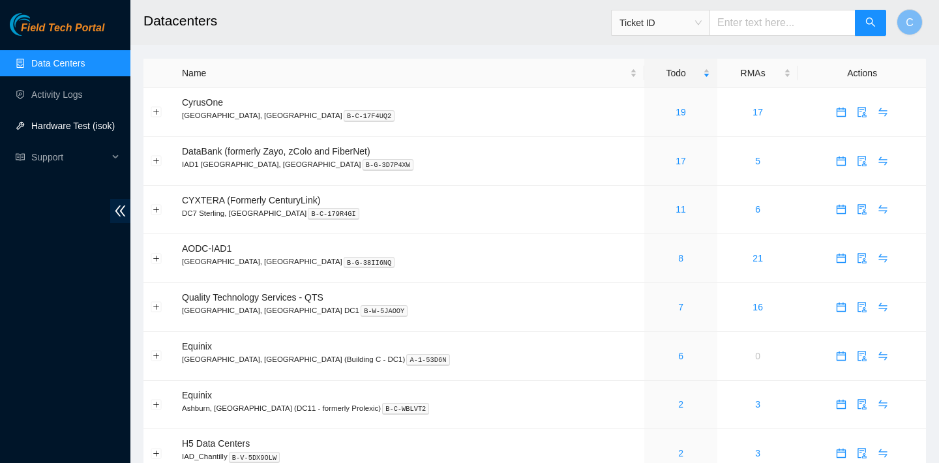
click at [108, 131] on link "Hardware Test (isok)" at bounding box center [72, 126] width 83 height 10
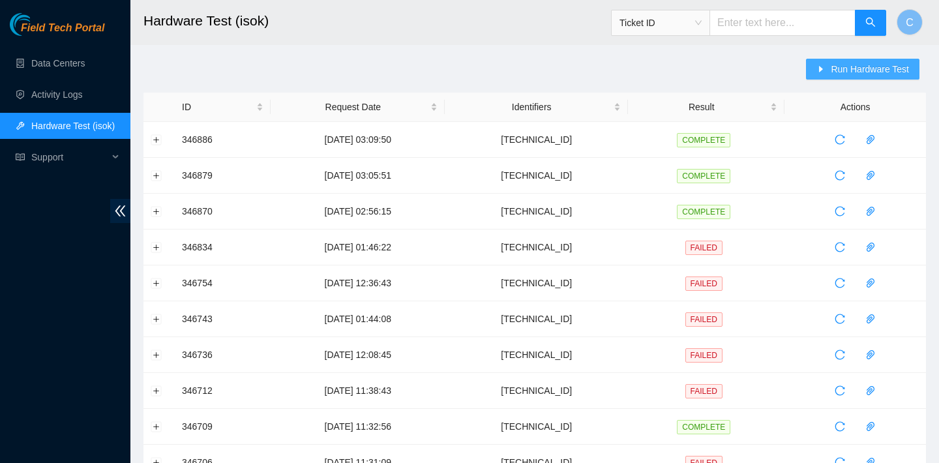
click at [838, 69] on span "Run Hardware Test" at bounding box center [869, 69] width 78 height 14
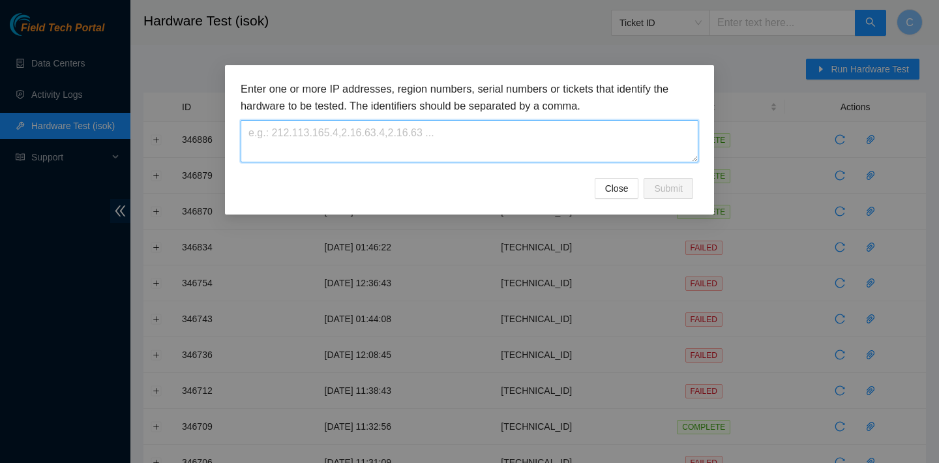
click at [517, 133] on textarea at bounding box center [470, 141] width 458 height 42
paste textarea "23.207.198.188"
type textarea "23.207.198.188"
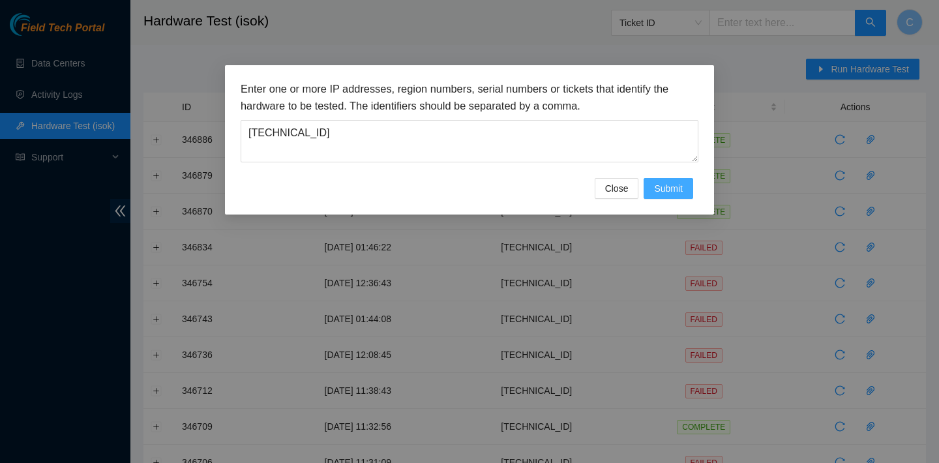
click at [671, 185] on span "Submit" at bounding box center [668, 188] width 29 height 14
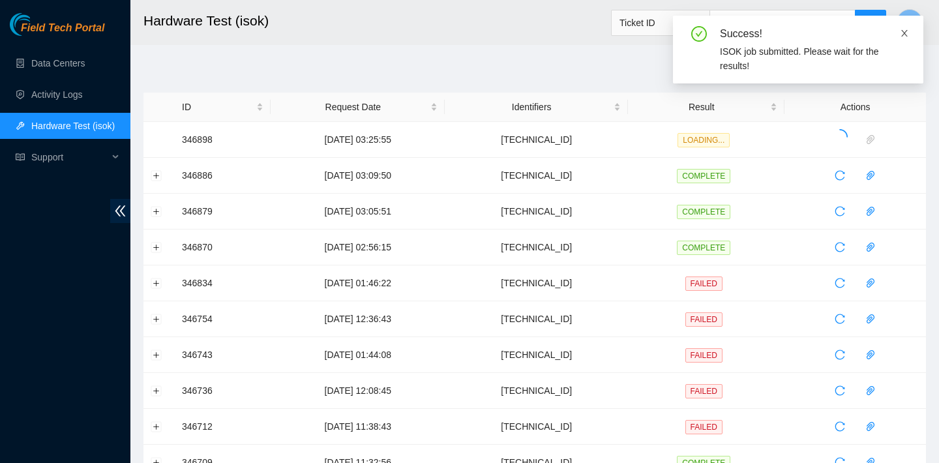
click at [905, 32] on icon "close" at bounding box center [903, 33] width 9 height 9
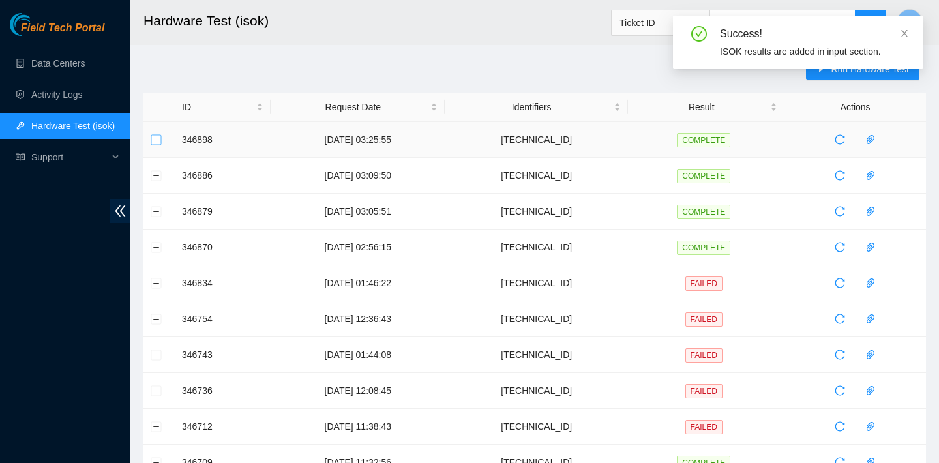
click at [153, 137] on button "Expand row" at bounding box center [156, 139] width 10 height 10
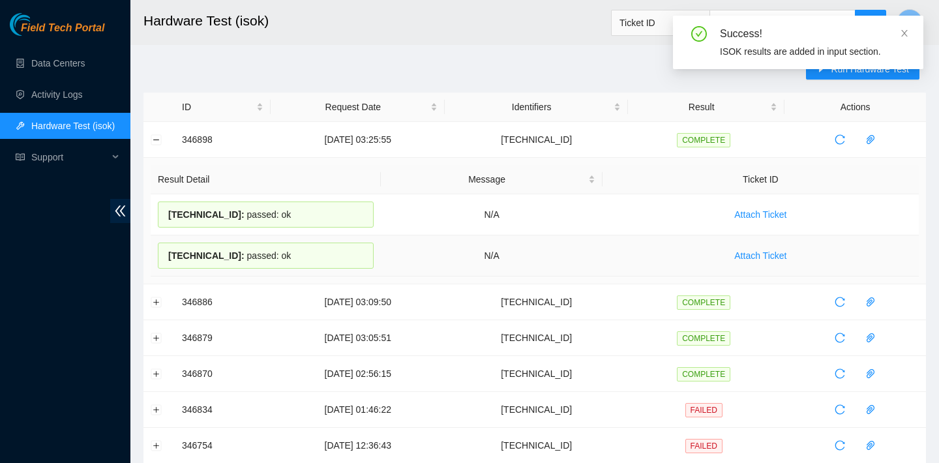
drag, startPoint x: 166, startPoint y: 211, endPoint x: 326, endPoint y: 272, distance: 171.0
click at [326, 272] on tbody "23.207.198.189 : passed: ok N/A Attach Ticket 23.207.198.188 : passed: ok N/A A…" at bounding box center [535, 235] width 768 height 82
copy tbody "23.207.198.189 : passed: ok N/A Attach Ticket 23.207.198.188 : passed: ok"
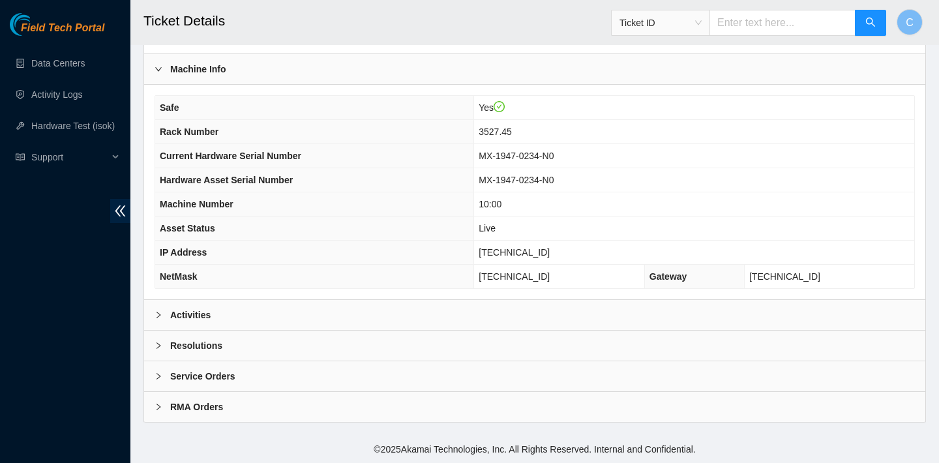
click at [321, 307] on div "Activities" at bounding box center [534, 315] width 781 height 30
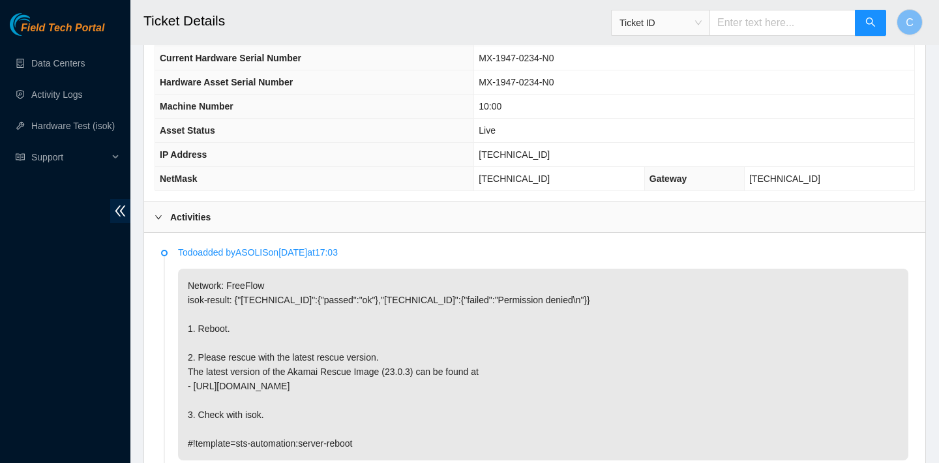
scroll to position [730, 0]
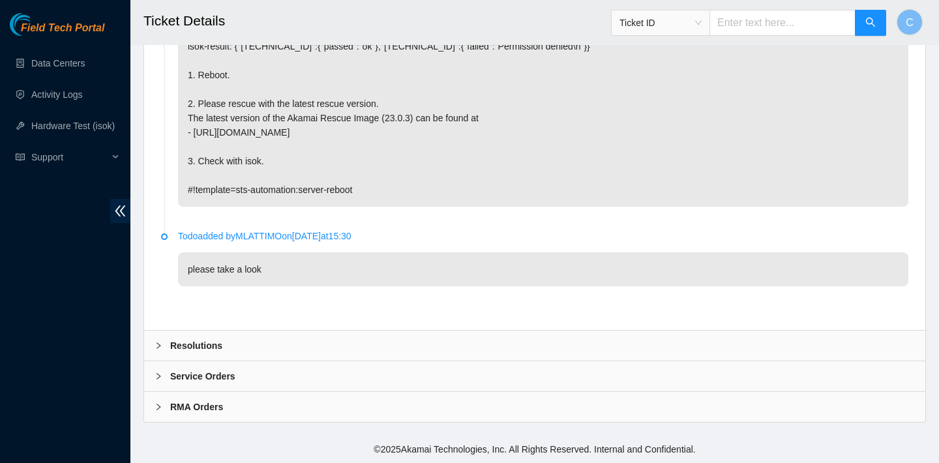
click at [362, 344] on div "Resolutions" at bounding box center [534, 345] width 781 height 30
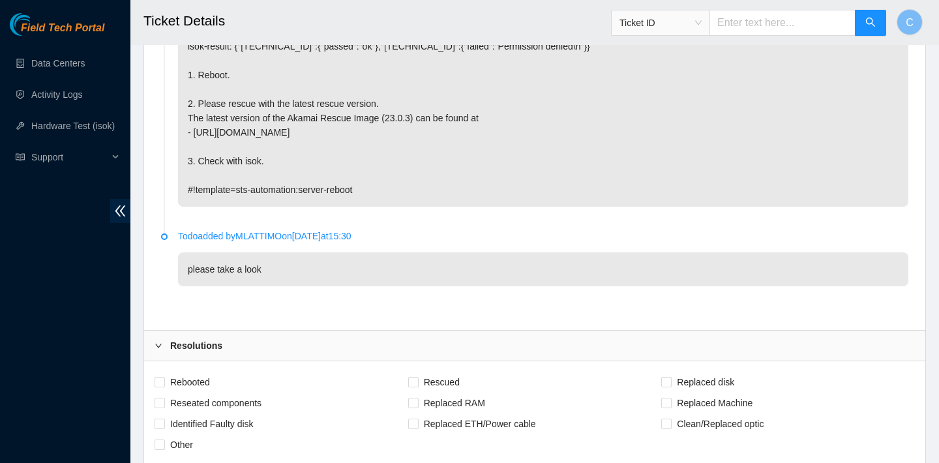
scroll to position [798, 0]
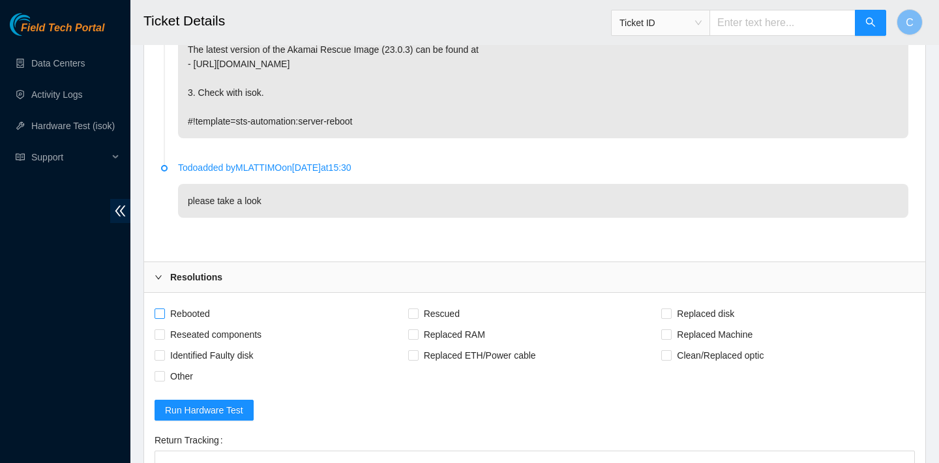
click at [198, 310] on span "Rebooted" at bounding box center [190, 313] width 50 height 21
click at [164, 310] on input "Rebooted" at bounding box center [158, 312] width 9 height 9
checkbox input "true"
click at [452, 310] on span "Rescued" at bounding box center [441, 313] width 46 height 21
click at [417, 310] on input "Rescued" at bounding box center [412, 312] width 9 height 9
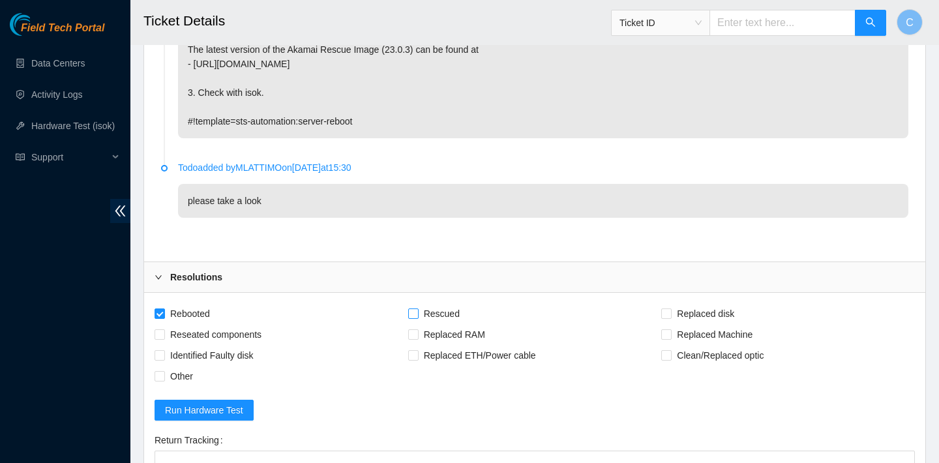
checkbox input "true"
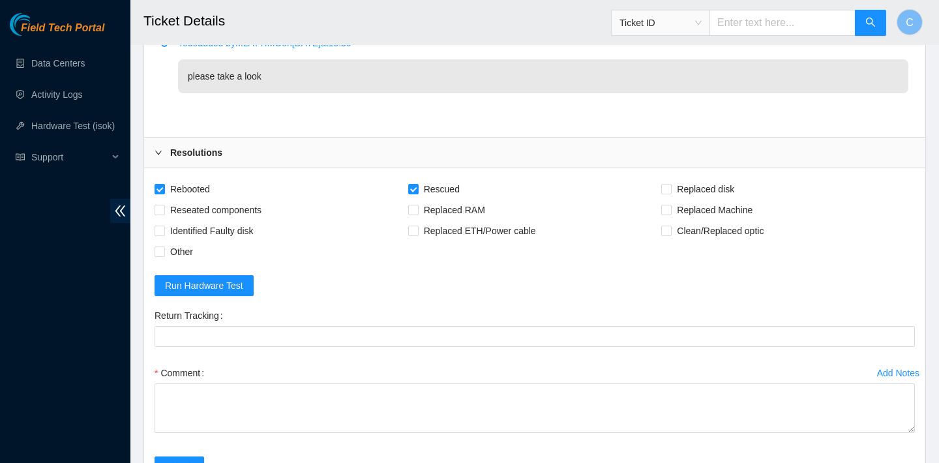
scroll to position [1012, 0]
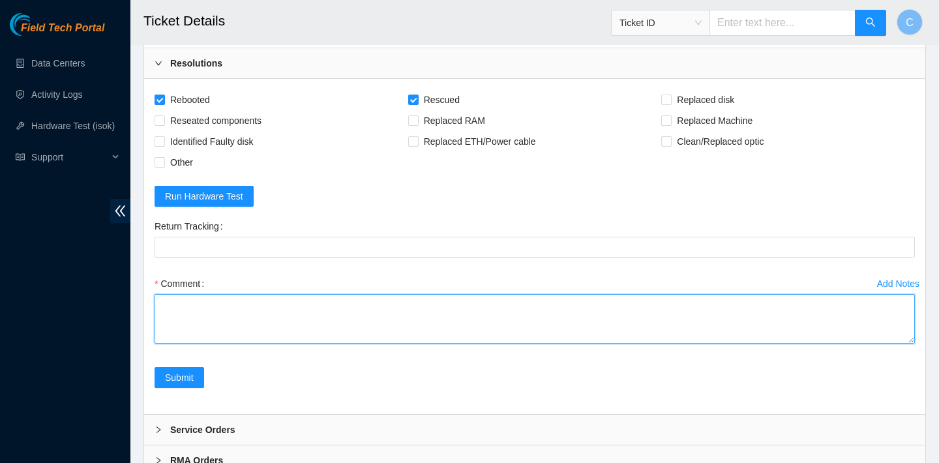
click at [379, 306] on textarea "Comment" at bounding box center [534, 319] width 760 height 50
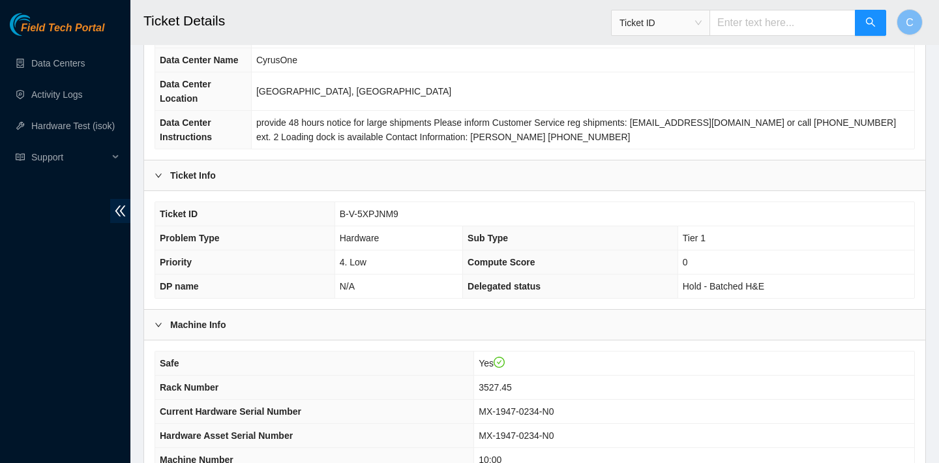
scroll to position [274, 0]
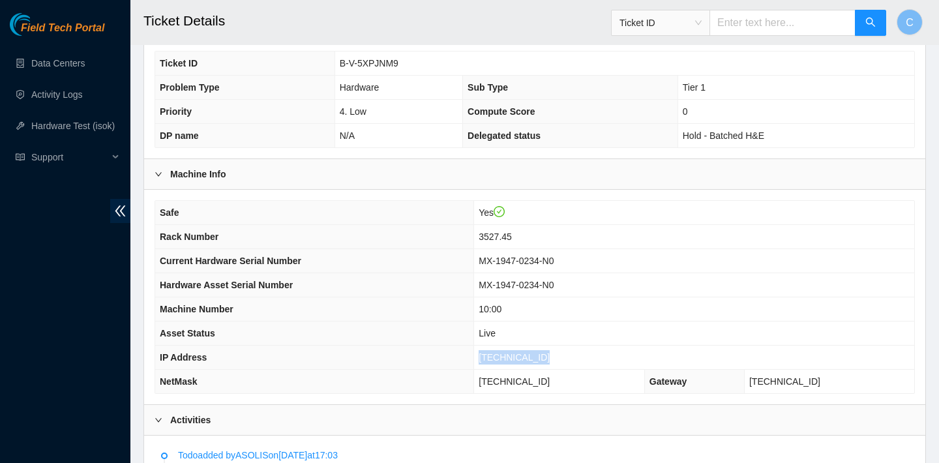
drag, startPoint x: 555, startPoint y: 355, endPoint x: 469, endPoint y: 351, distance: 86.1
click at [469, 351] on tr "IP Address [TECHNICAL_ID]" at bounding box center [534, 357] width 759 height 24
copy tr "[TECHNICAL_ID]"
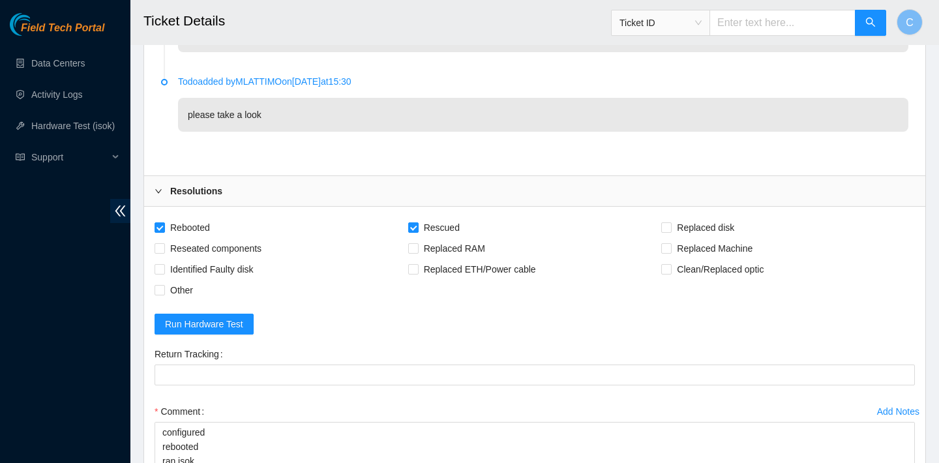
scroll to position [1066, 0]
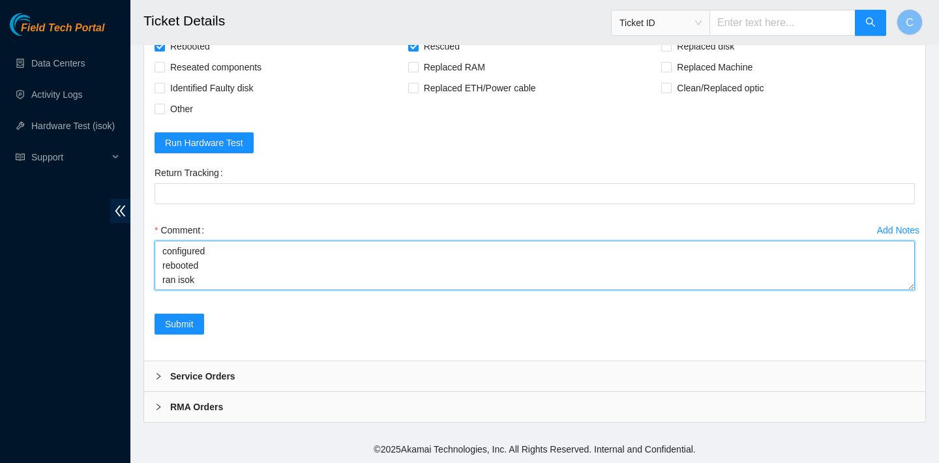
click at [300, 271] on textarea "verified SN rebooted rescued rebooted configured rebooted ran isok" at bounding box center [534, 266] width 760 height 50
paste textarea "[TECHNICAL_ID] : passed: ok N/A [TECHNICAL_ID] : passed: ok"
type textarea "verified SN rebooted rescued rebooted configured rebooted ran isok [TECHNICAL_I…"
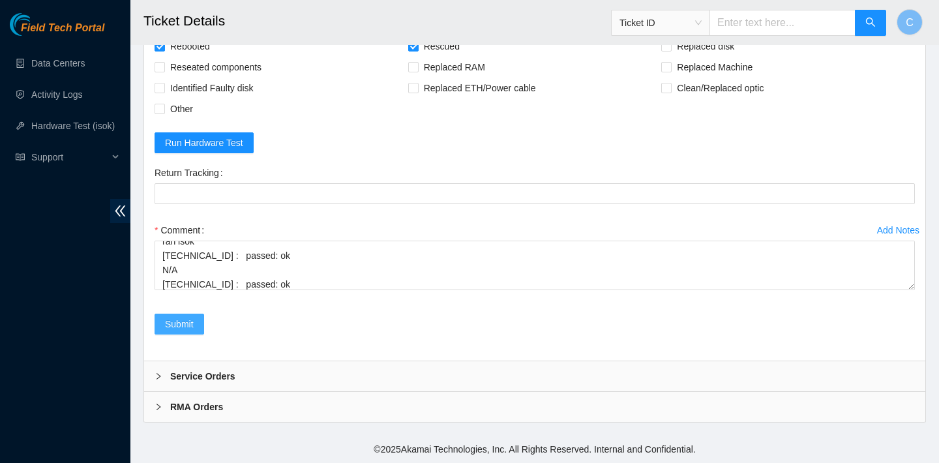
click at [189, 319] on span "Submit" at bounding box center [179, 324] width 29 height 14
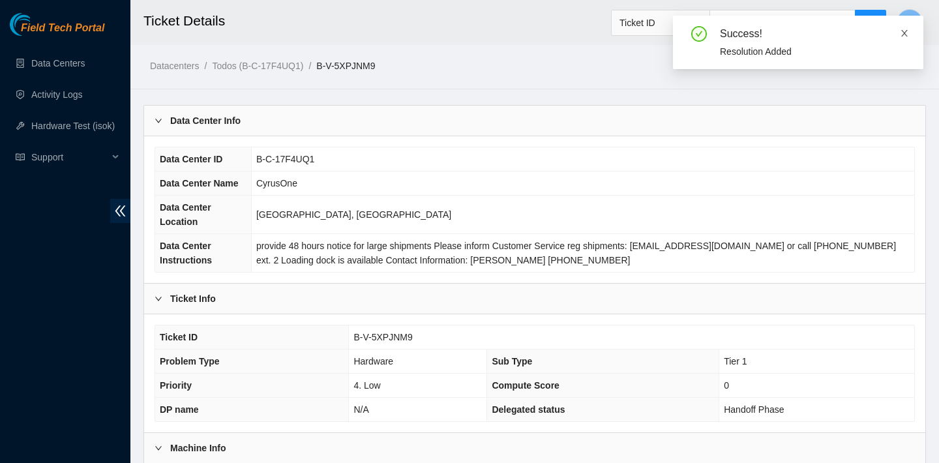
click at [901, 29] on icon "close" at bounding box center [903, 33] width 9 height 9
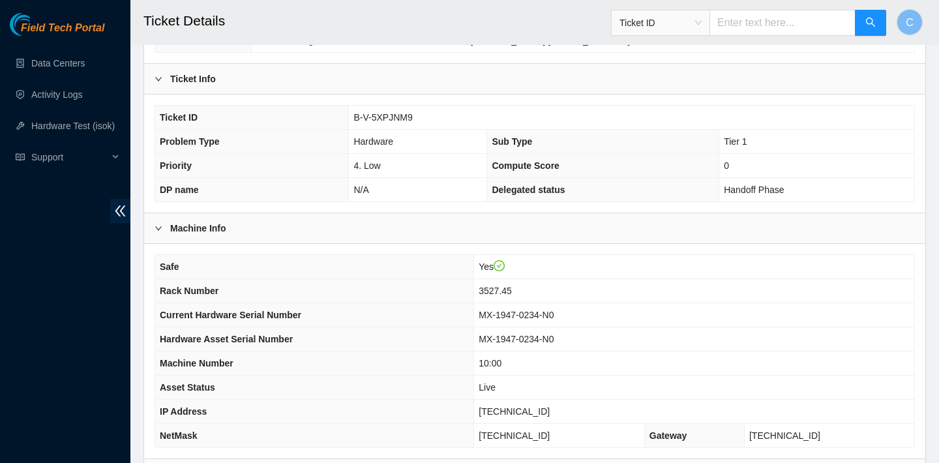
scroll to position [379, 0]
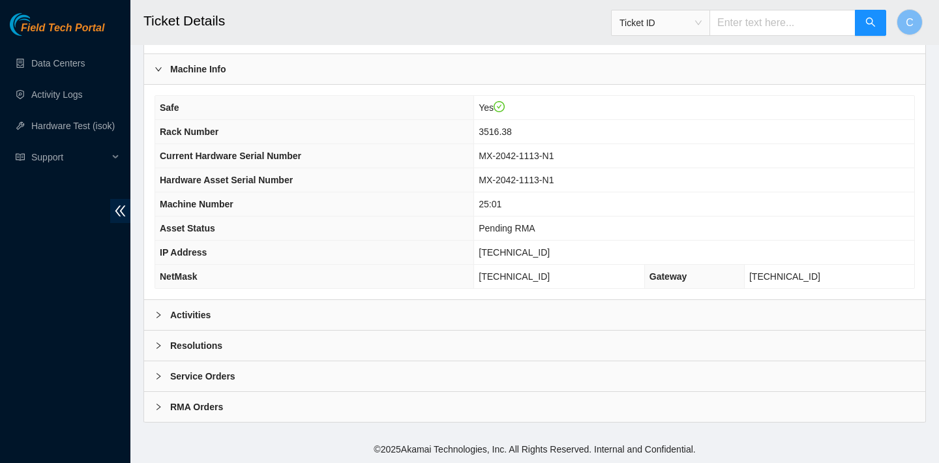
click at [411, 317] on div "Activities" at bounding box center [534, 315] width 781 height 30
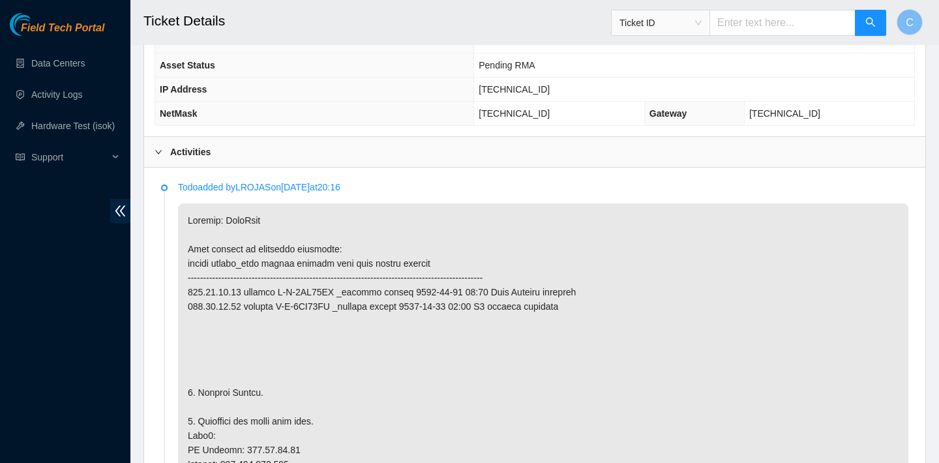
scroll to position [625, 0]
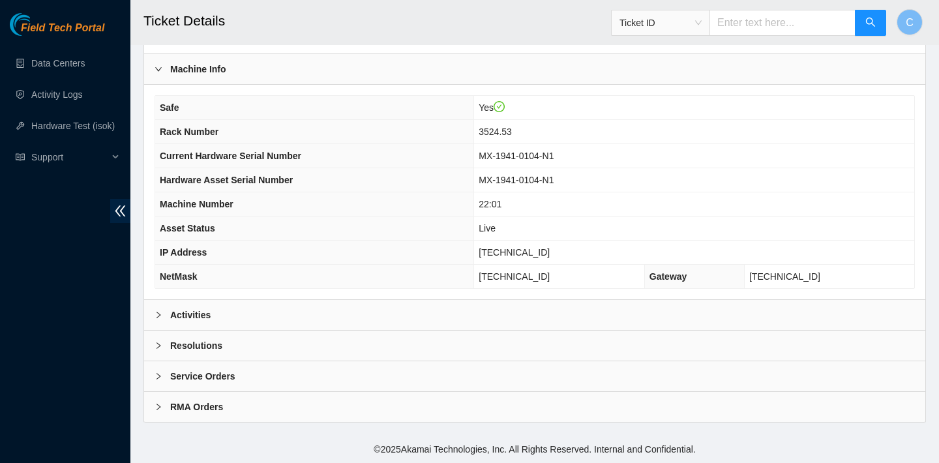
click at [537, 302] on div "Activities" at bounding box center [534, 315] width 781 height 30
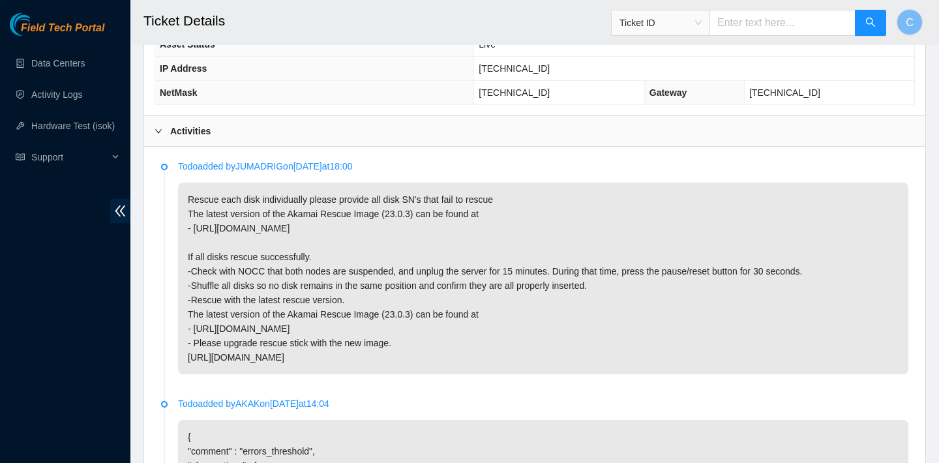
scroll to position [559, 0]
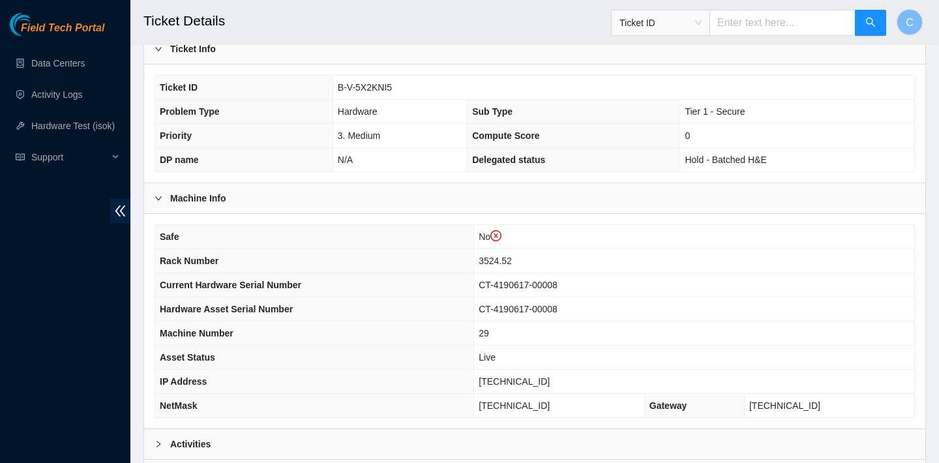
scroll to position [403, 0]
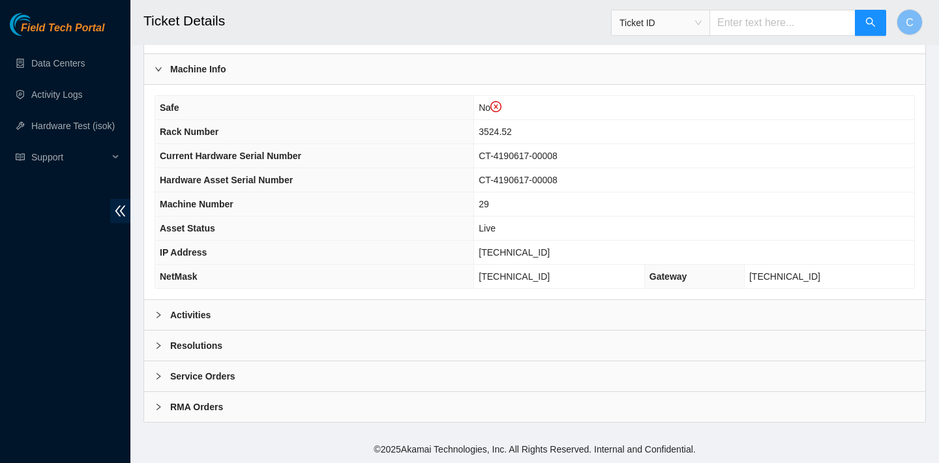
click at [476, 312] on div "Activities" at bounding box center [534, 315] width 781 height 30
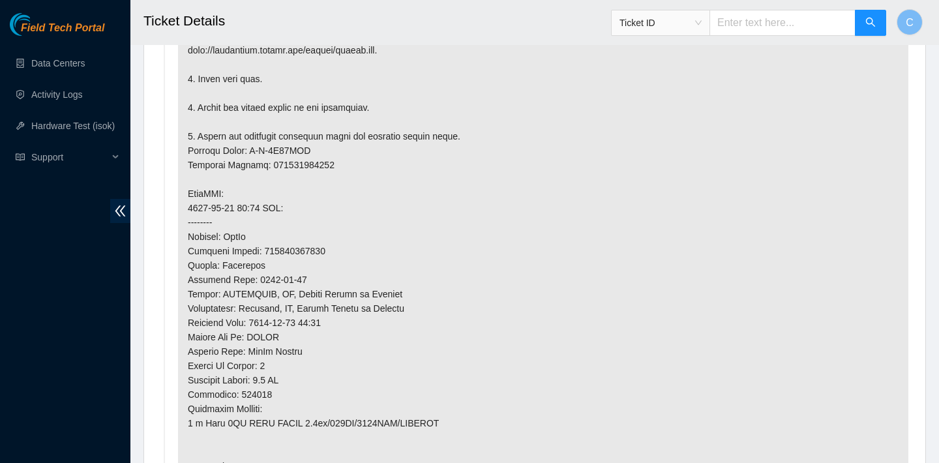
scroll to position [1062, 0]
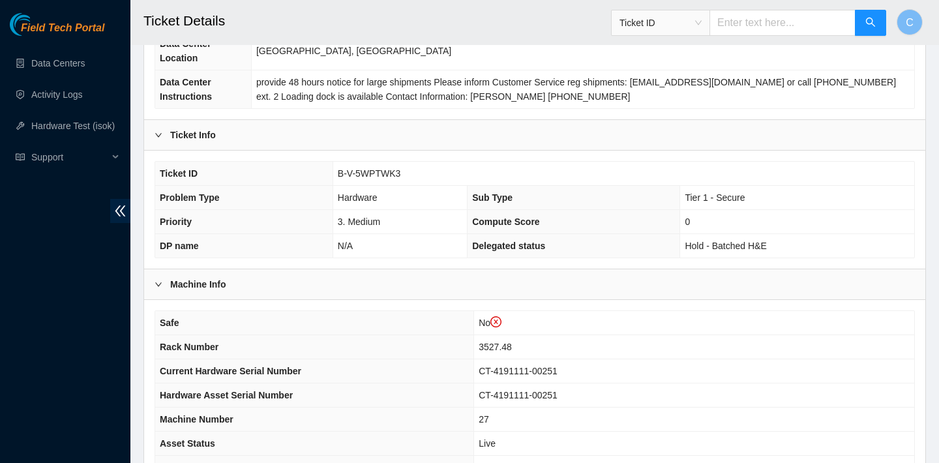
scroll to position [403, 0]
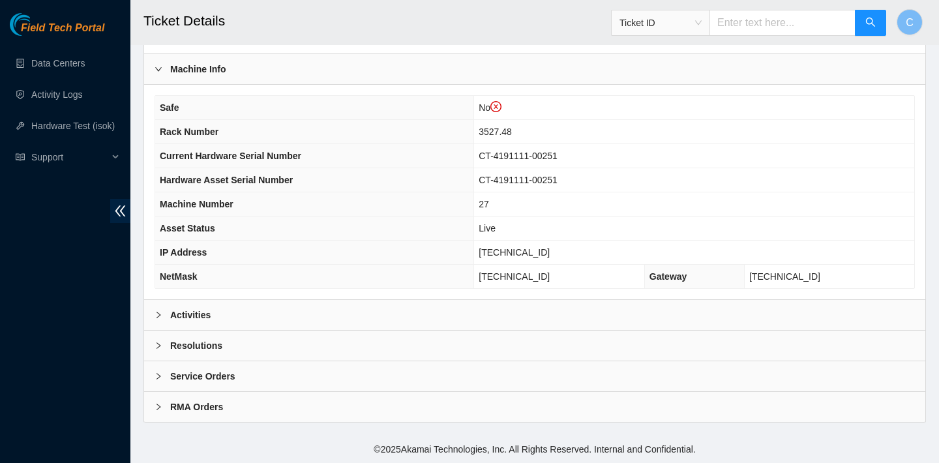
click at [477, 305] on div "Activities" at bounding box center [534, 315] width 781 height 30
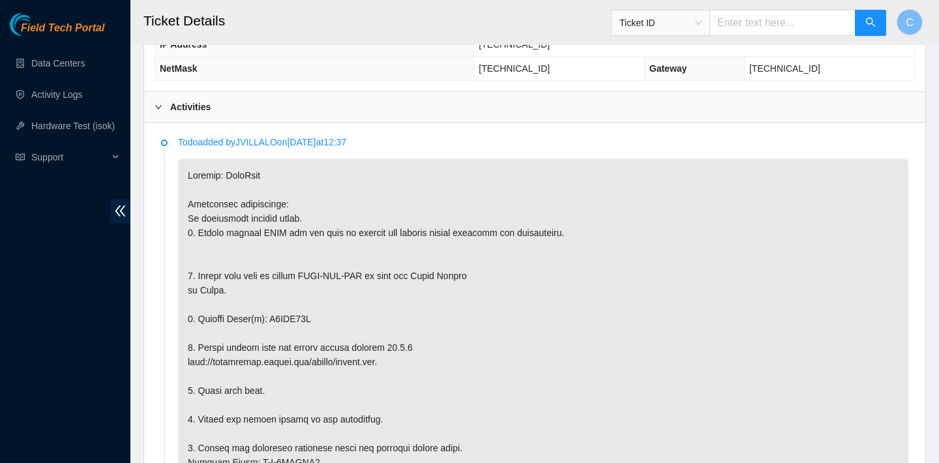
scroll to position [706, 0]
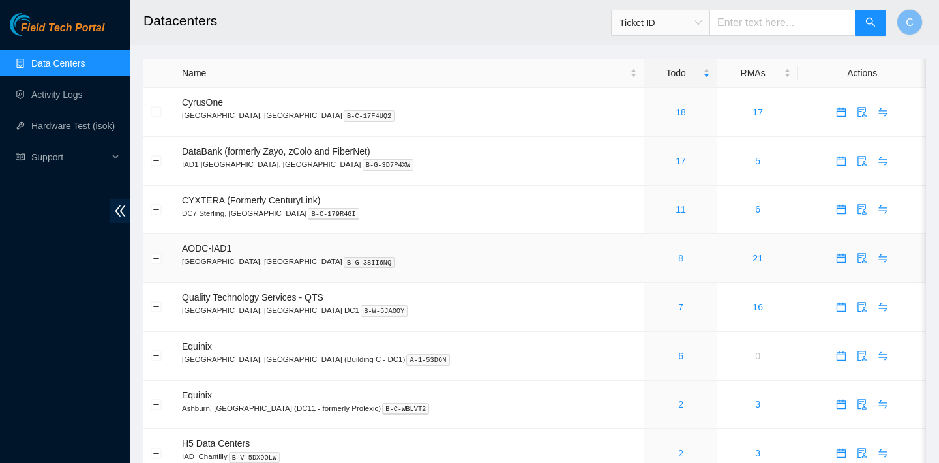
click at [678, 259] on link "8" at bounding box center [680, 258] width 5 height 10
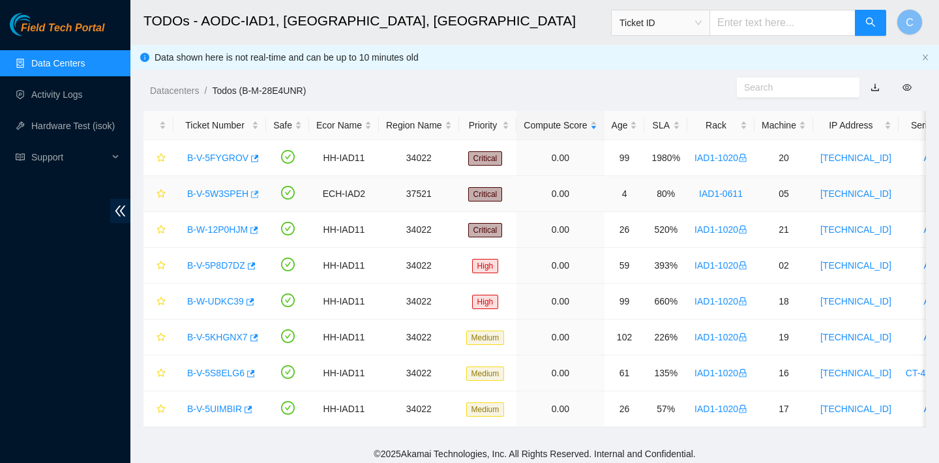
click at [257, 196] on icon "button" at bounding box center [253, 194] width 9 height 9
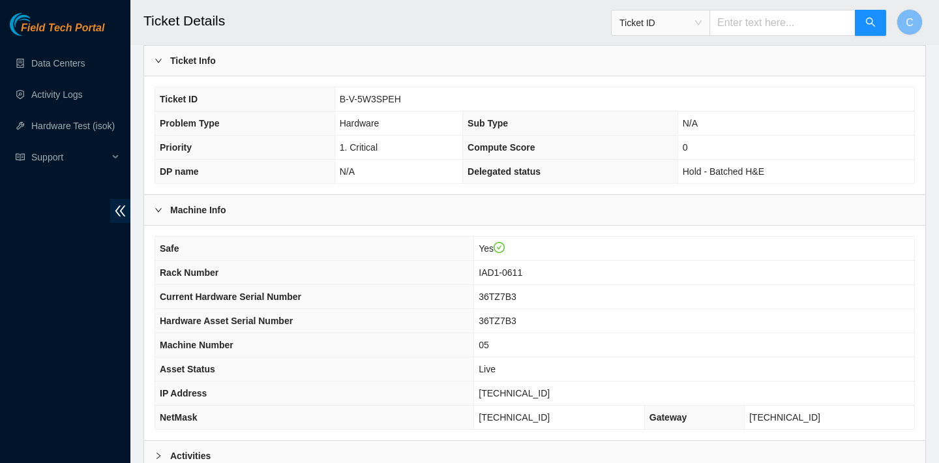
scroll to position [386, 0]
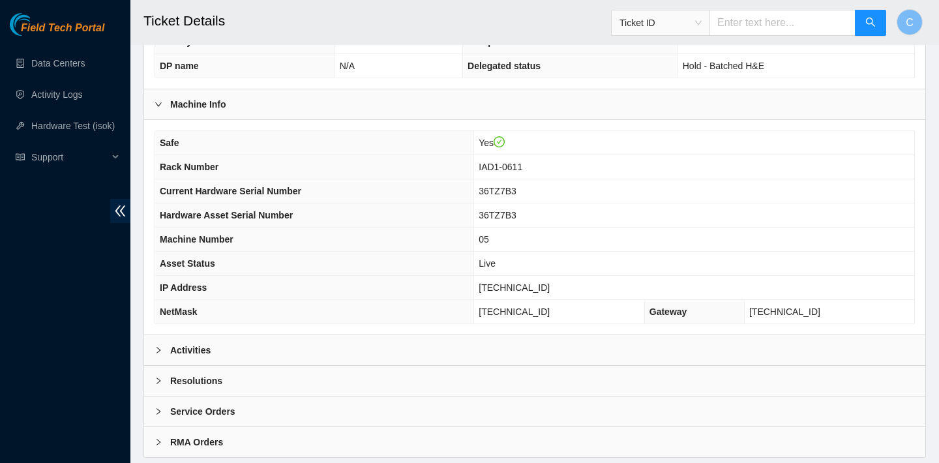
click at [328, 352] on div "Activities" at bounding box center [534, 350] width 781 height 30
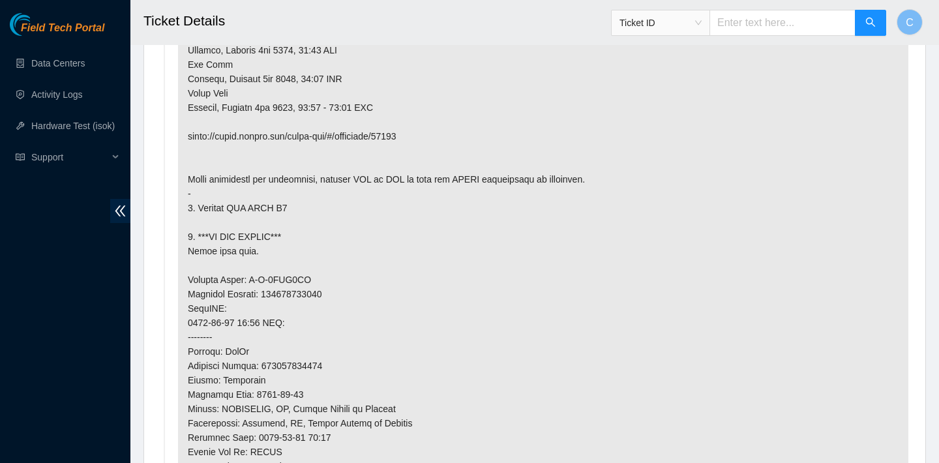
scroll to position [432, 0]
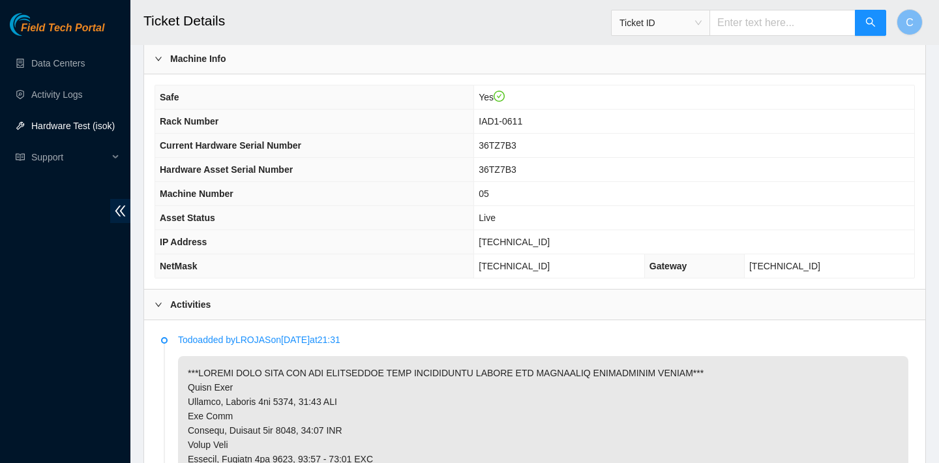
click at [98, 125] on link "Hardware Test (isok)" at bounding box center [72, 126] width 83 height 10
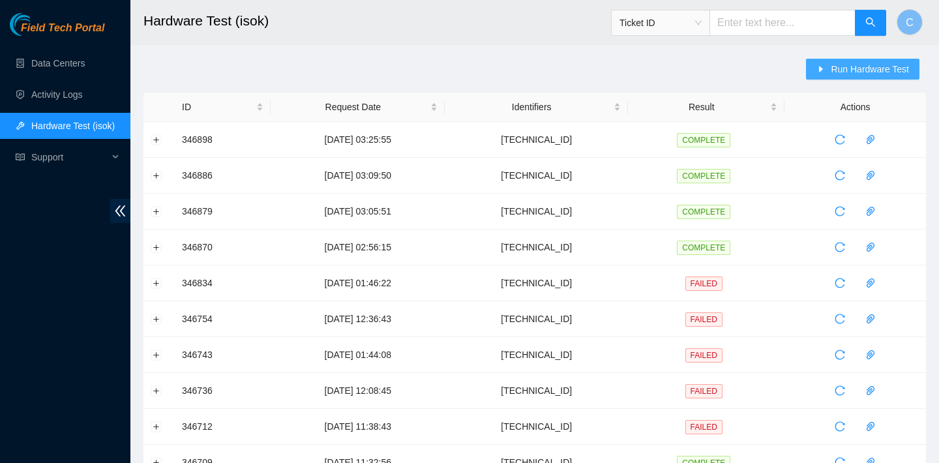
click at [839, 71] on span "Run Hardware Test" at bounding box center [869, 69] width 78 height 14
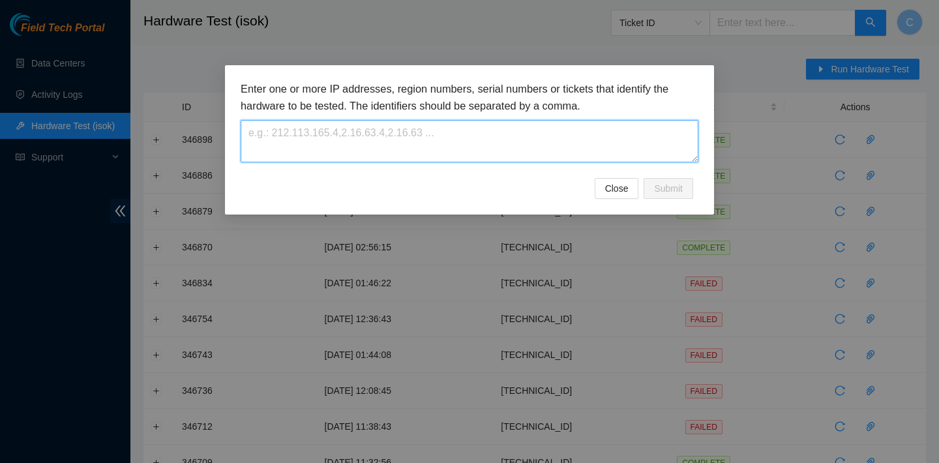
click at [600, 150] on textarea at bounding box center [470, 141] width 458 height 42
paste textarea "[TECHNICAL_ID]"
type textarea "[TECHNICAL_ID]"
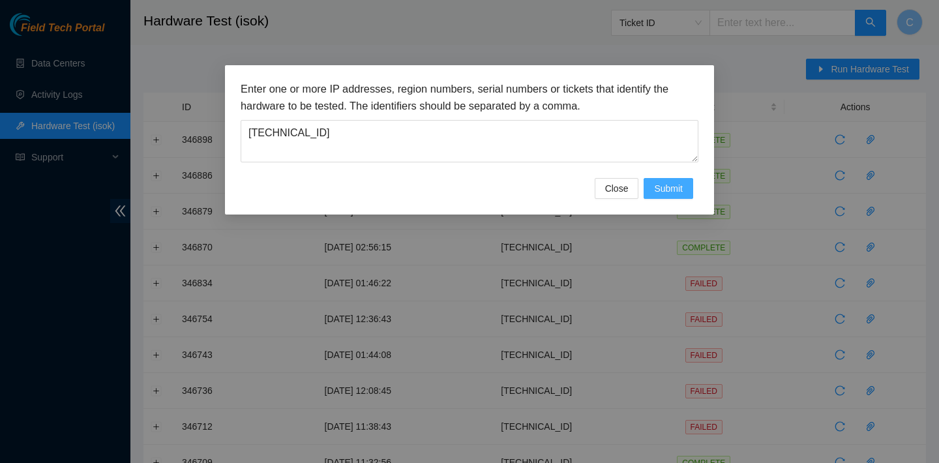
click at [658, 189] on span "Submit" at bounding box center [668, 188] width 29 height 14
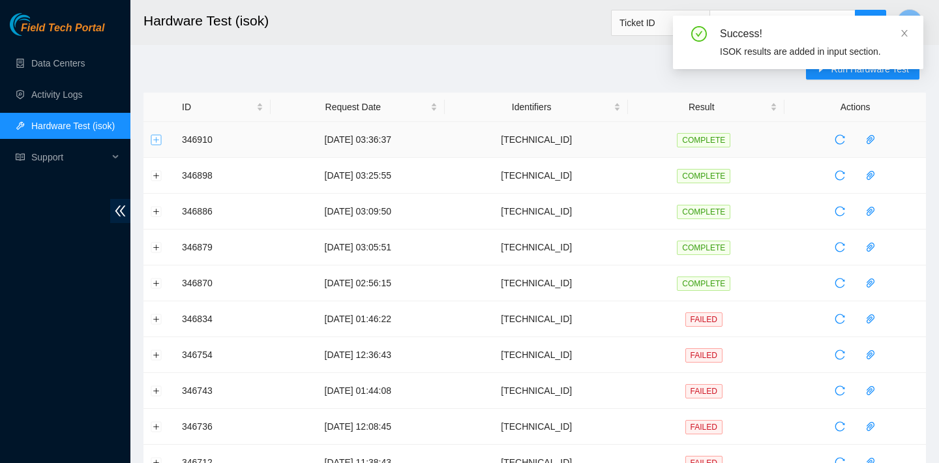
drag, startPoint x: 156, startPoint y: 139, endPoint x: 166, endPoint y: 139, distance: 9.8
click at [156, 139] on button "Expand row" at bounding box center [156, 139] width 10 height 10
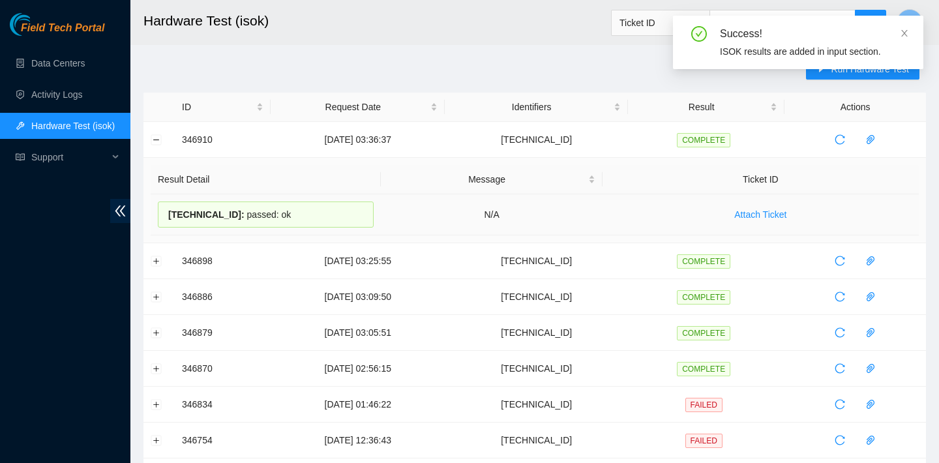
drag, startPoint x: 314, startPoint y: 209, endPoint x: 164, endPoint y: 207, distance: 149.9
click at [164, 207] on div "23.36.67.67 : passed: ok" at bounding box center [266, 214] width 216 height 26
copy div "23.36.67.67 : passed: ok"
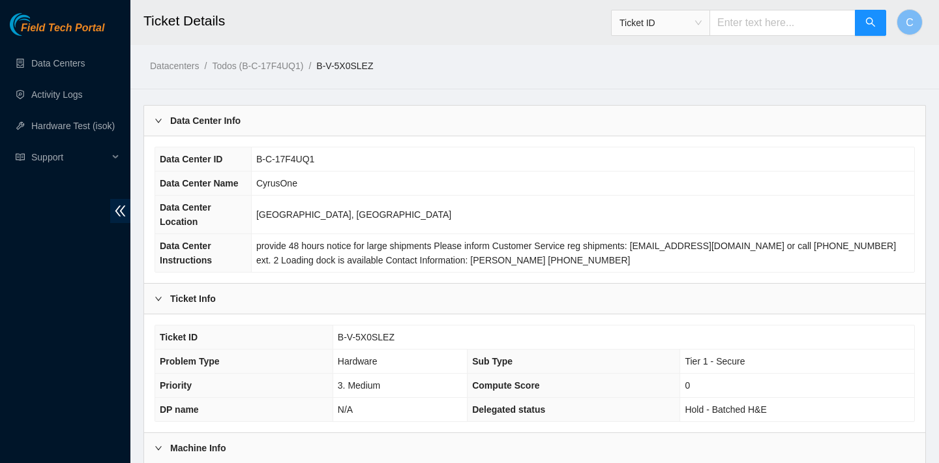
scroll to position [379, 0]
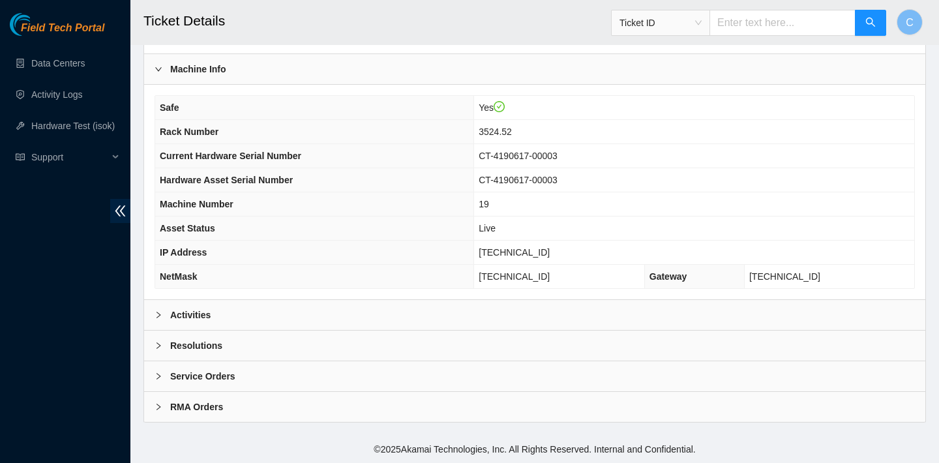
click at [413, 308] on div "Activities" at bounding box center [534, 315] width 781 height 30
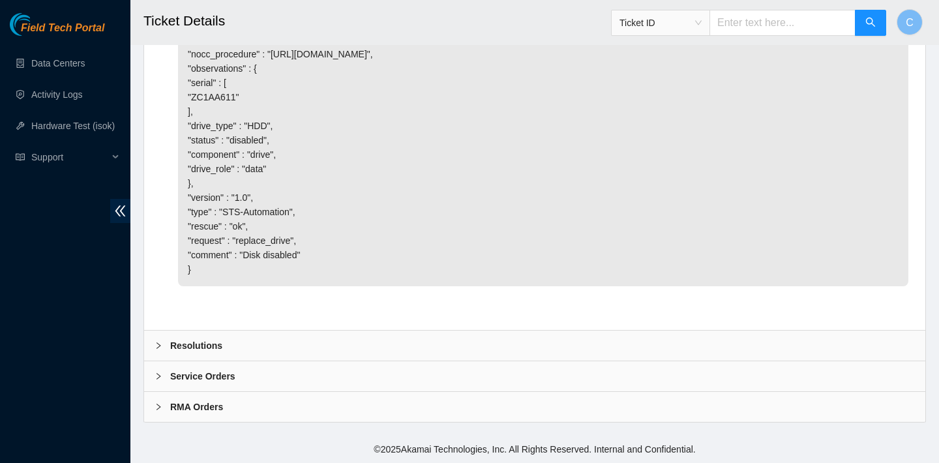
click at [355, 340] on div "Resolutions" at bounding box center [534, 345] width 781 height 30
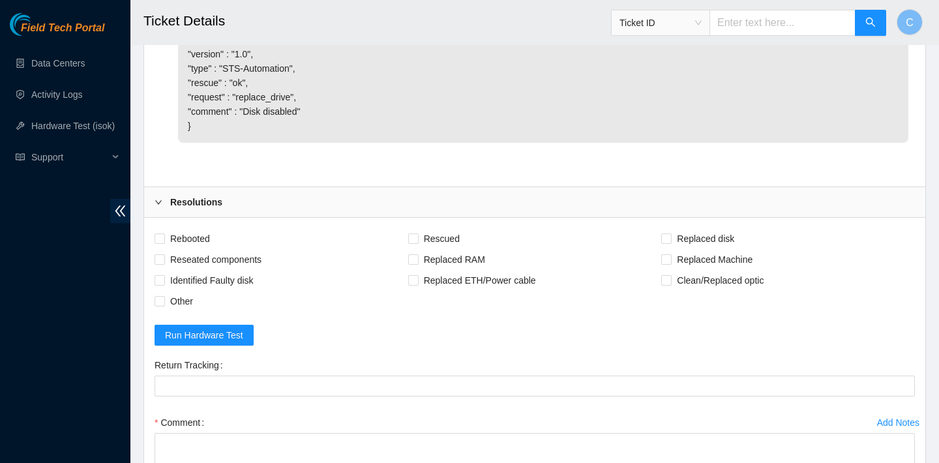
scroll to position [2636, 0]
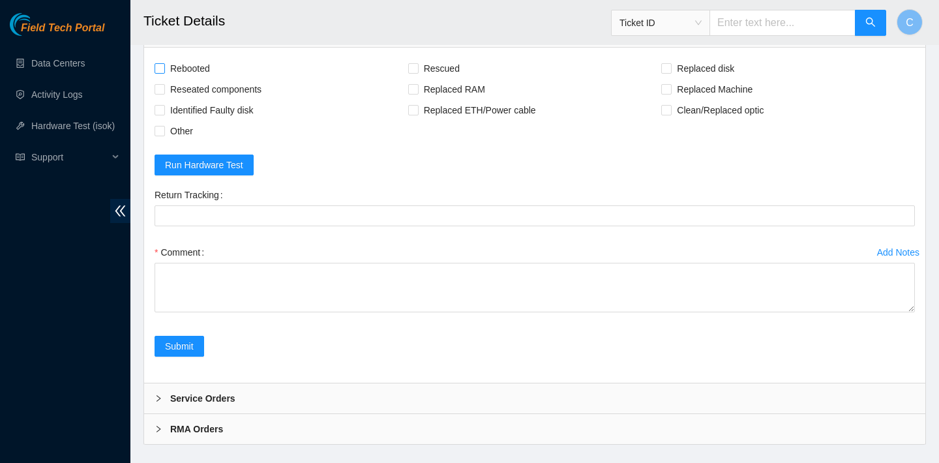
click at [199, 79] on span "Rebooted" at bounding box center [190, 68] width 50 height 21
click at [164, 72] on input "Rebooted" at bounding box center [158, 67] width 9 height 9
checkbox input "true"
click at [441, 79] on span "Rescued" at bounding box center [441, 68] width 46 height 21
click at [417, 72] on input "Rescued" at bounding box center [412, 67] width 9 height 9
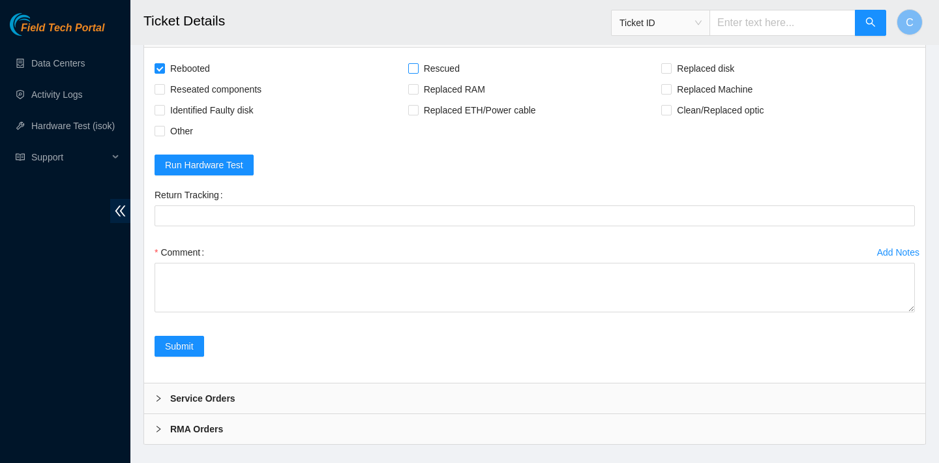
checkbox input "true"
click at [686, 79] on span "Replaced disk" at bounding box center [705, 68] width 68 height 21
click at [670, 72] on input "Replaced disk" at bounding box center [665, 67] width 9 height 9
checkbox input "true"
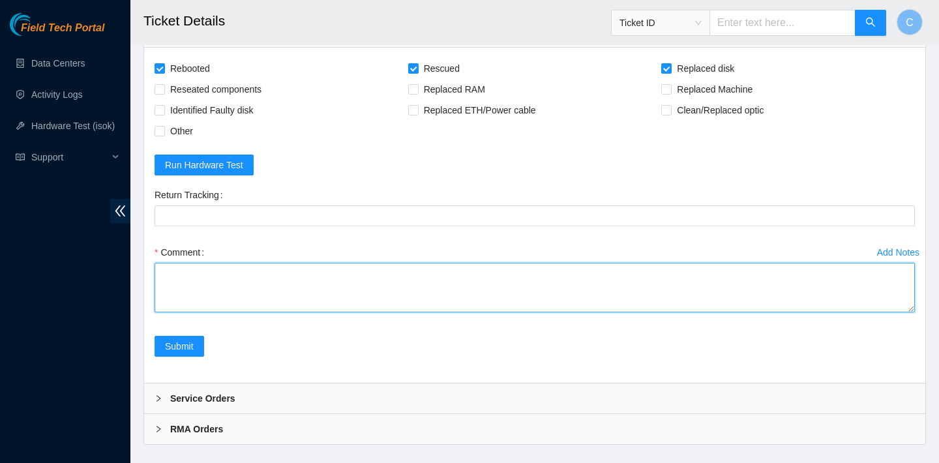
click at [458, 312] on textarea "Comment" at bounding box center [534, 288] width 760 height 50
paste textarea "verified SN replaced OLD disk ZC1AA611 with NEW disk Z1Z8QXHT rebooted rescued …"
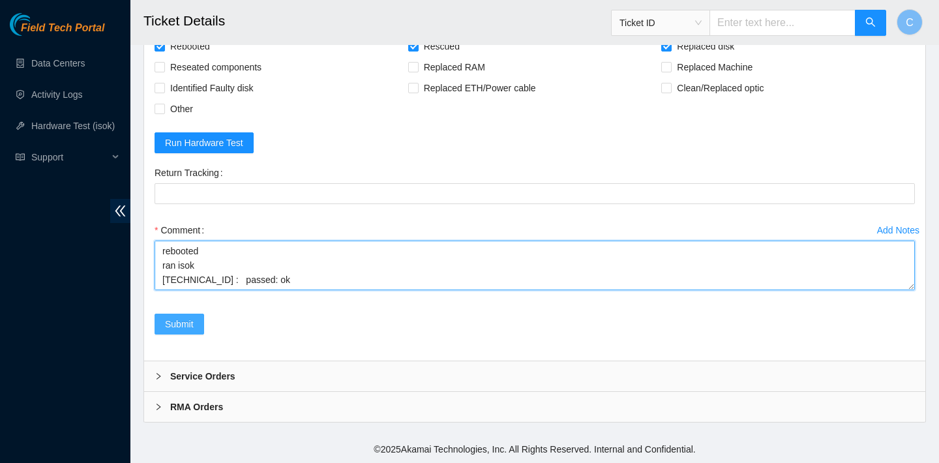
type textarea "verified SN replaced OLD disk ZC1AA611 with NEW disk Z1Z8QXHT rebooted rescued …"
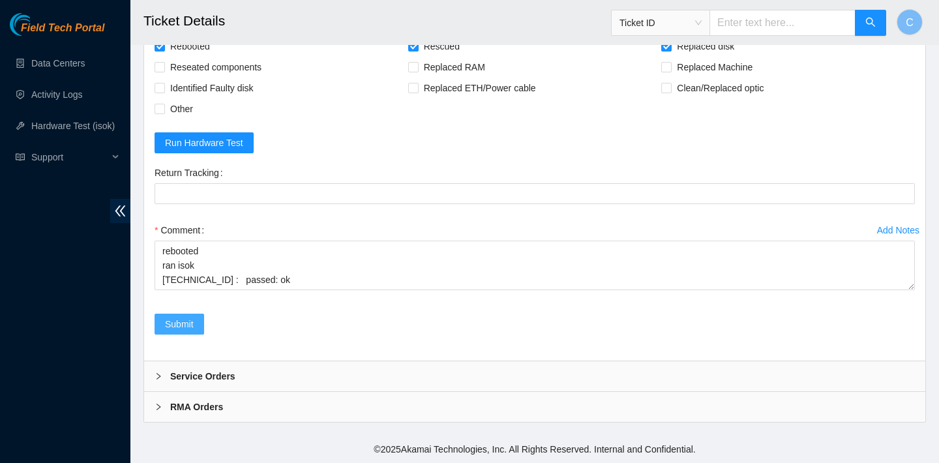
click at [193, 319] on span "Submit" at bounding box center [179, 324] width 29 height 14
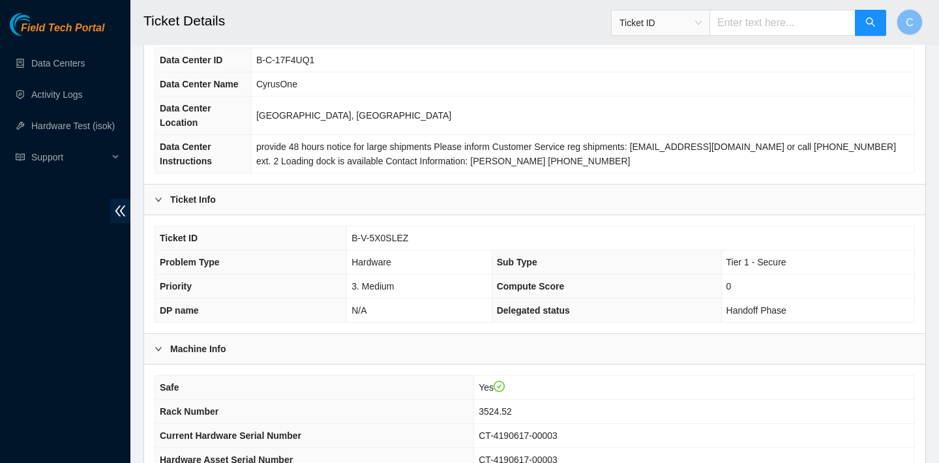
scroll to position [155, 0]
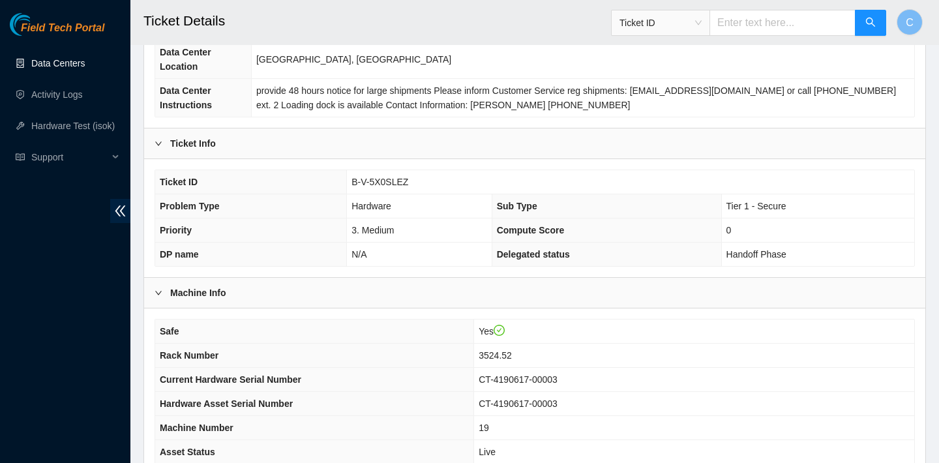
click at [51, 68] on link "Data Centers" at bounding box center [57, 63] width 53 height 10
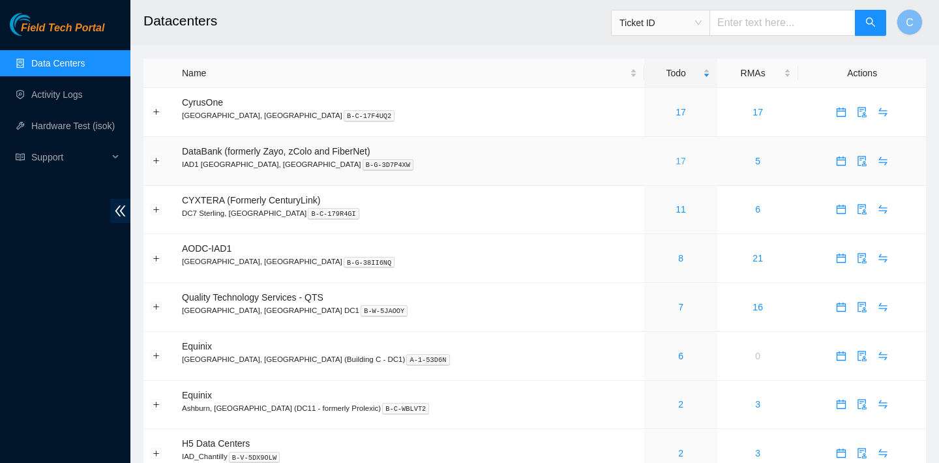
click at [675, 159] on link "17" at bounding box center [680, 161] width 10 height 10
